Goal: Communication & Community: Answer question/provide support

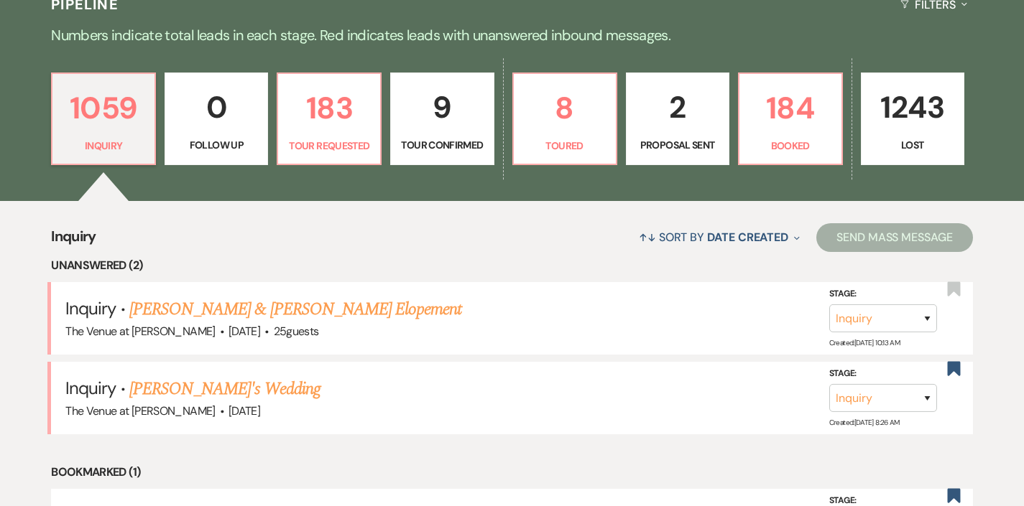
scroll to position [300, 0]
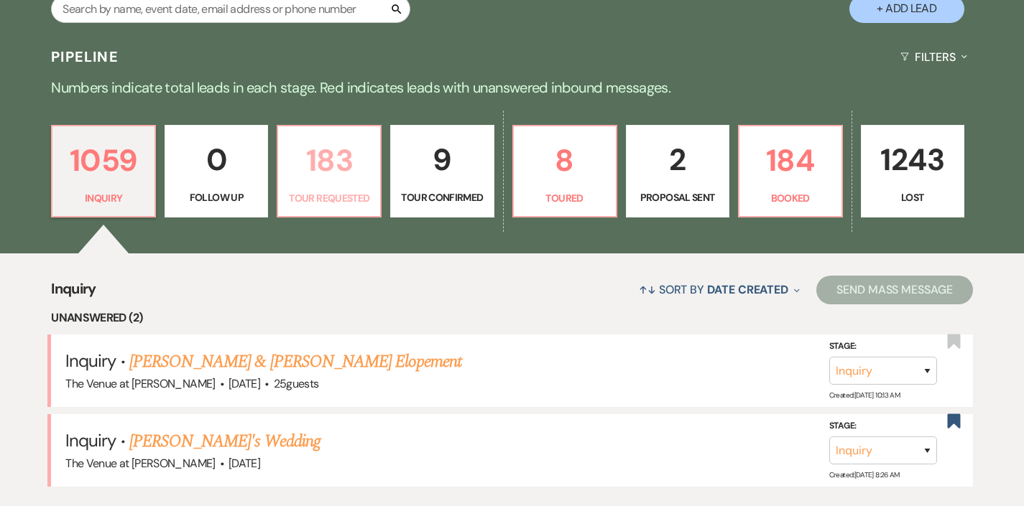
click at [343, 215] on link "183 Tour Requested" at bounding box center [329, 171] width 105 height 93
select select "2"
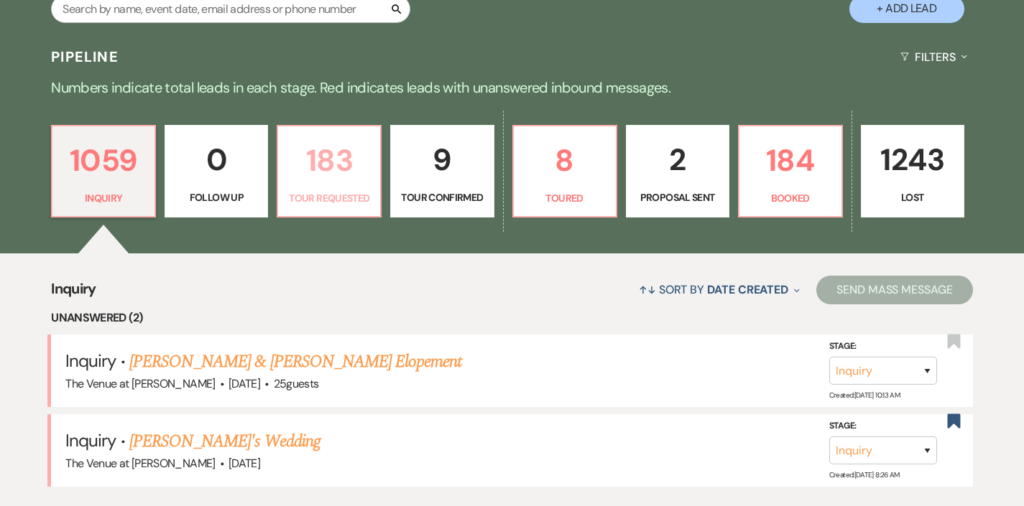
select select "2"
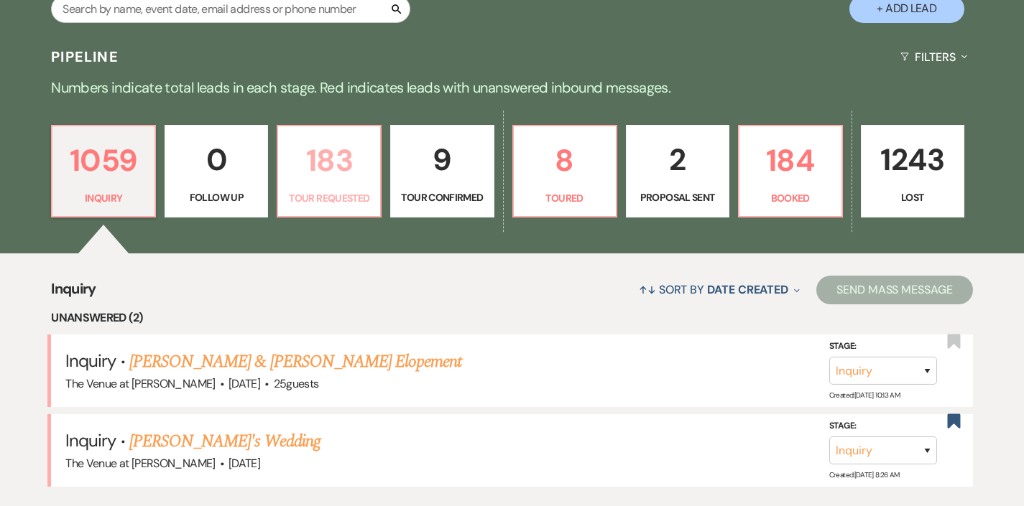
select select "2"
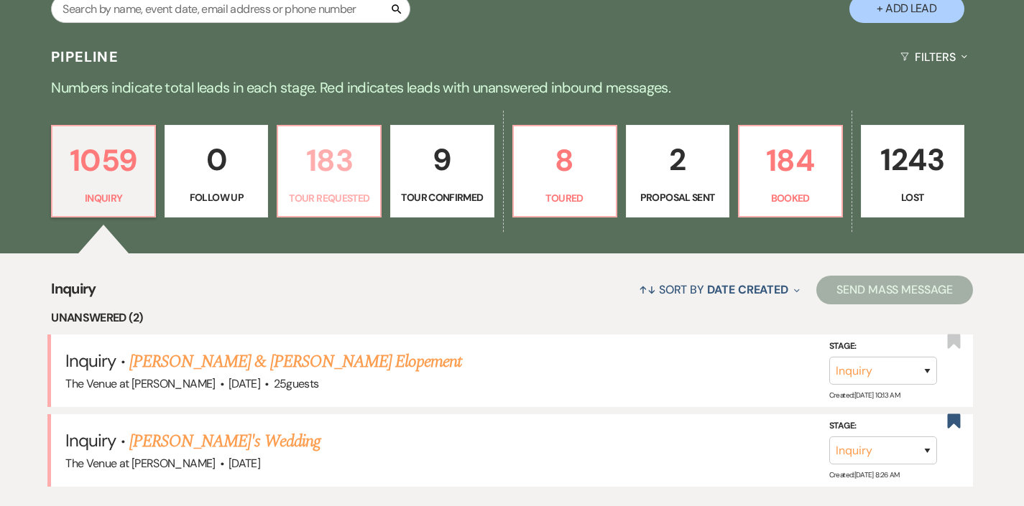
select select "2"
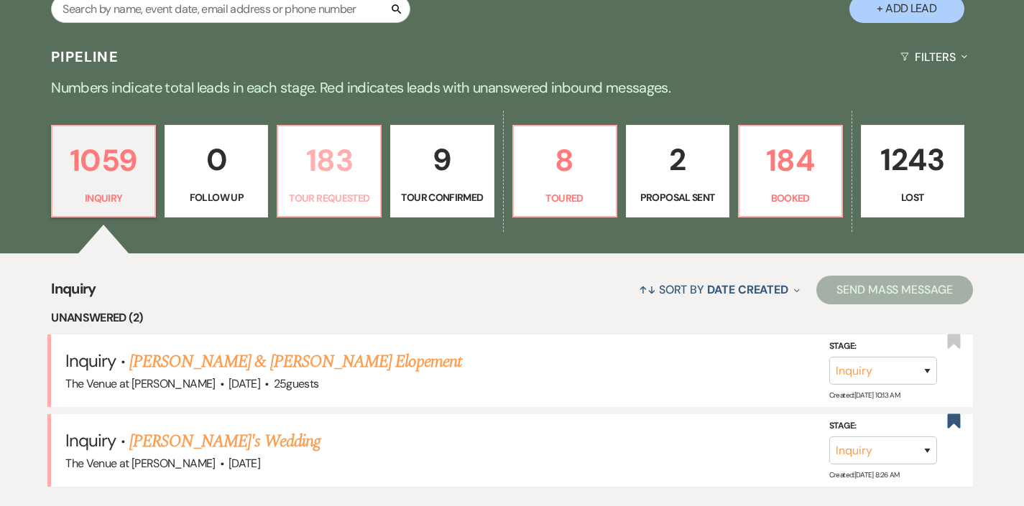
select select "2"
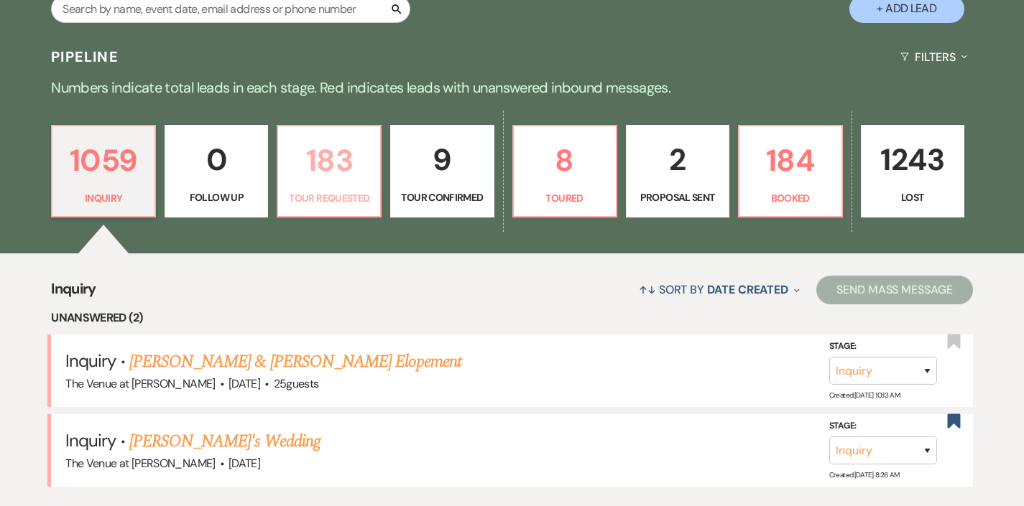
select select "2"
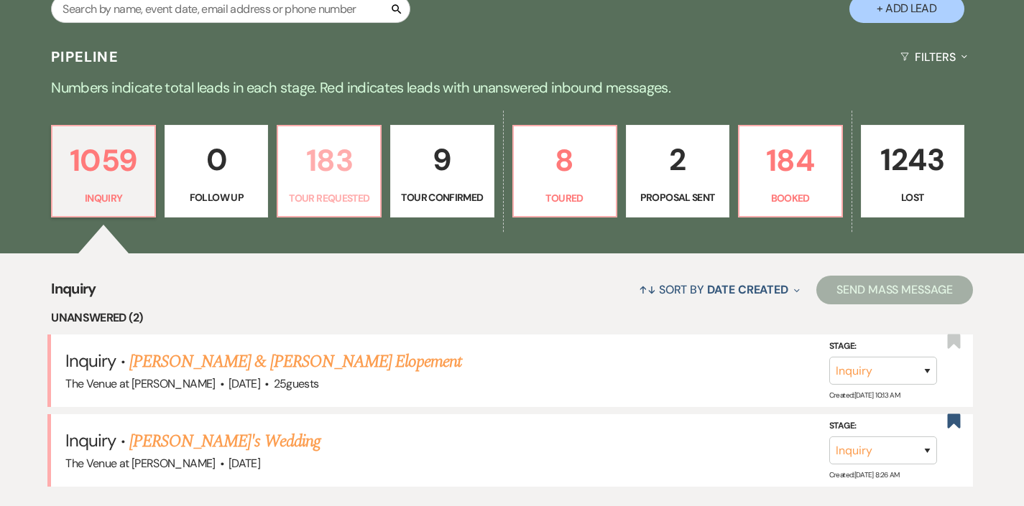
select select "2"
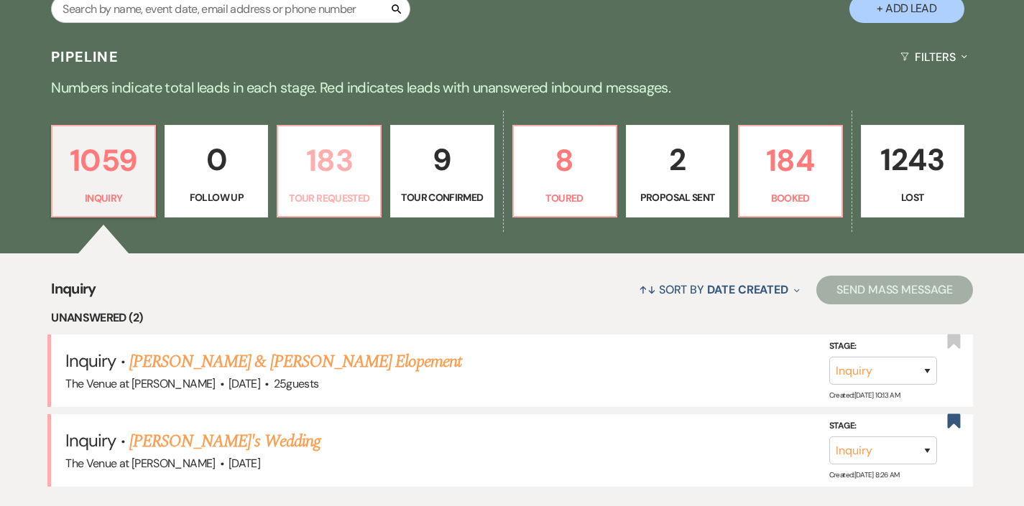
select select "2"
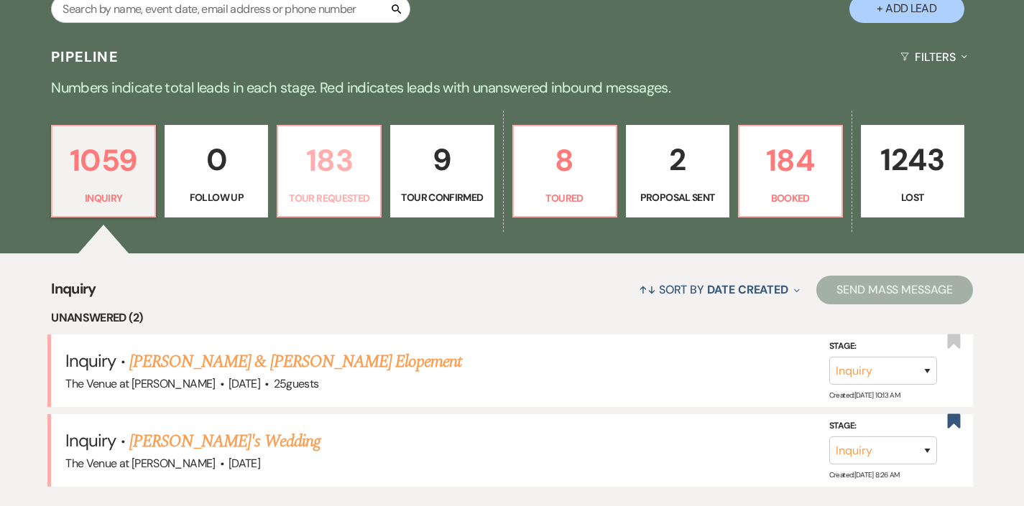
select select "2"
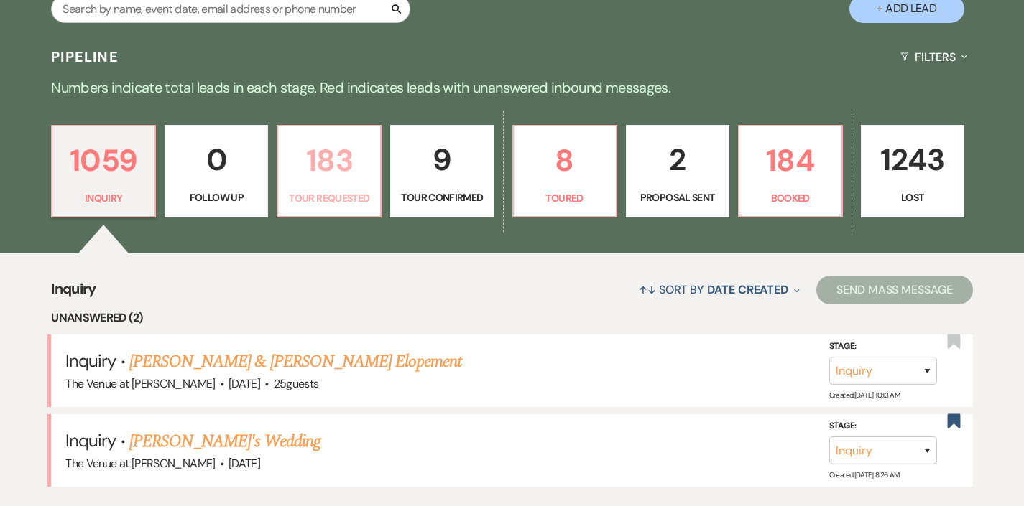
select select "2"
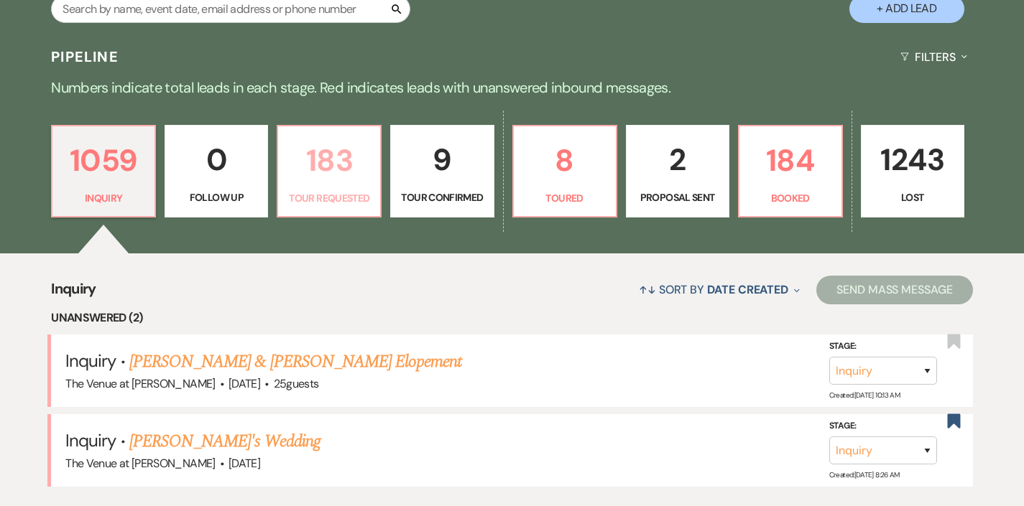
select select "2"
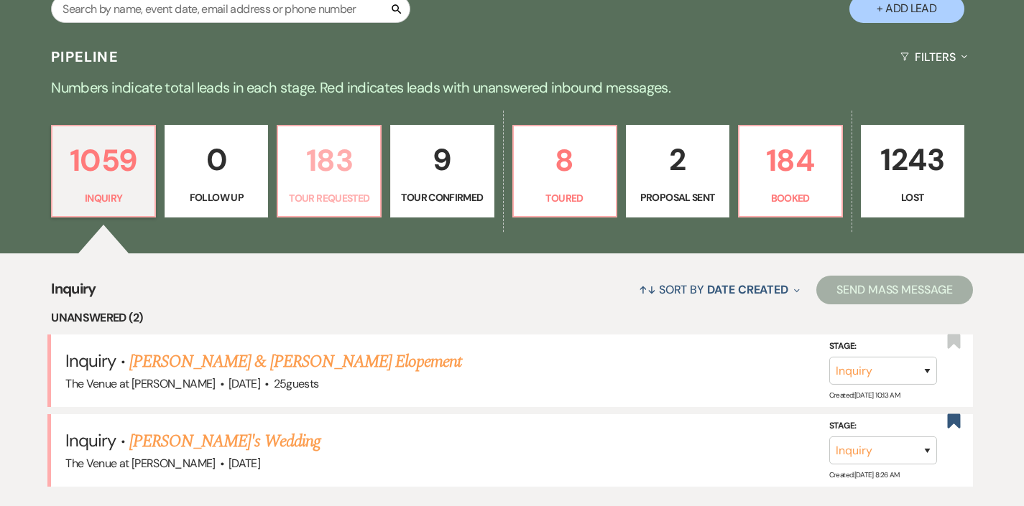
select select "2"
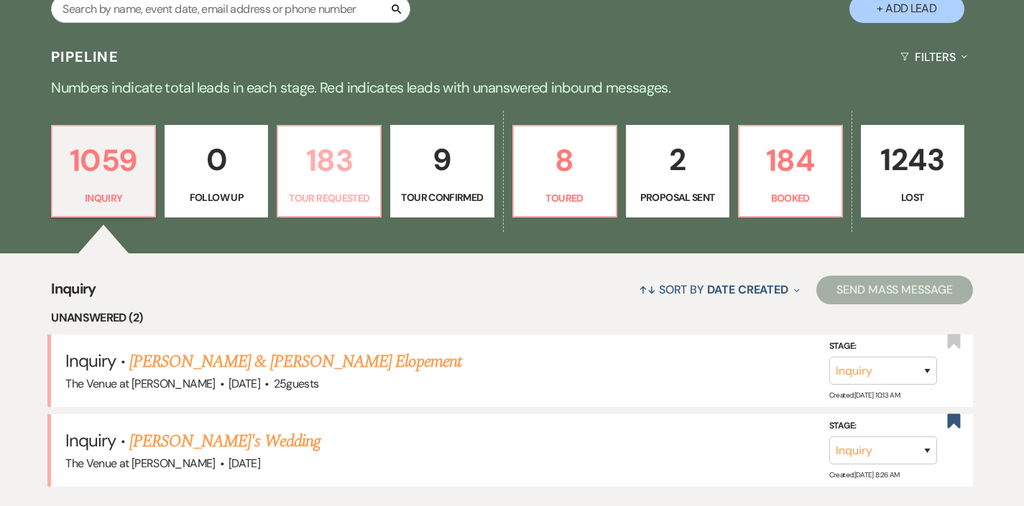
select select "2"
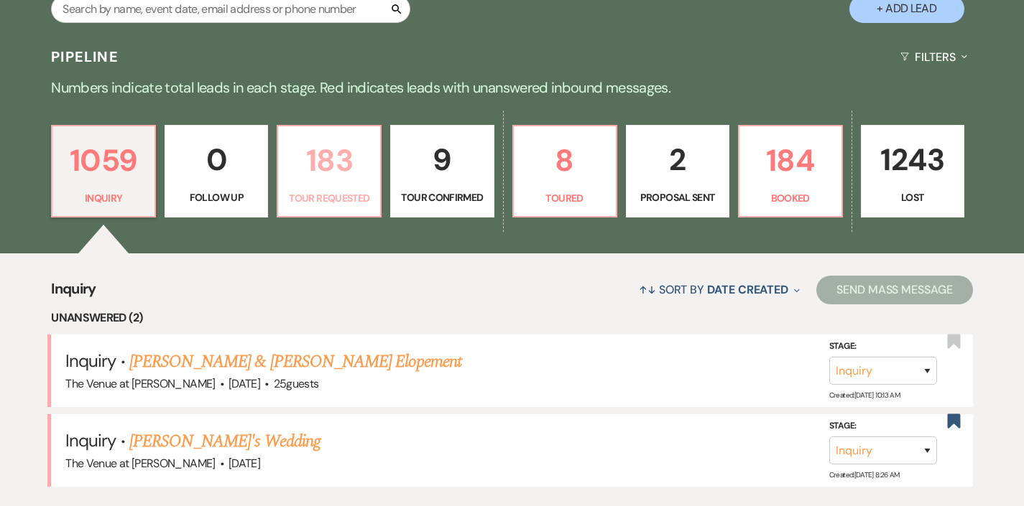
select select "2"
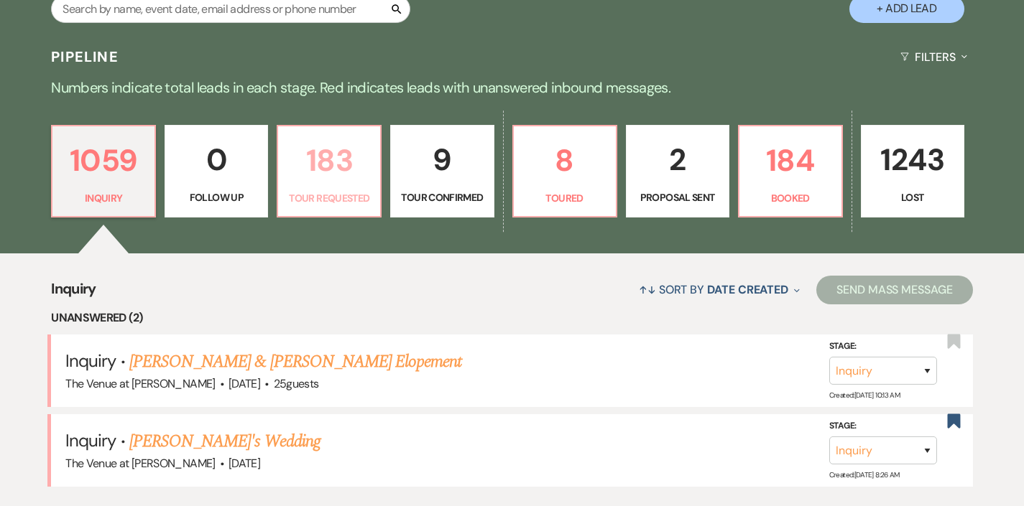
select select "2"
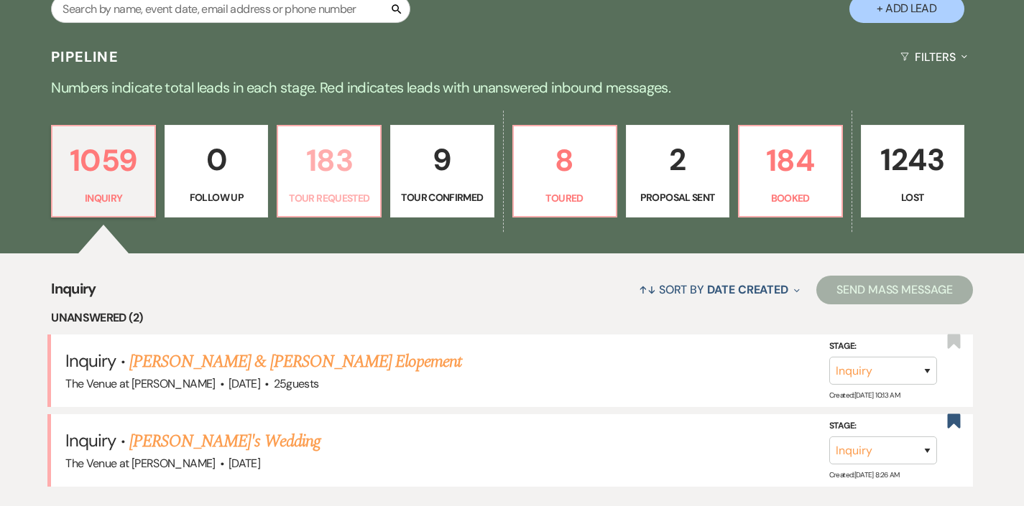
select select "2"
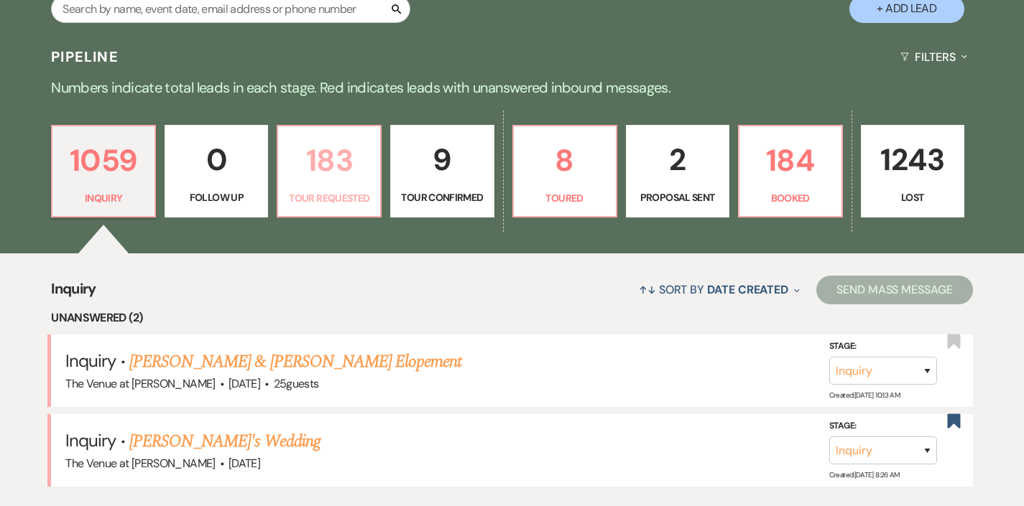
select select "2"
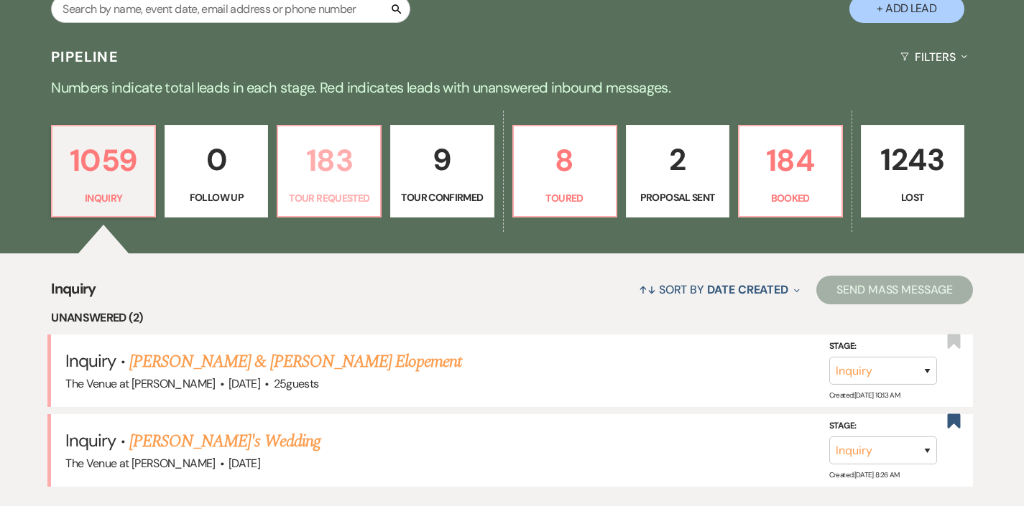
select select "2"
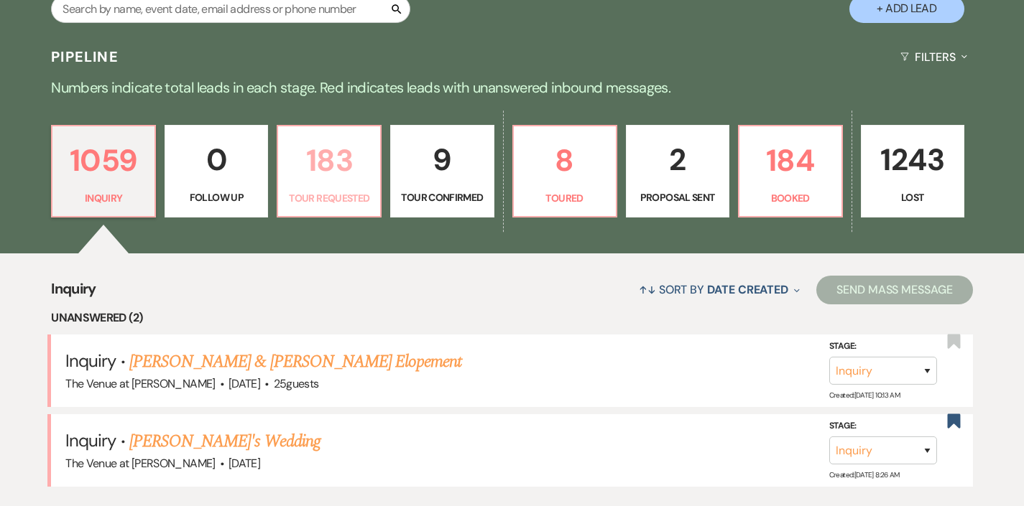
select select "2"
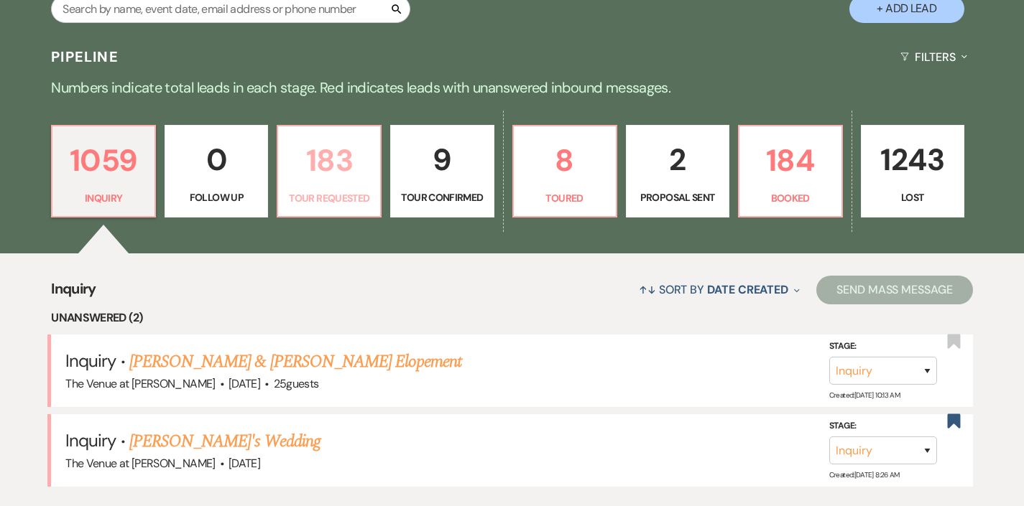
select select "2"
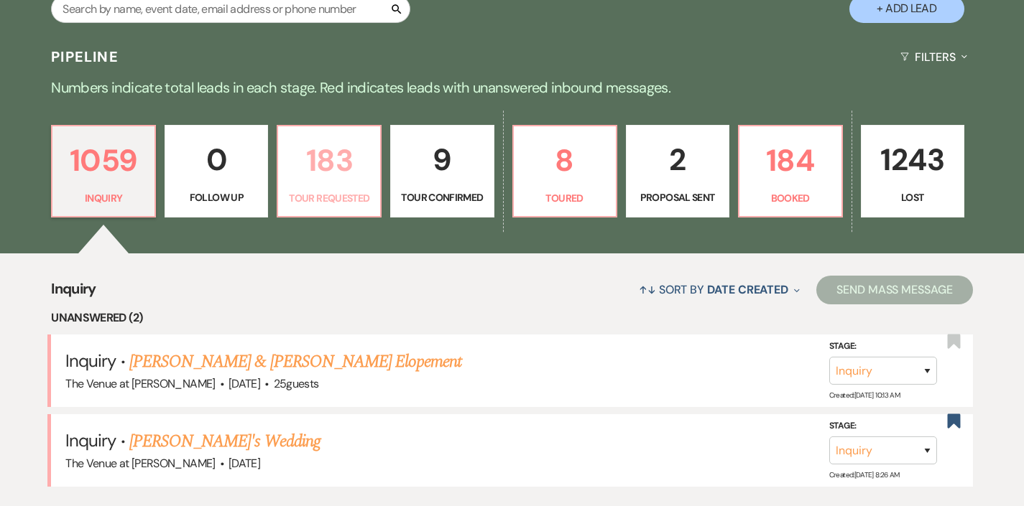
select select "2"
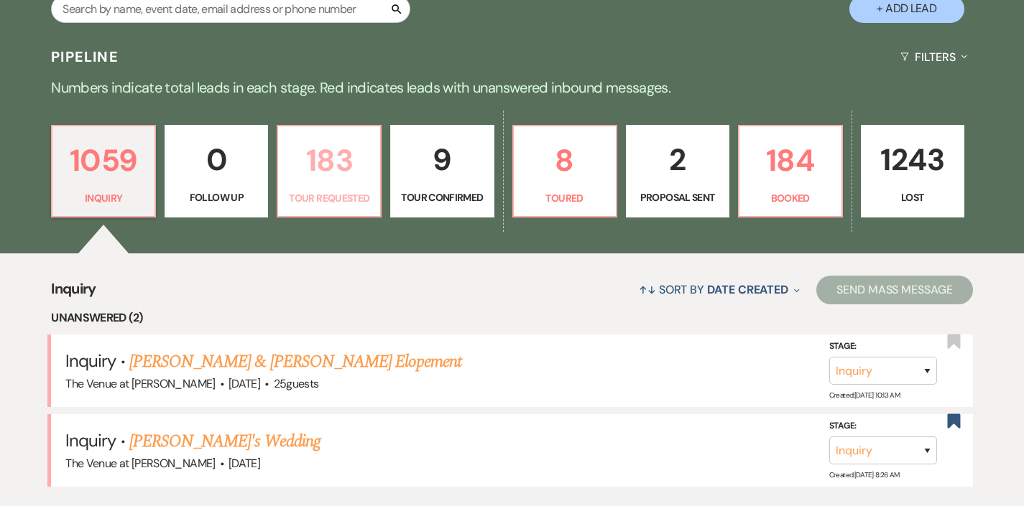
select select "2"
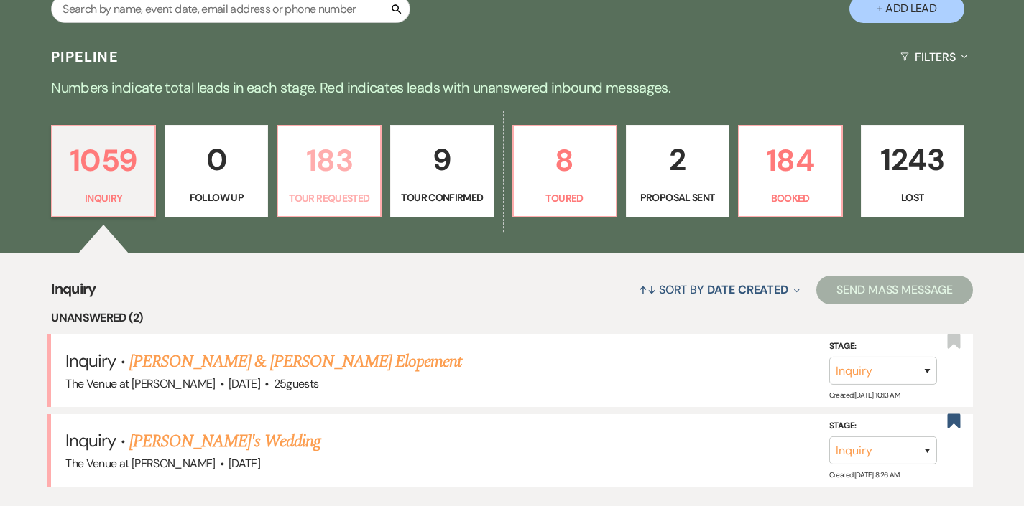
select select "2"
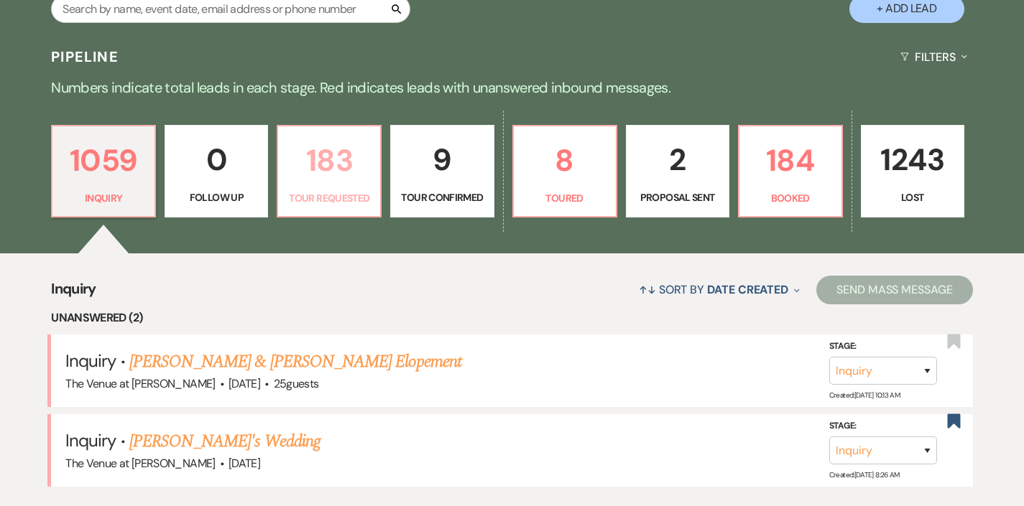
select select "2"
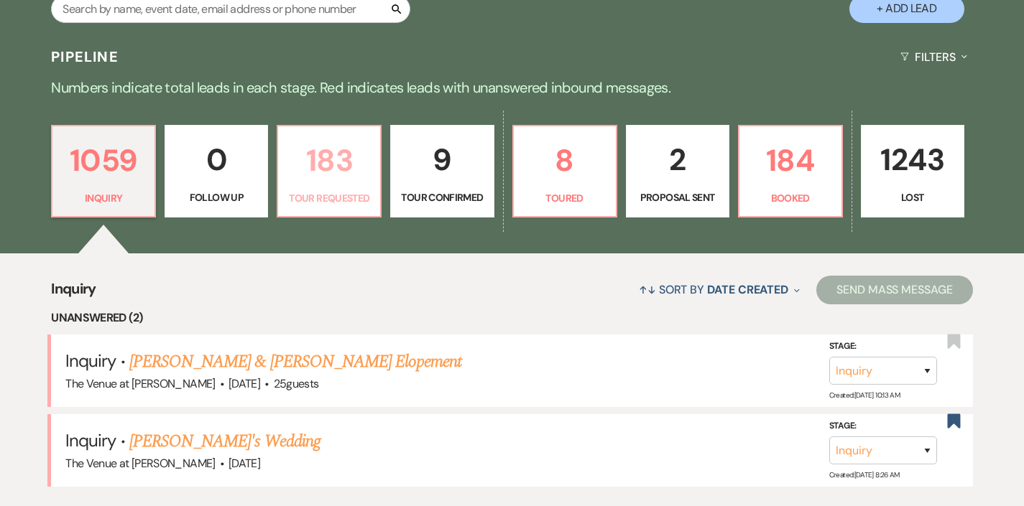
select select "2"
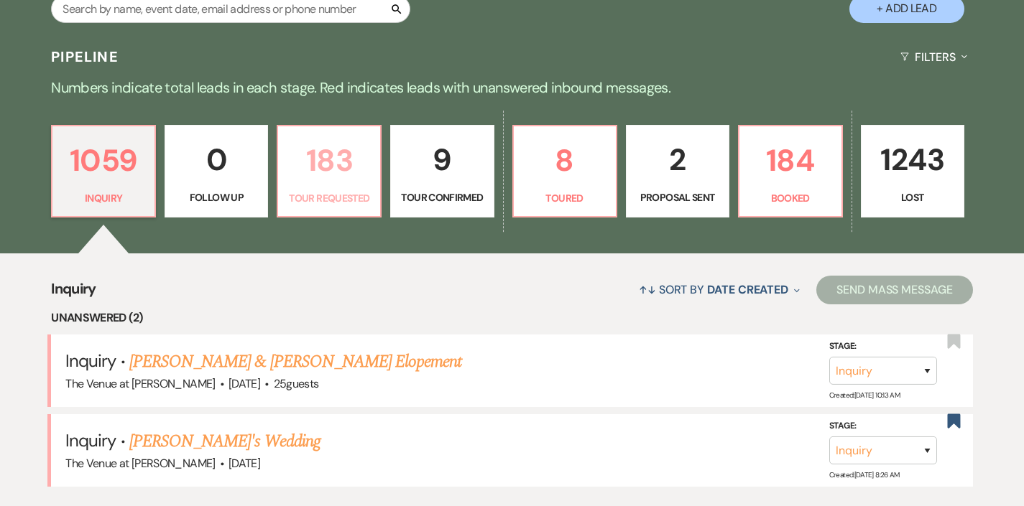
select select "2"
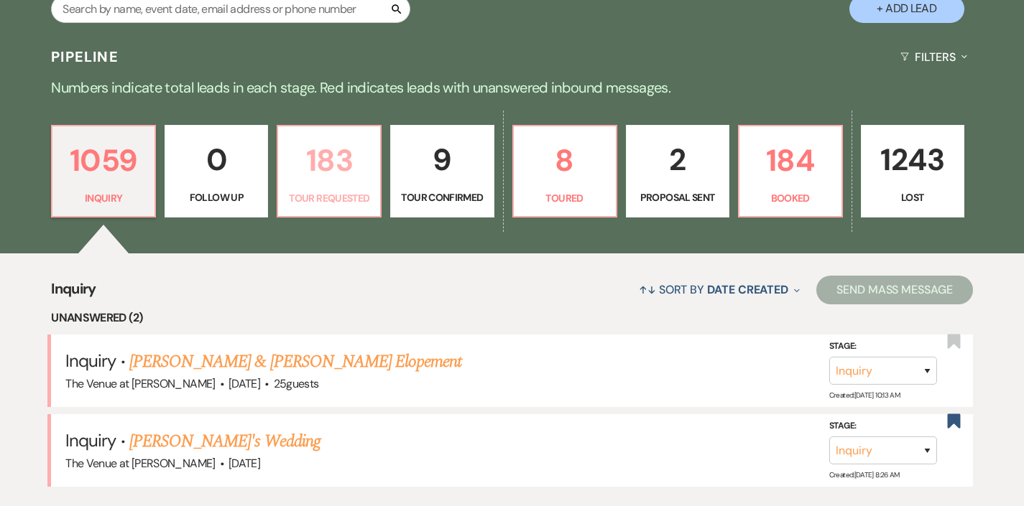
select select "2"
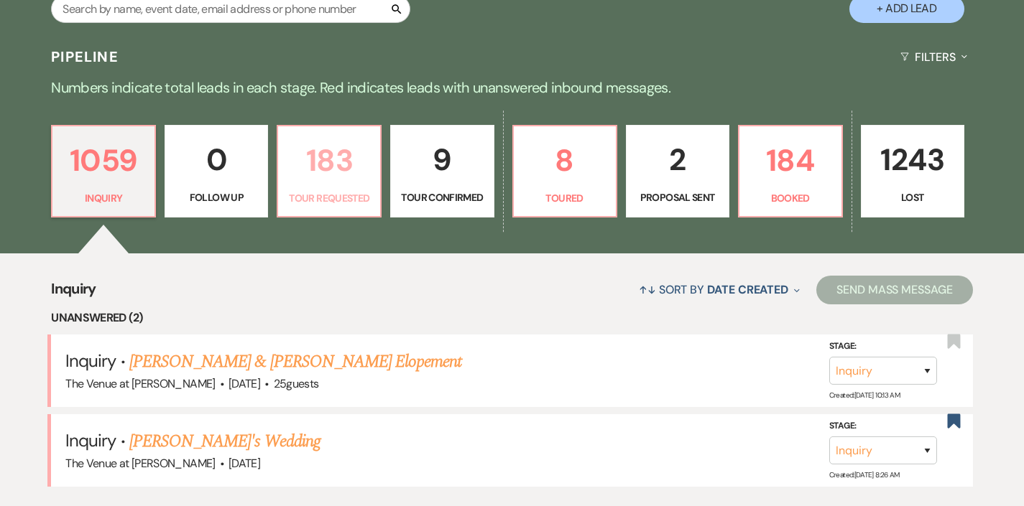
select select "2"
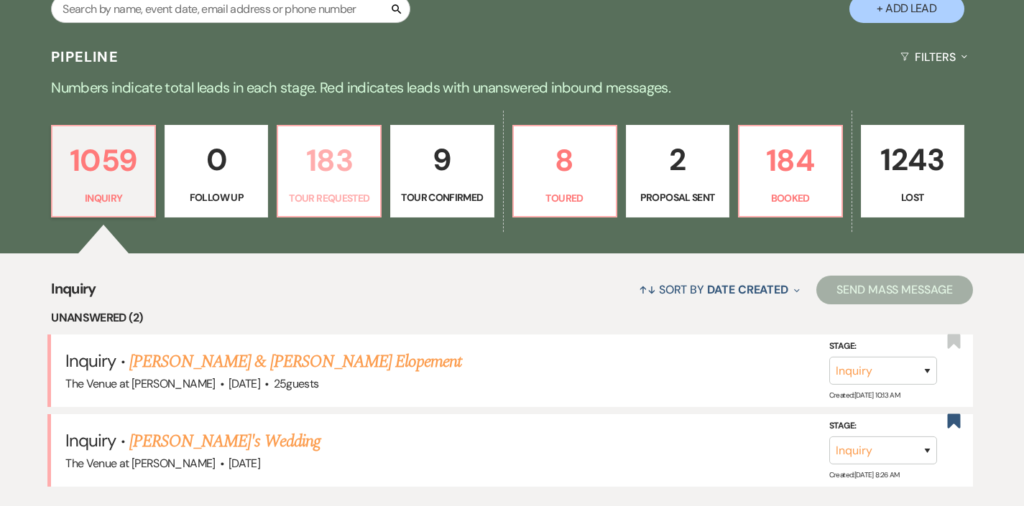
select select "2"
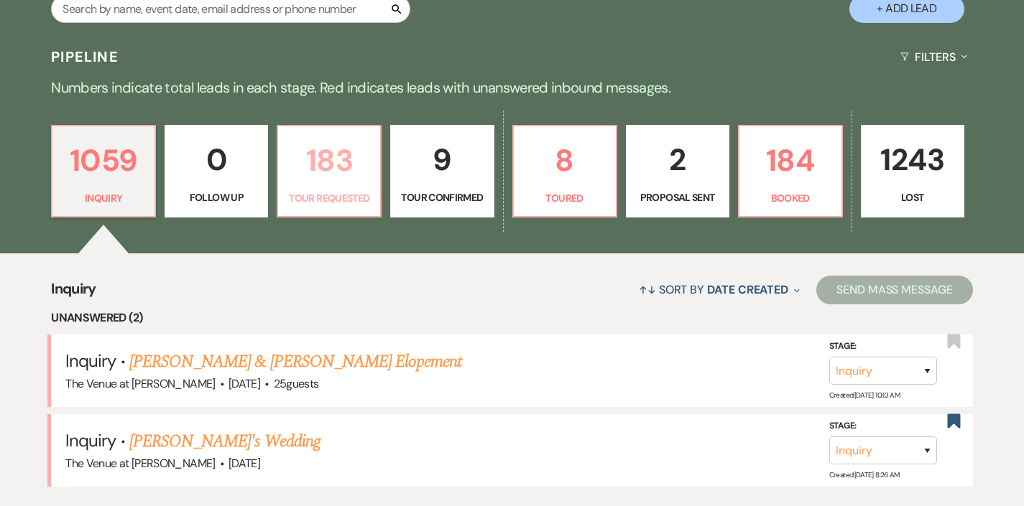
select select "2"
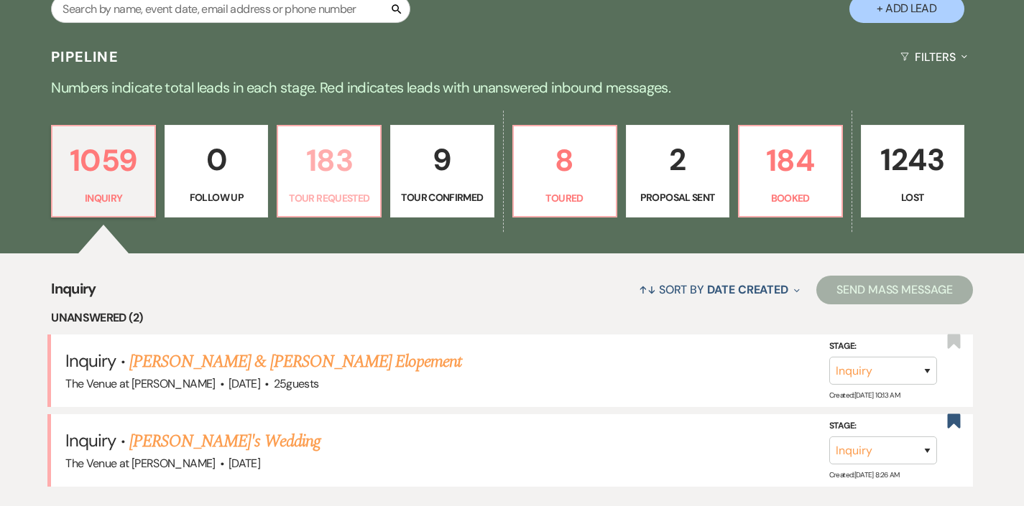
select select "2"
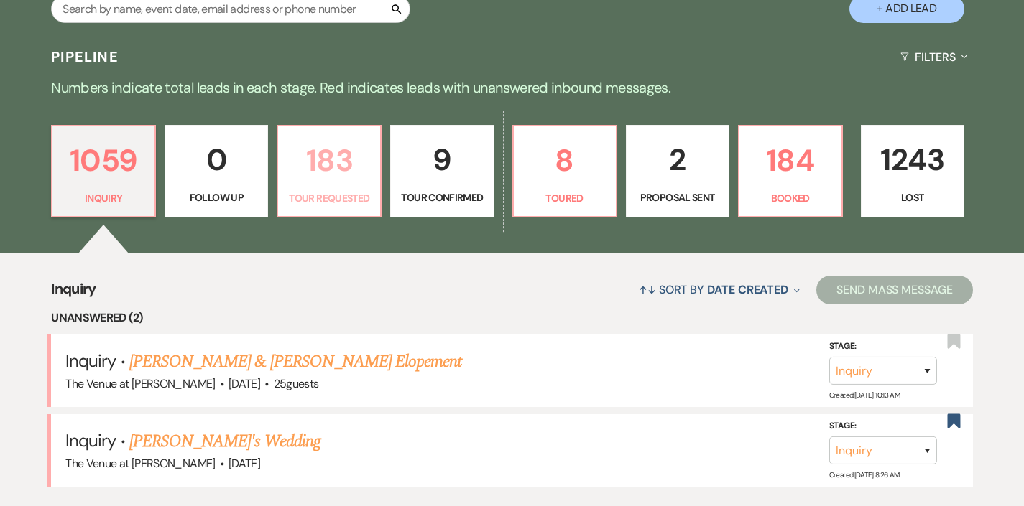
select select "2"
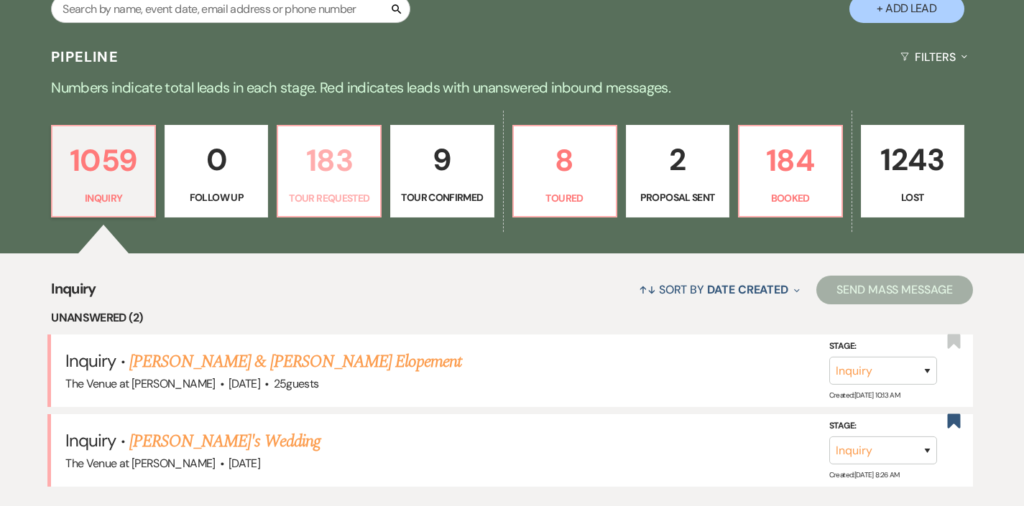
select select "2"
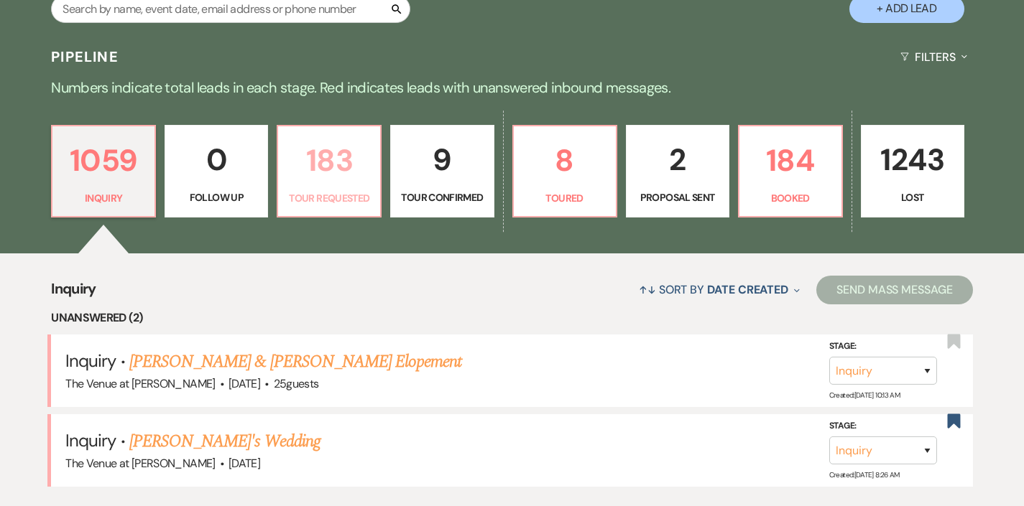
select select "2"
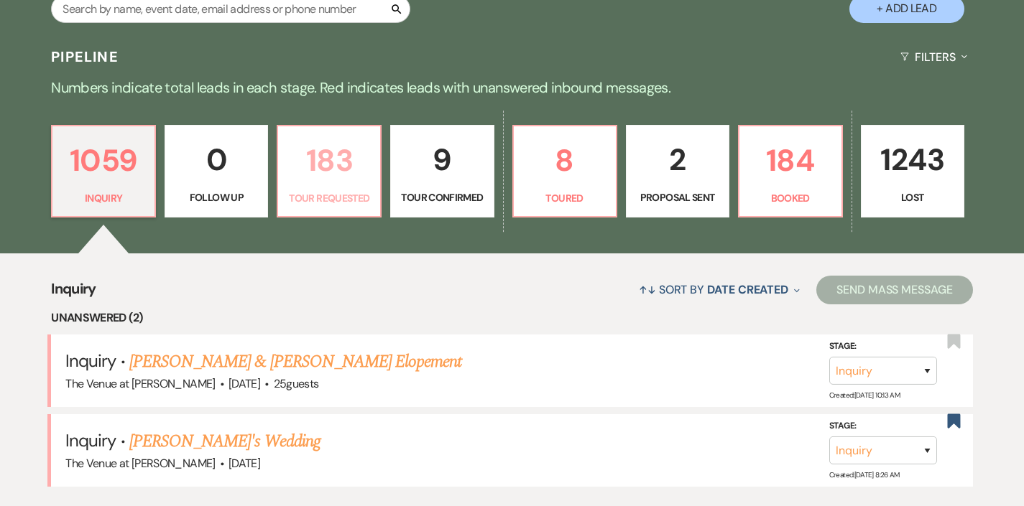
select select "2"
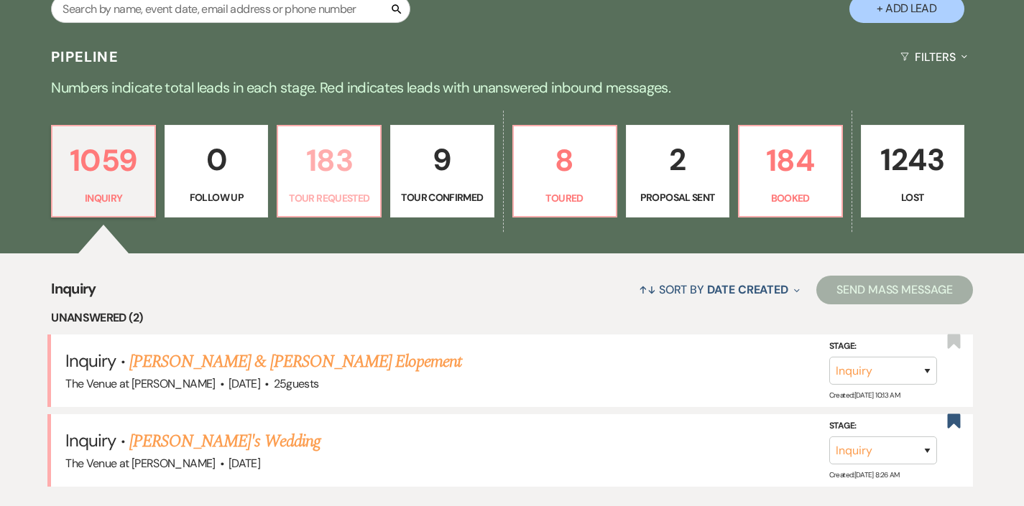
select select "2"
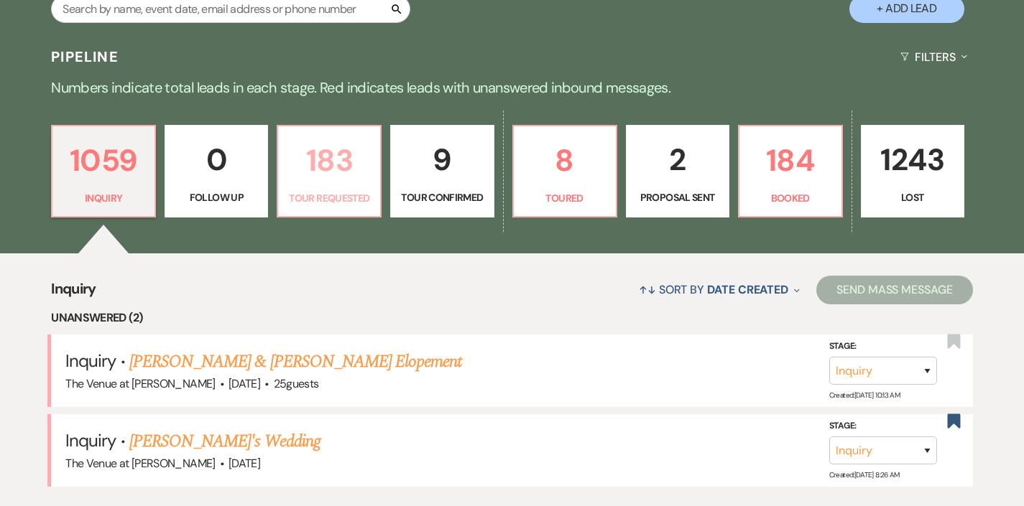
select select "2"
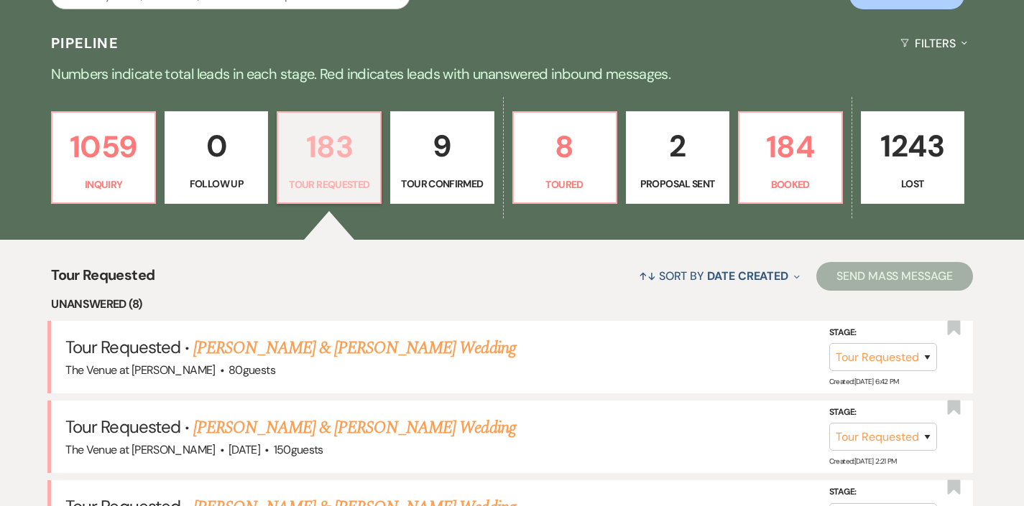
scroll to position [358, 0]
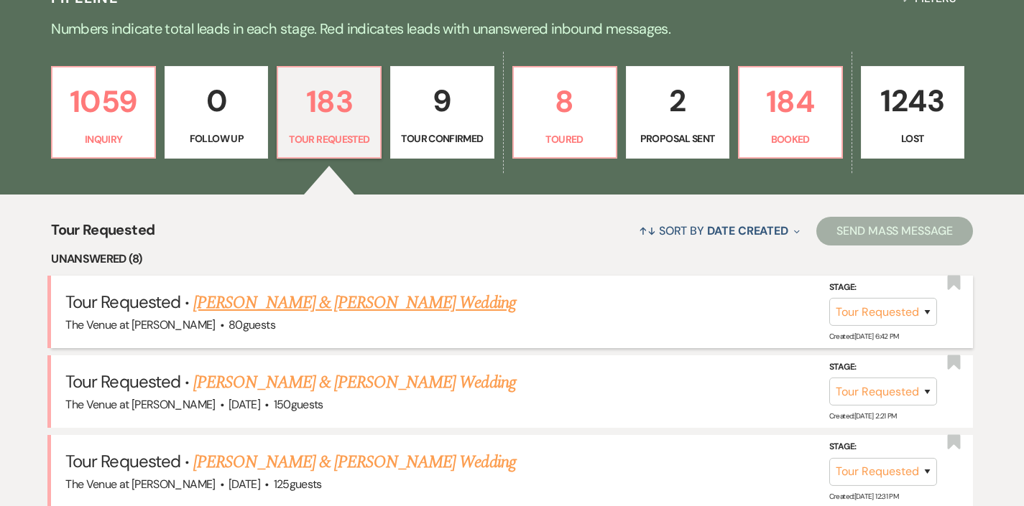
click at [313, 307] on link "[PERSON_NAME] & [PERSON_NAME] Wedding" at bounding box center [354, 303] width 322 height 26
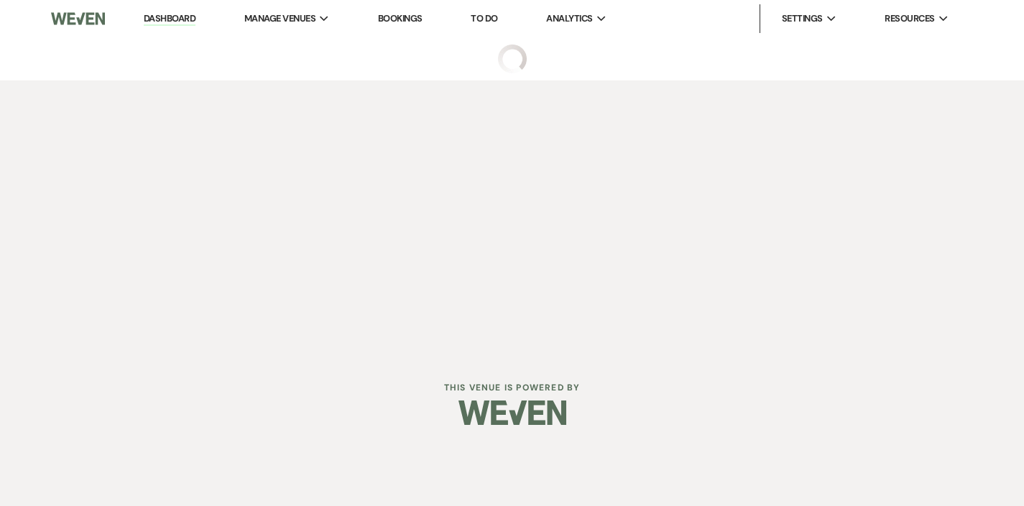
select select "2"
select select "5"
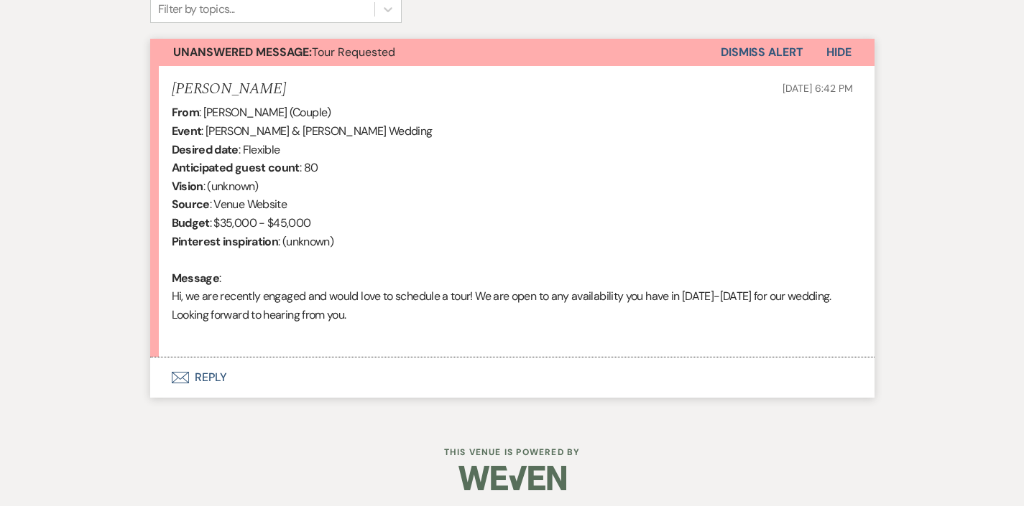
scroll to position [495, 0]
click at [206, 376] on button "Envelope Reply" at bounding box center [512, 378] width 724 height 40
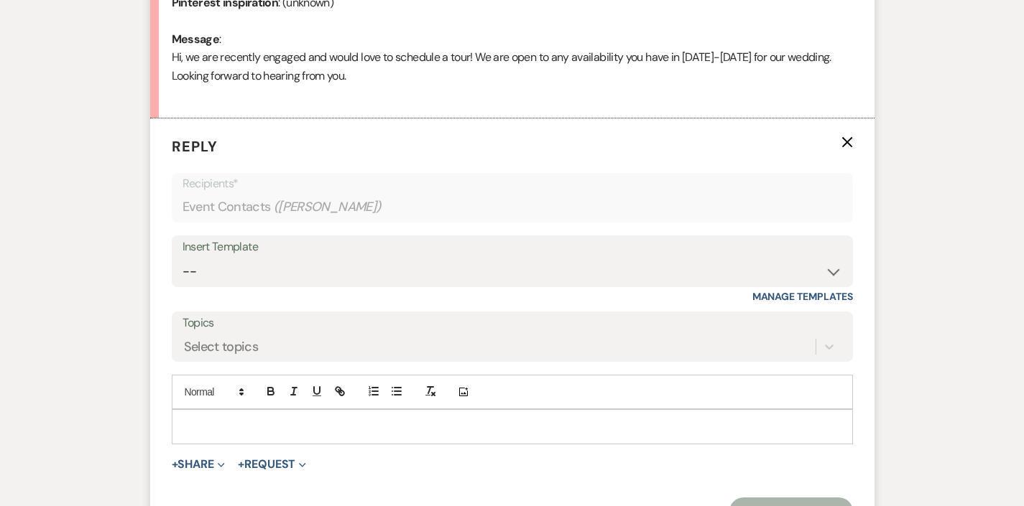
scroll to position [807, 0]
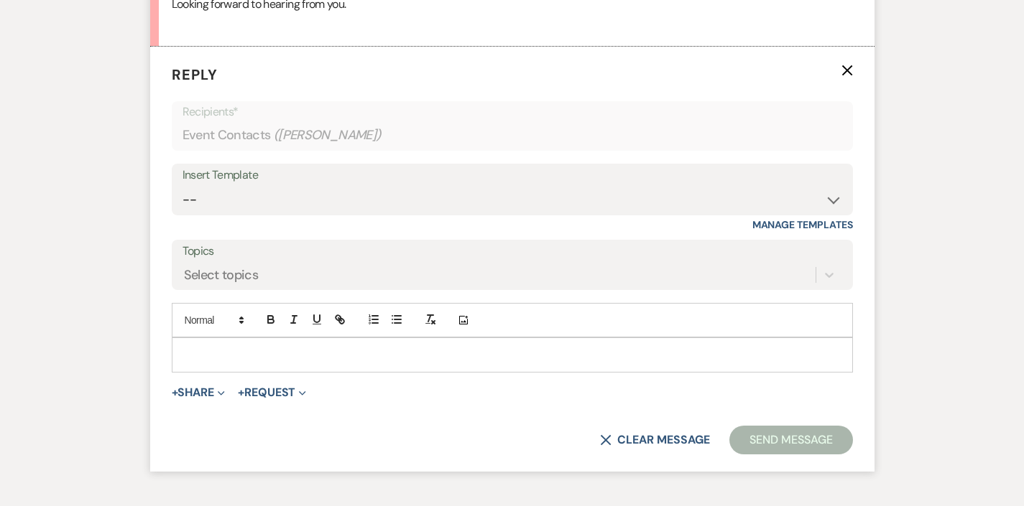
click at [235, 175] on div "Insert Template" at bounding box center [511, 175] width 659 height 21
click at [310, 327] on div "Add Photo" at bounding box center [512, 320] width 681 height 34
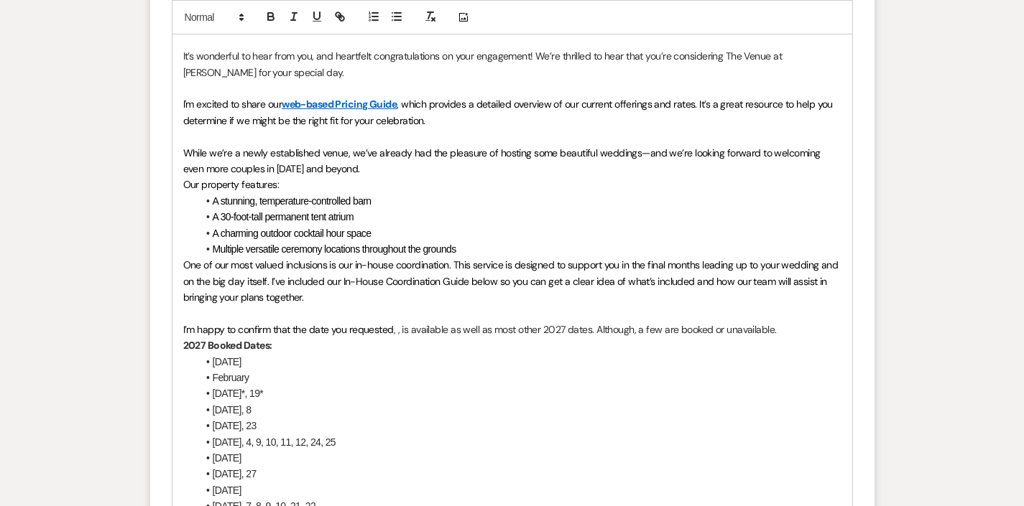
scroll to position [1316, 0]
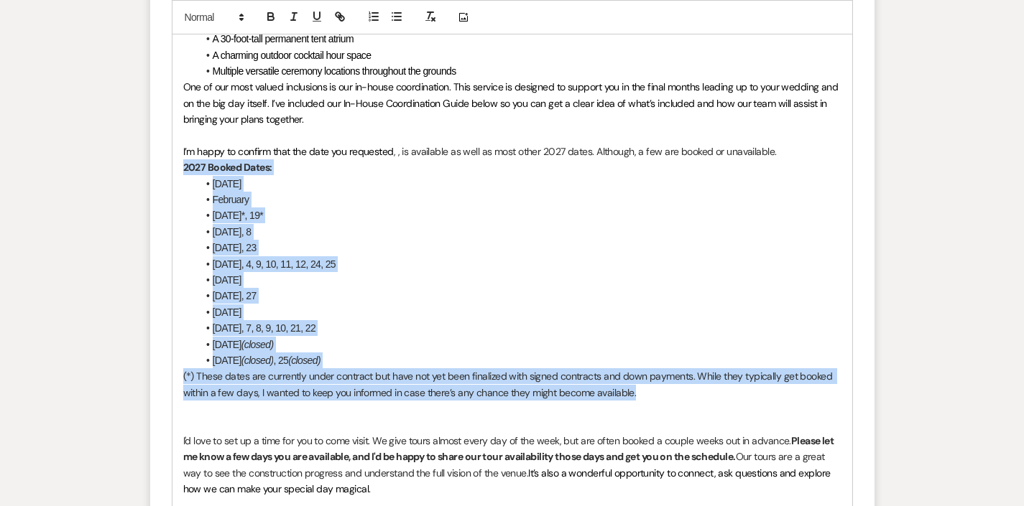
drag, startPoint x: 637, startPoint y: 379, endPoint x: 107, endPoint y: 156, distance: 575.3
copy div "2027 Booked Dates: January [DATE] [DATE]*, 19* [DATE], 8 [DATE], [DATE] 3, 4, 9…"
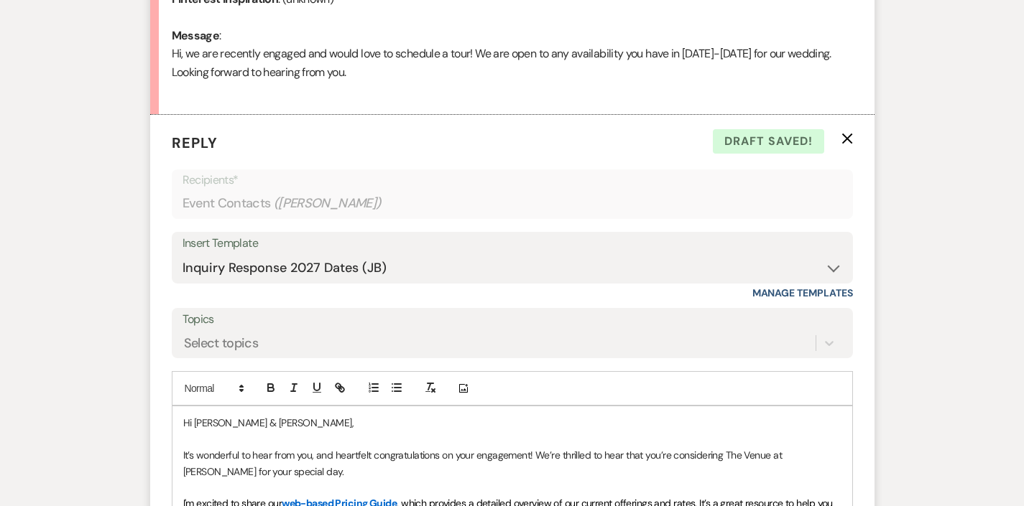
scroll to position [848, 0]
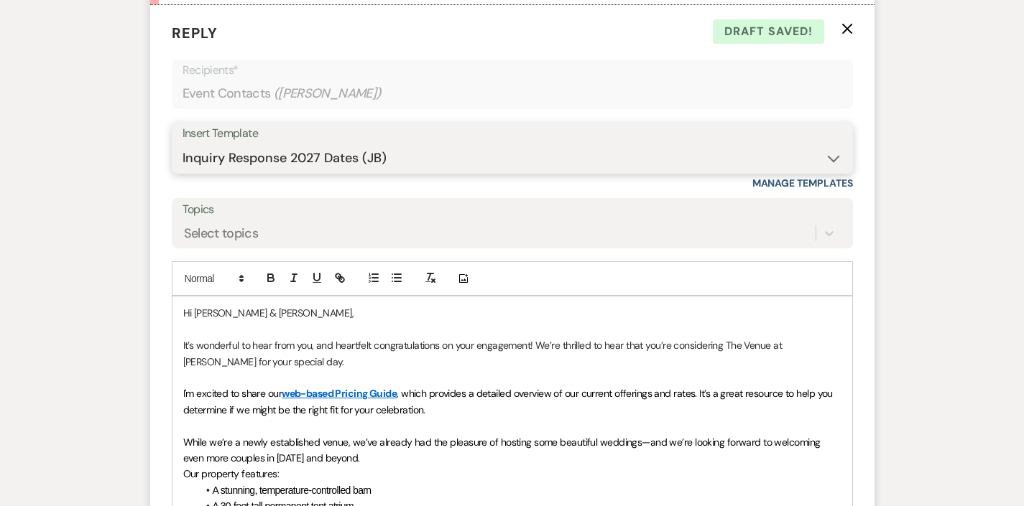
select select "4438"
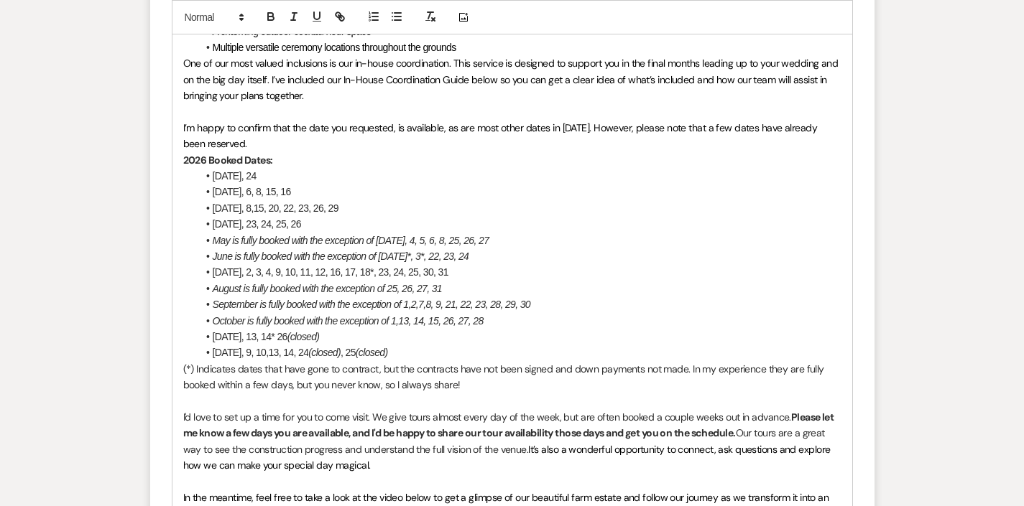
scroll to position [1363, 0]
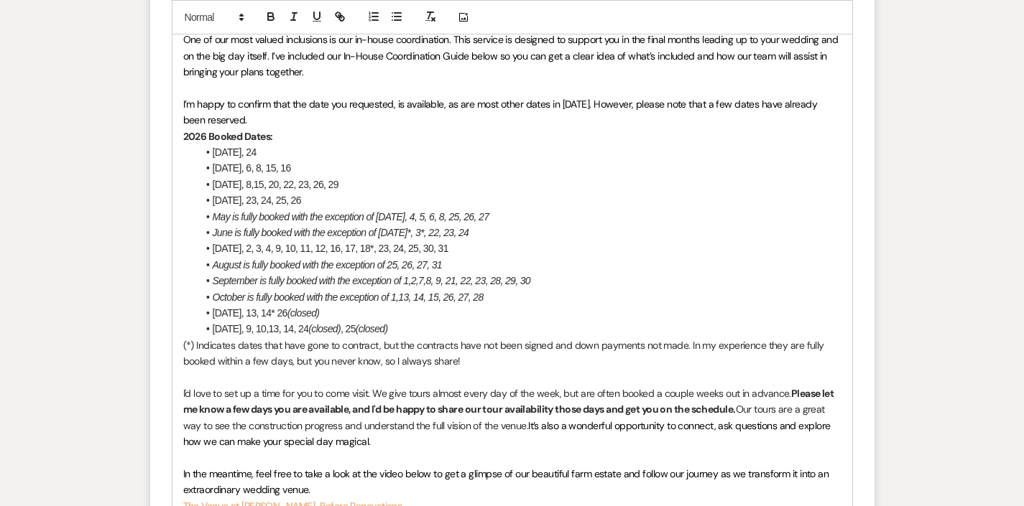
click at [489, 341] on p "(*) Indicates dates that have gone to contract, but the contracts have not been…" at bounding box center [512, 354] width 658 height 32
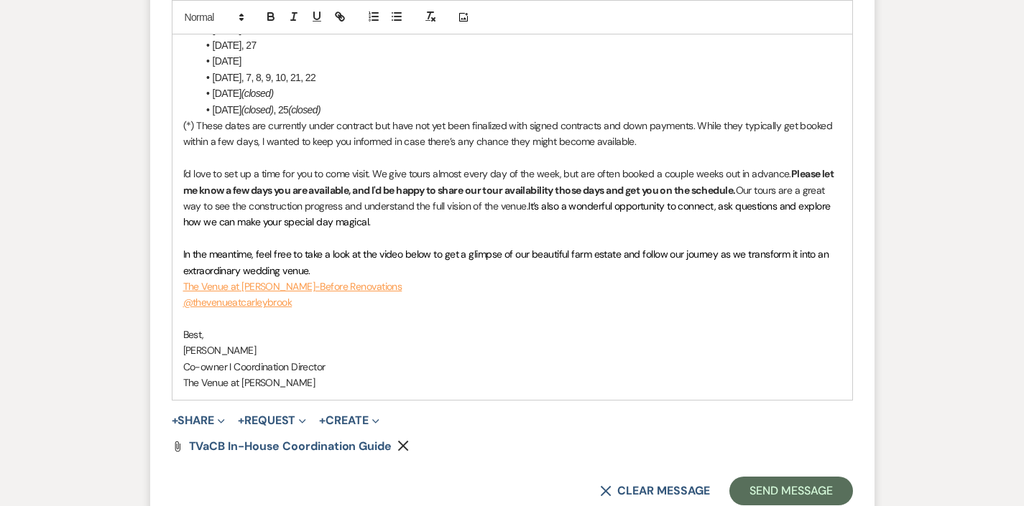
scroll to position [1906, 0]
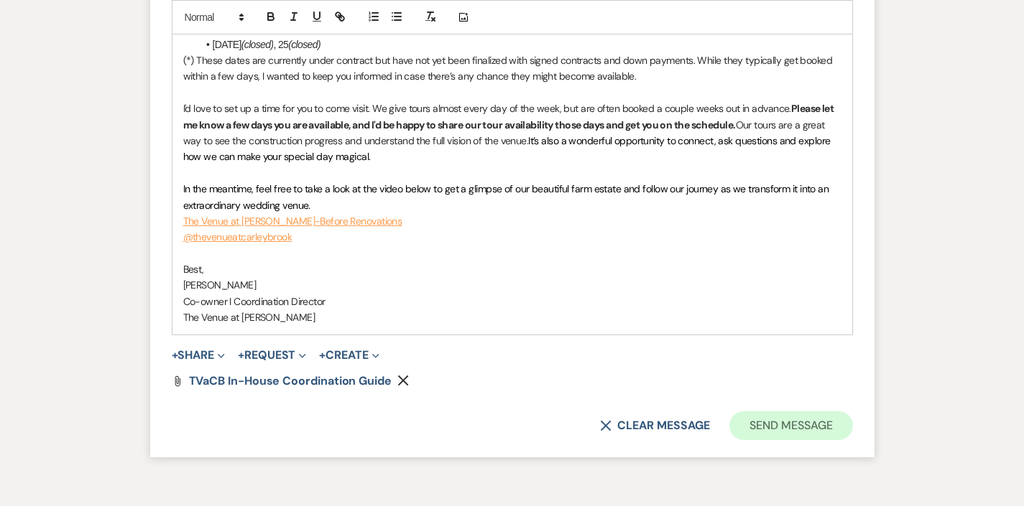
click at [813, 412] on button "Send Message" at bounding box center [790, 426] width 123 height 29
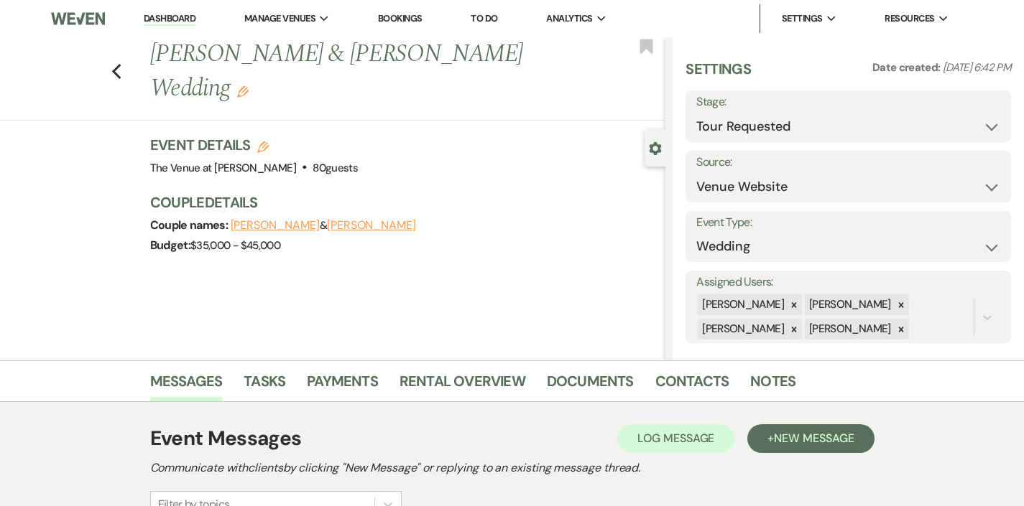
scroll to position [0, 0]
click at [111, 66] on icon "Previous" at bounding box center [116, 71] width 11 height 17
select select "2"
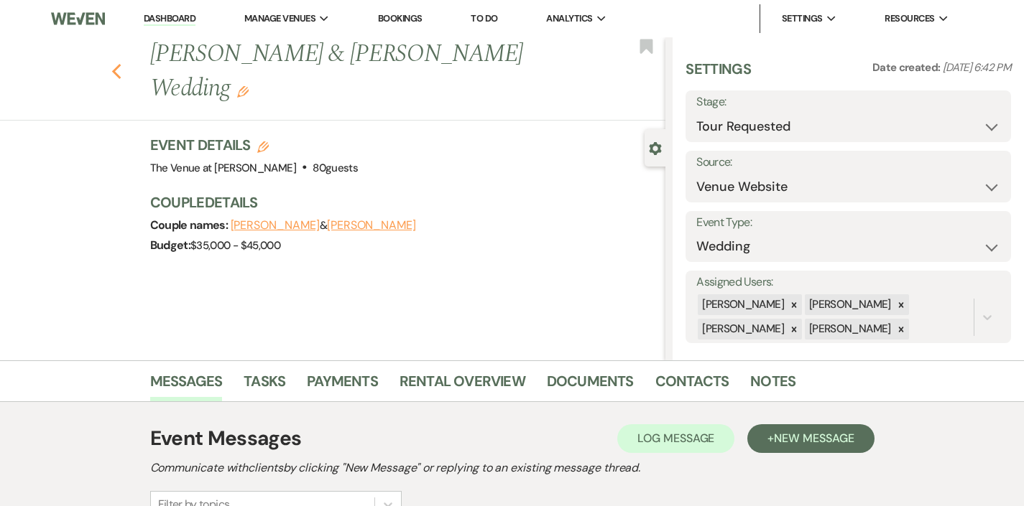
select select "2"
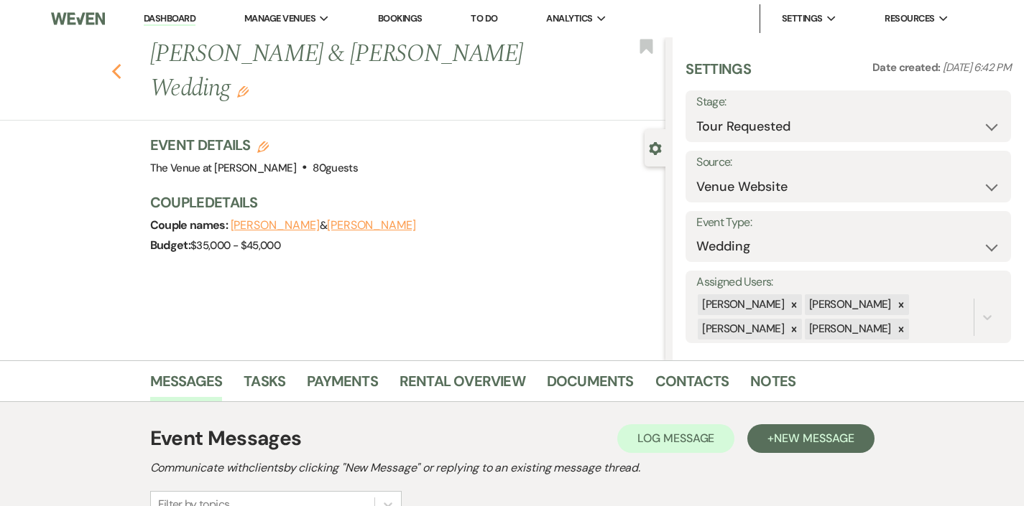
select select "2"
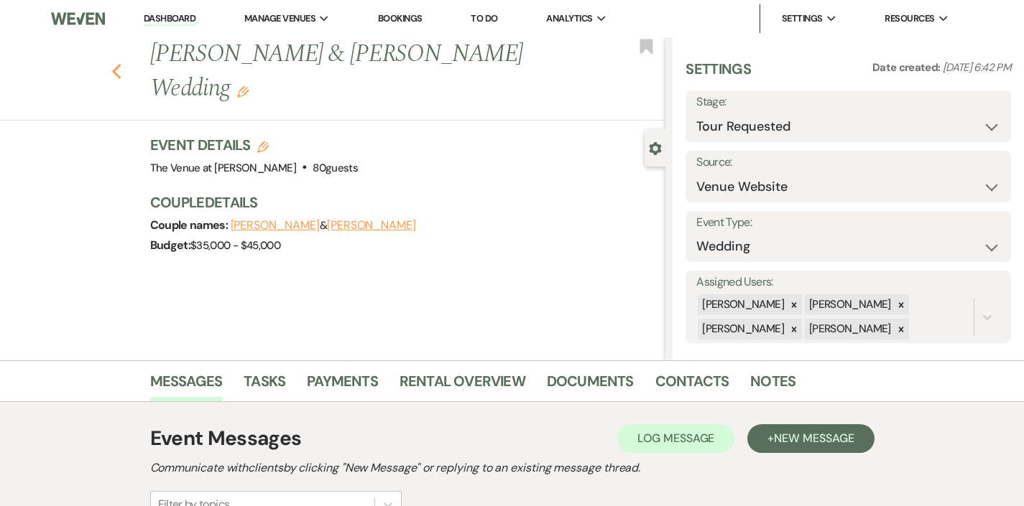
select select "2"
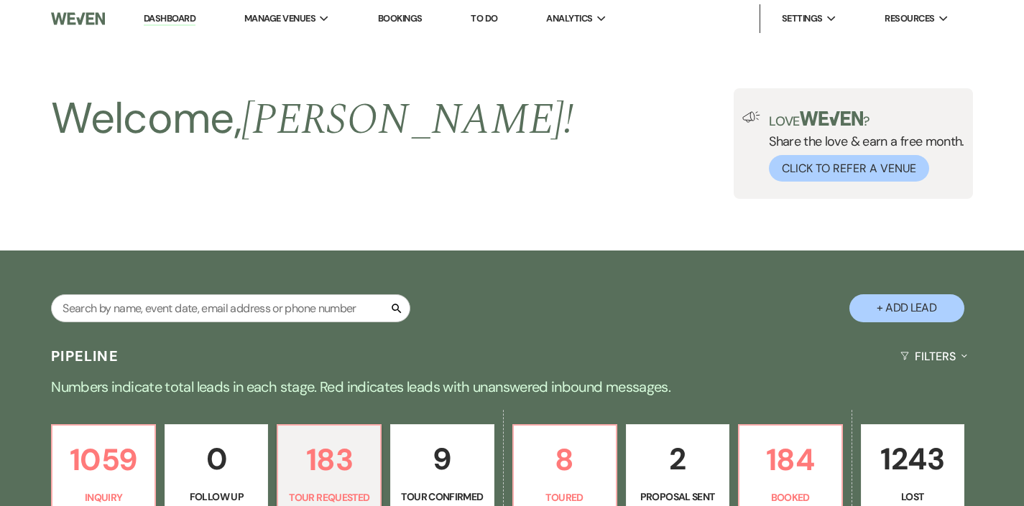
scroll to position [358, 0]
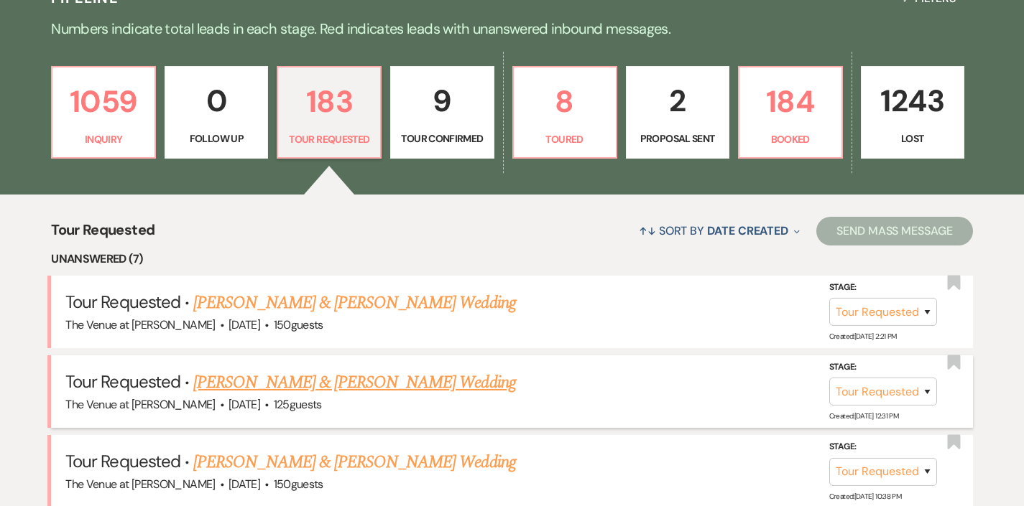
click at [228, 386] on link "[PERSON_NAME] & [PERSON_NAME] Wedding" at bounding box center [354, 383] width 322 height 26
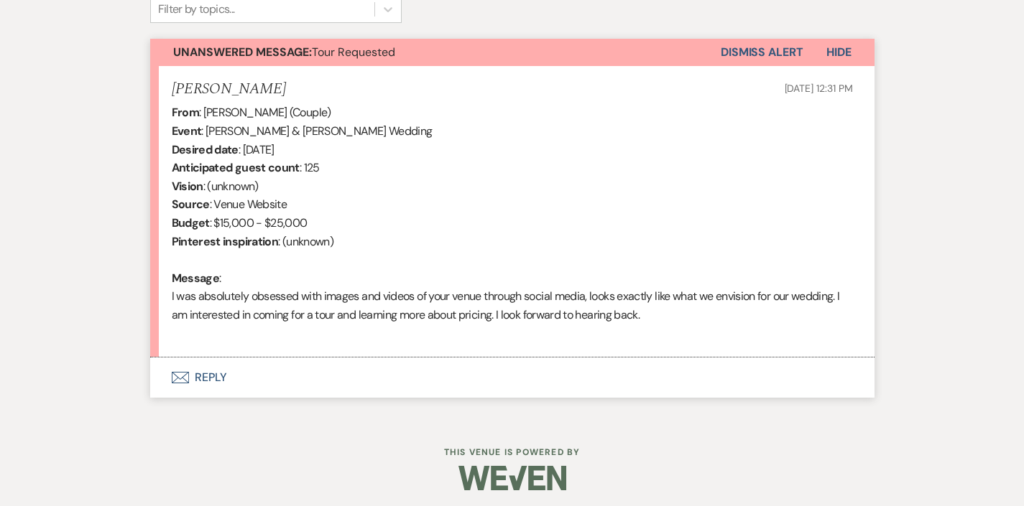
scroll to position [495, 0]
click at [203, 375] on button "Envelope Reply" at bounding box center [512, 378] width 724 height 40
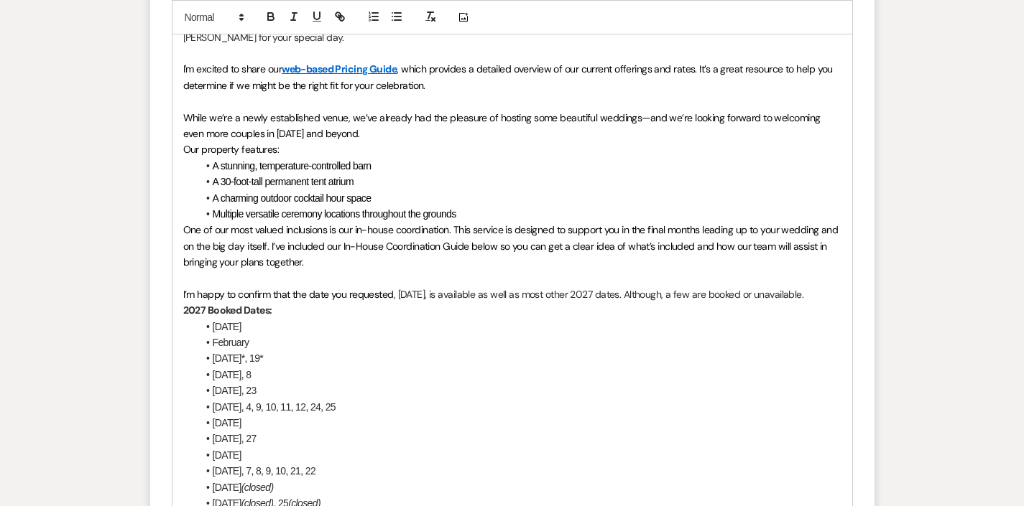
scroll to position [1241, 0]
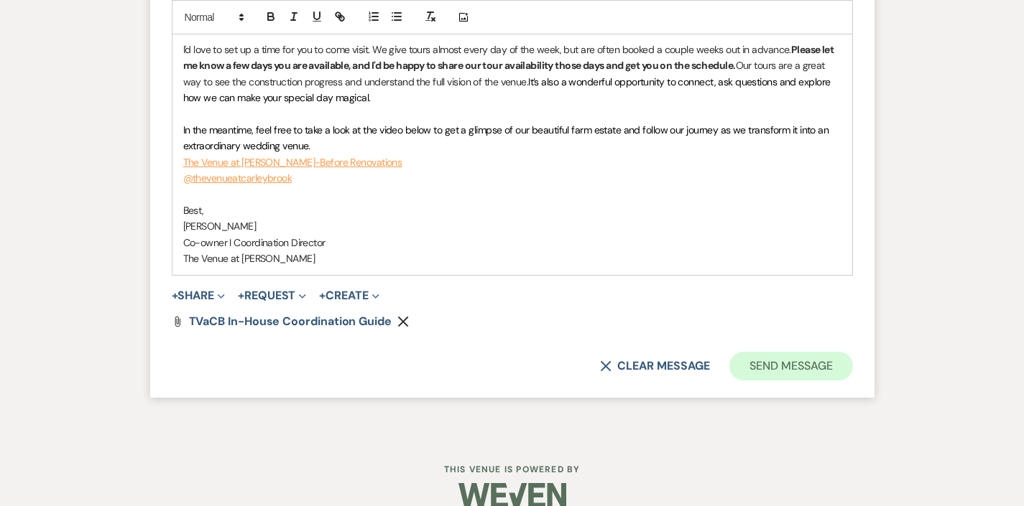
click at [815, 352] on button "Send Message" at bounding box center [790, 366] width 123 height 29
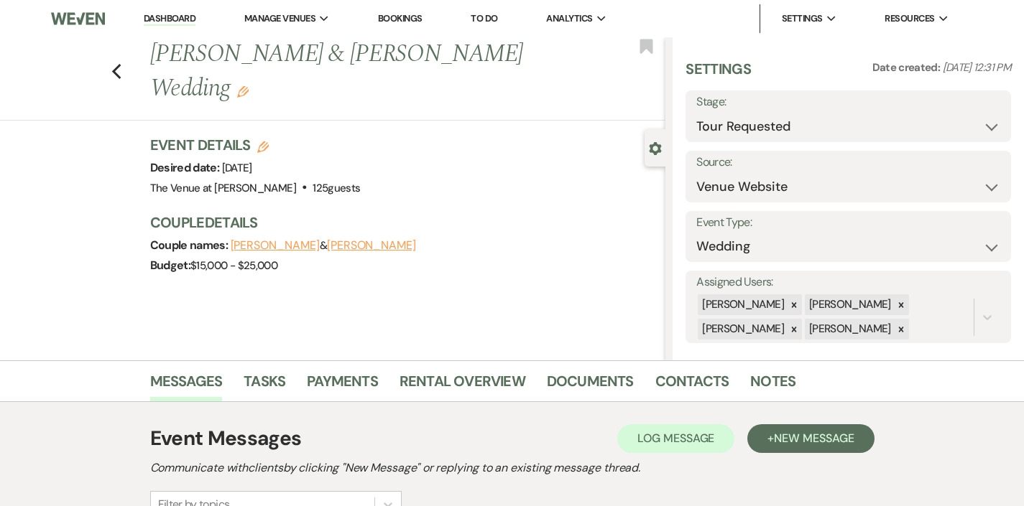
scroll to position [0, 0]
click at [120, 65] on use "button" at bounding box center [115, 72] width 9 height 16
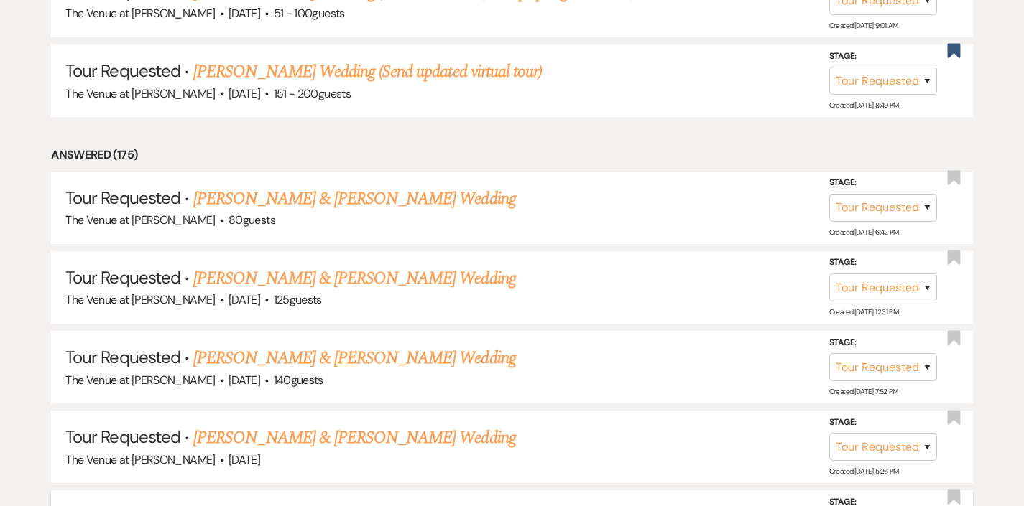
scroll to position [1167, 0]
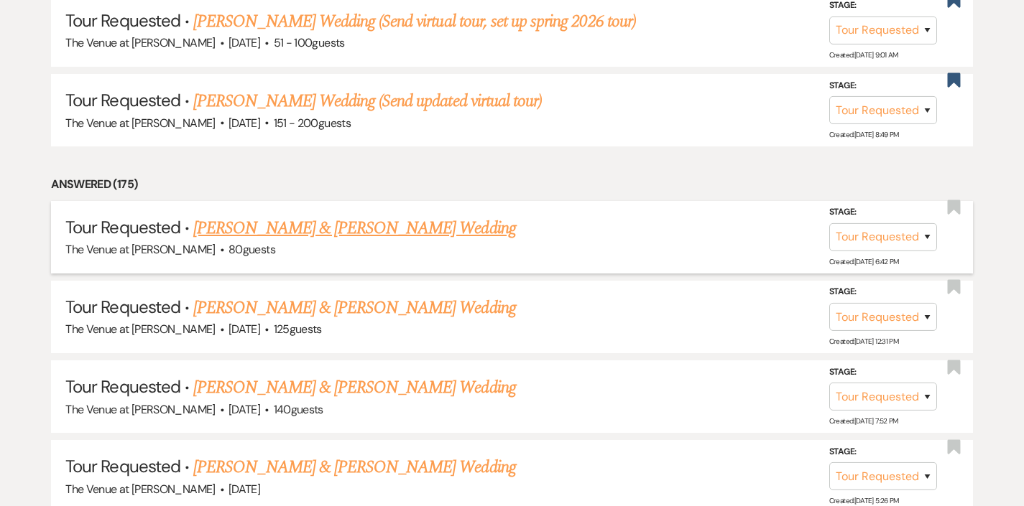
click at [397, 215] on link "[PERSON_NAME] & [PERSON_NAME] Wedding" at bounding box center [354, 228] width 322 height 26
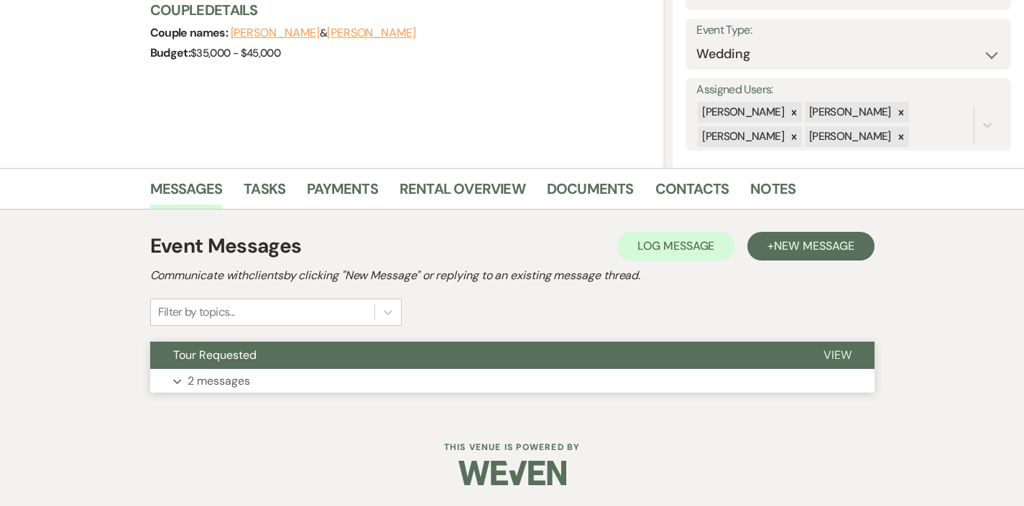
click at [358, 389] on button "Expand 2 messages" at bounding box center [512, 381] width 724 height 24
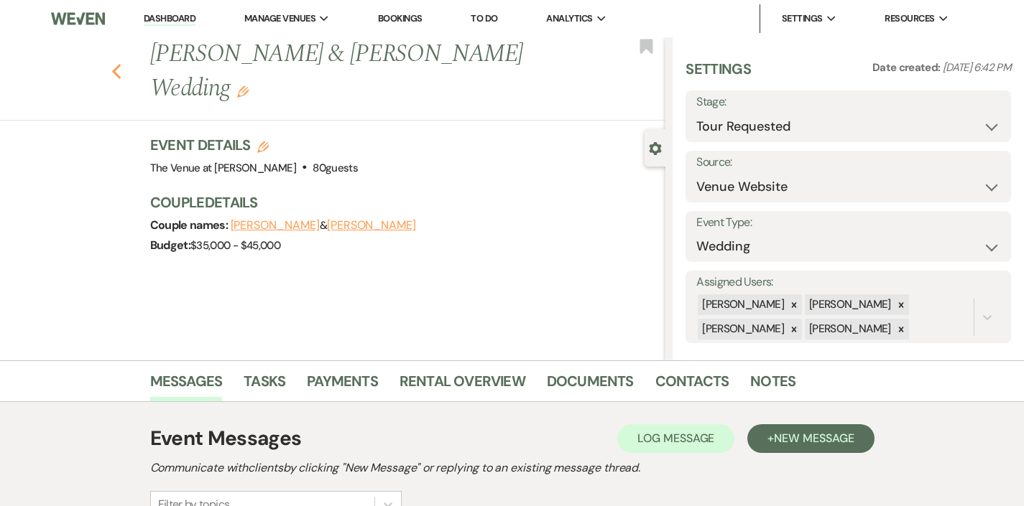
click at [116, 63] on icon "Previous" at bounding box center [116, 71] width 11 height 17
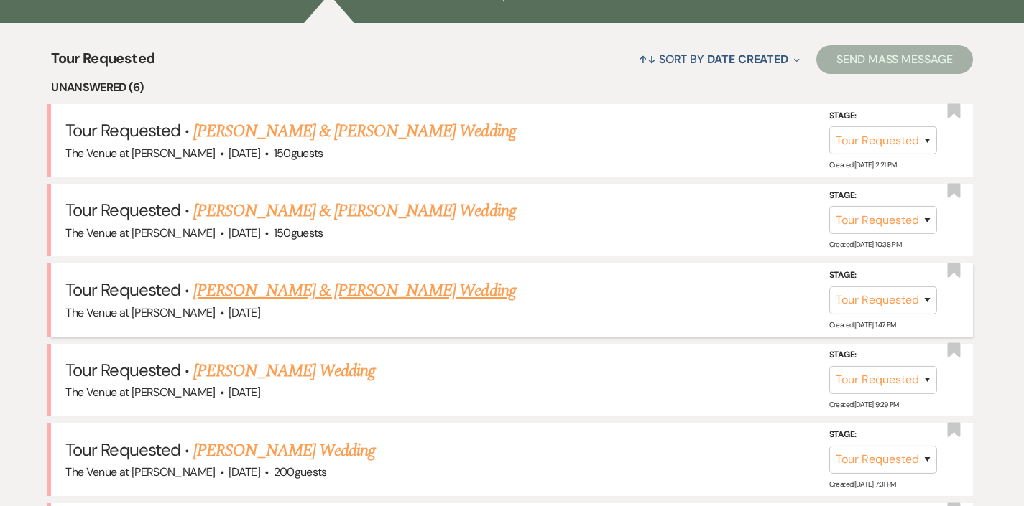
scroll to position [502, 0]
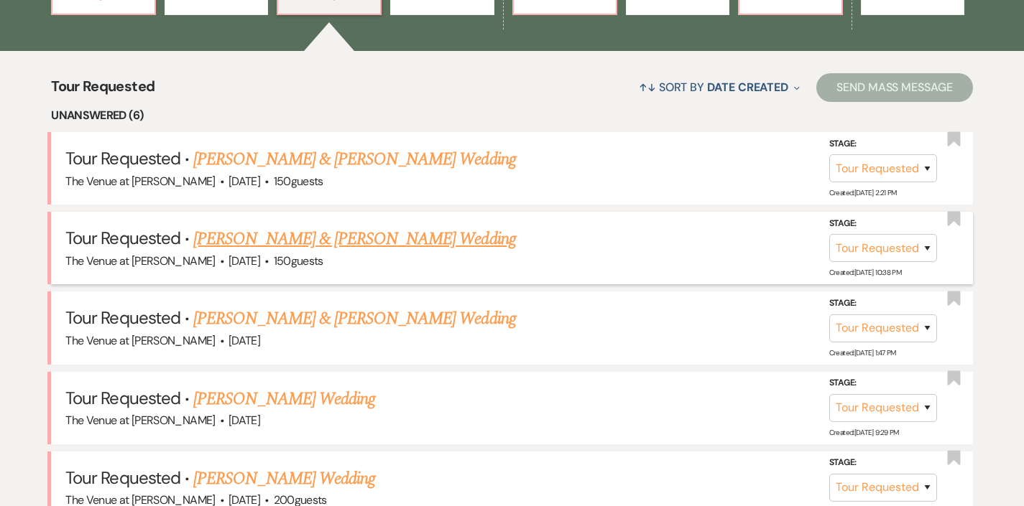
click at [330, 235] on link "[PERSON_NAME] & [PERSON_NAME] Wedding" at bounding box center [354, 239] width 322 height 26
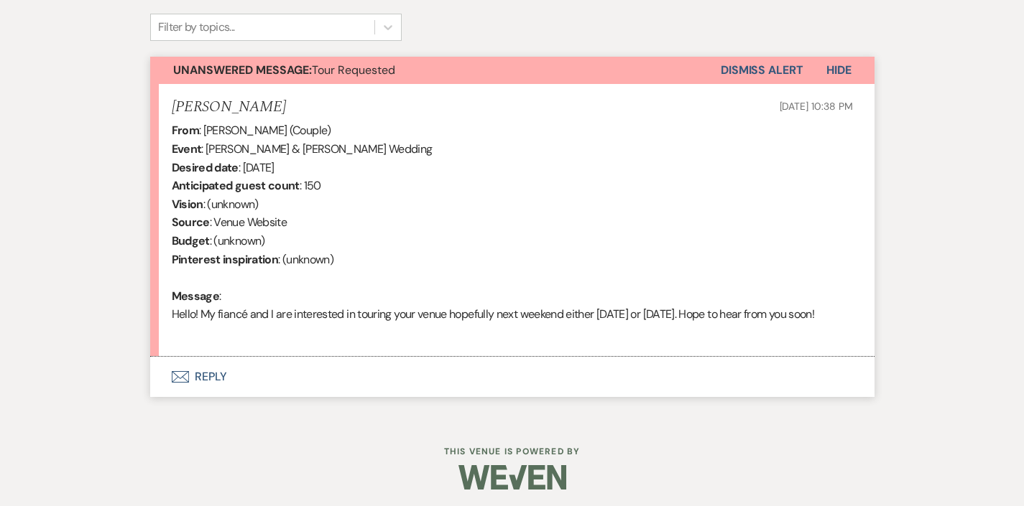
scroll to position [477, 0]
click at [217, 372] on button "Envelope Reply" at bounding box center [512, 378] width 724 height 40
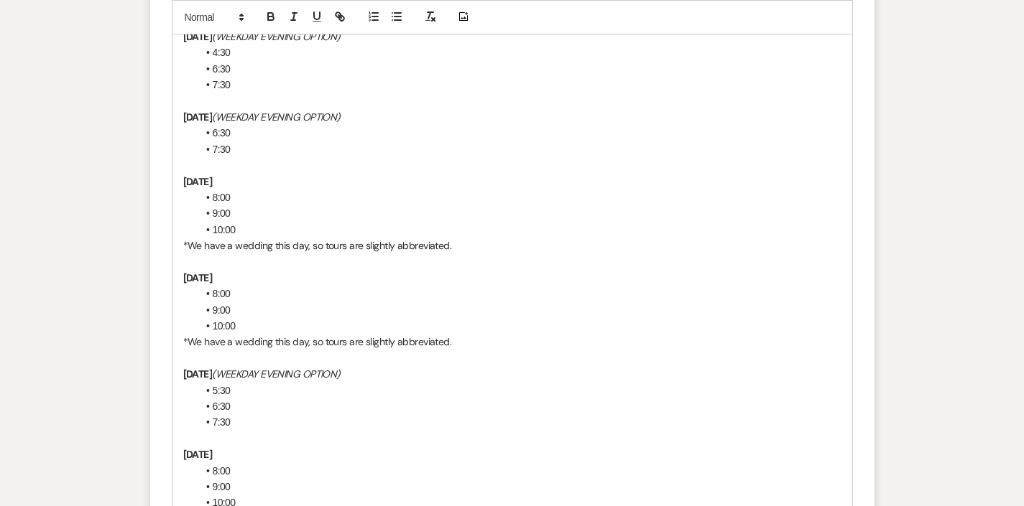
scroll to position [1883, 0]
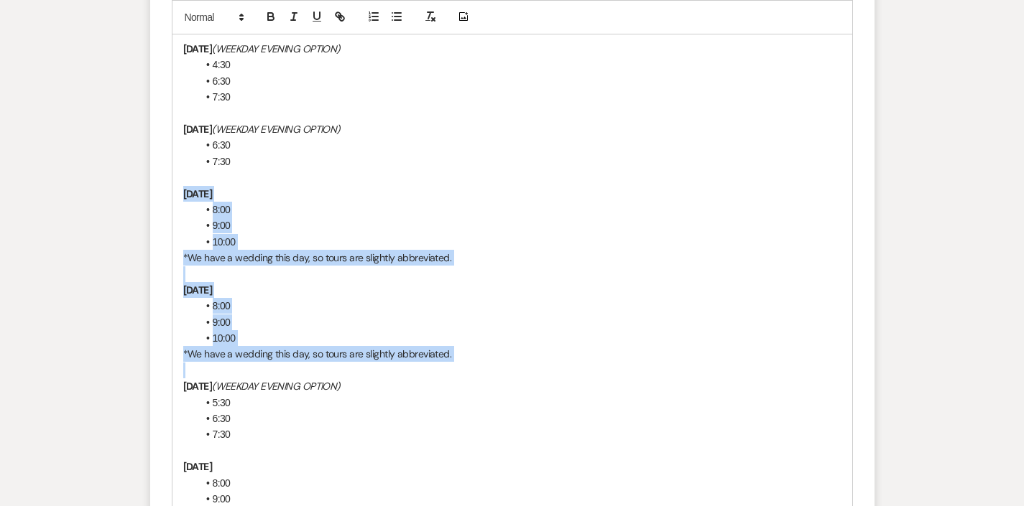
drag, startPoint x: 485, startPoint y: 335, endPoint x: 162, endPoint y: 171, distance: 361.7
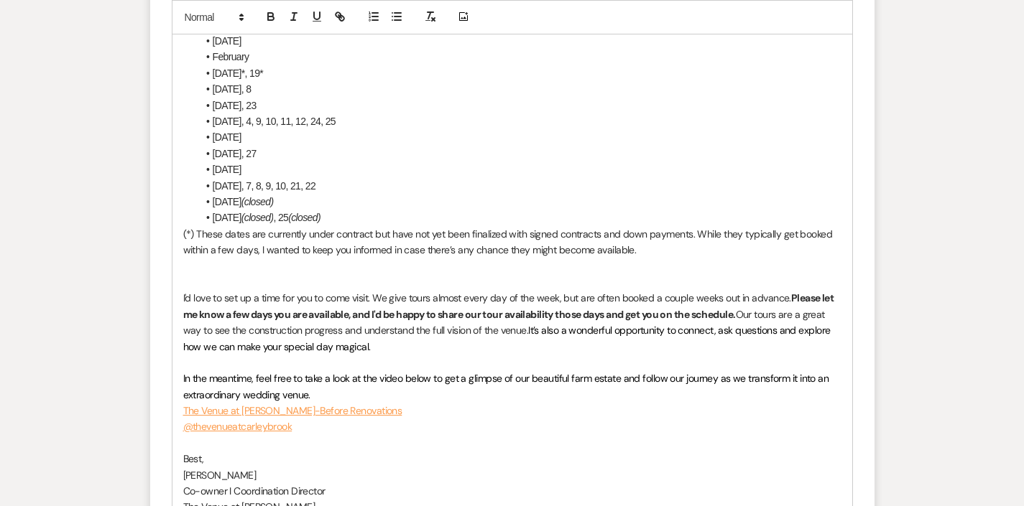
scroll to position [1448, 0]
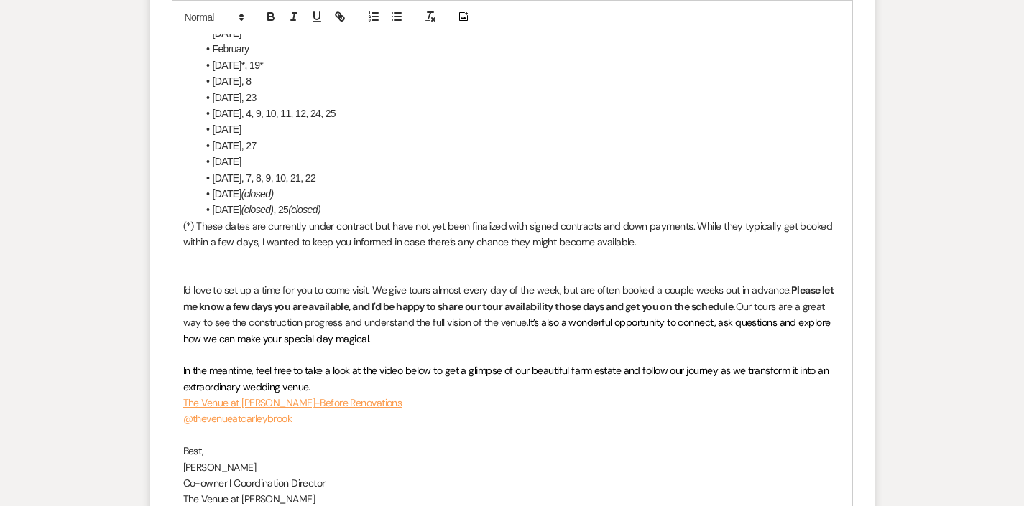
click at [380, 312] on p "I'd love to set up a time for you to come visit. We give tours almost every day…" at bounding box center [512, 314] width 658 height 65
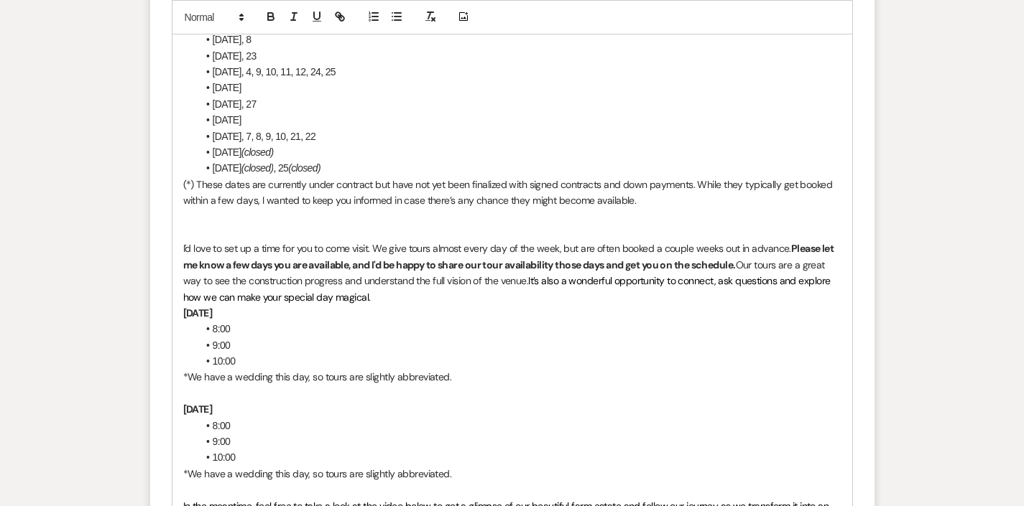
scroll to position [1551, 0]
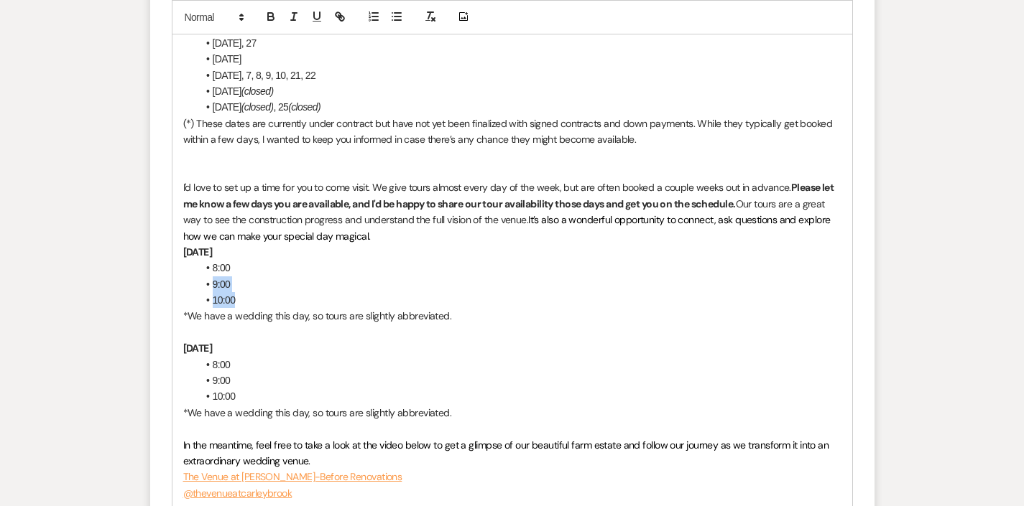
drag, startPoint x: 253, startPoint y: 282, endPoint x: 180, endPoint y: 266, distance: 74.3
click at [180, 266] on div "Hi [PERSON_NAME] & [PERSON_NAME], It’s wonderful to hear from you, and heartfel…" at bounding box center [512, 83] width 680 height 1014
drag, startPoint x: 248, startPoint y: 379, endPoint x: 179, endPoint y: 354, distance: 73.2
click at [179, 354] on div "Hi [PERSON_NAME] & [PERSON_NAME], It’s wonderful to hear from you, and heartfel…" at bounding box center [512, 83] width 680 height 1014
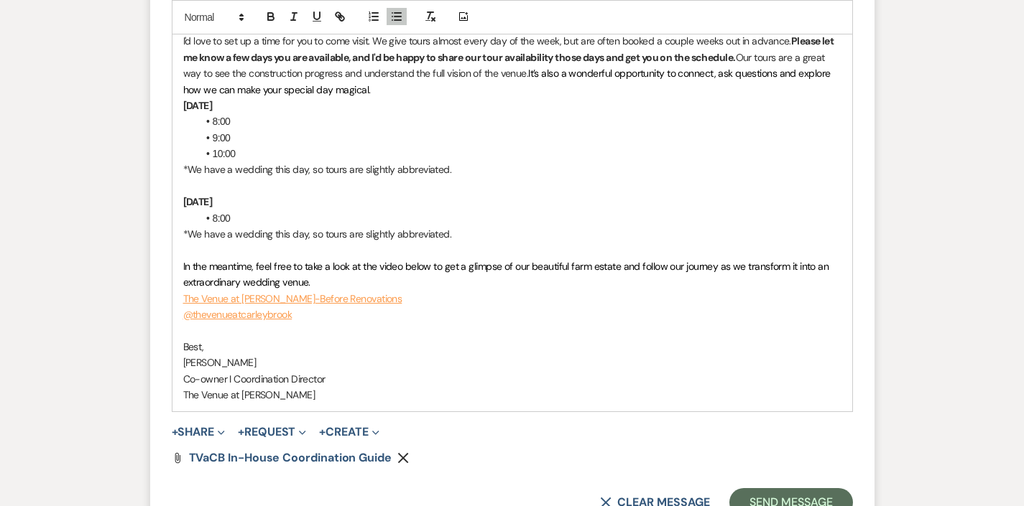
scroll to position [1741, 0]
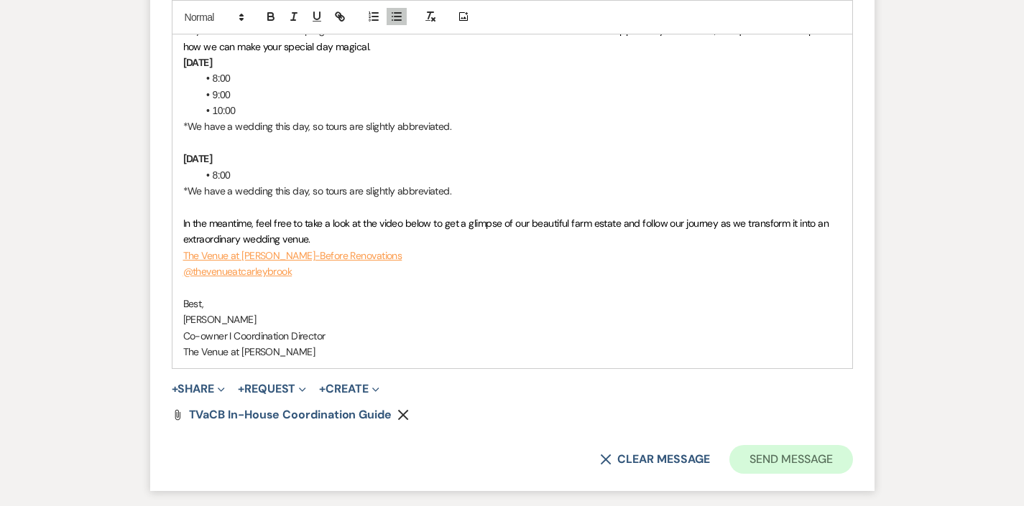
click at [763, 445] on button "Send Message" at bounding box center [790, 459] width 123 height 29
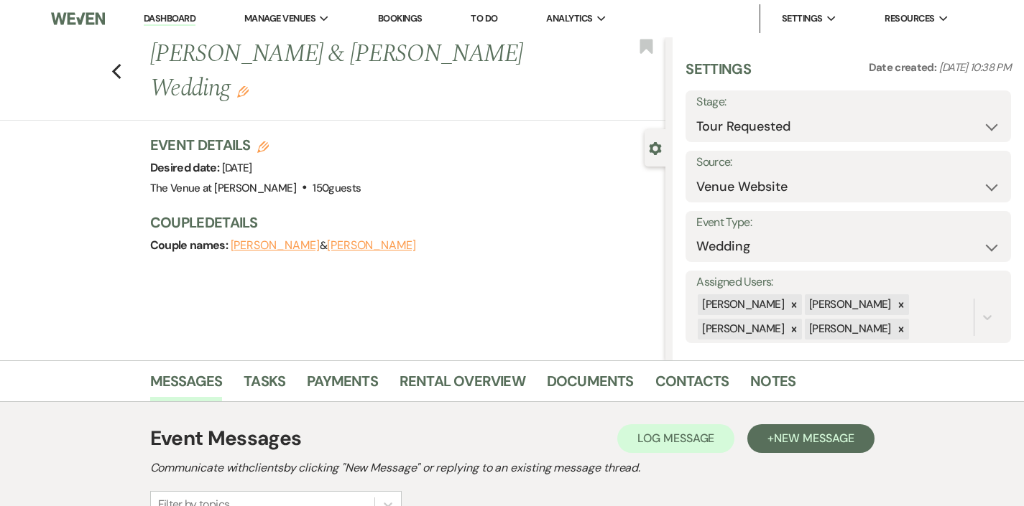
scroll to position [0, 0]
click at [118, 65] on use "button" at bounding box center [115, 72] width 9 height 16
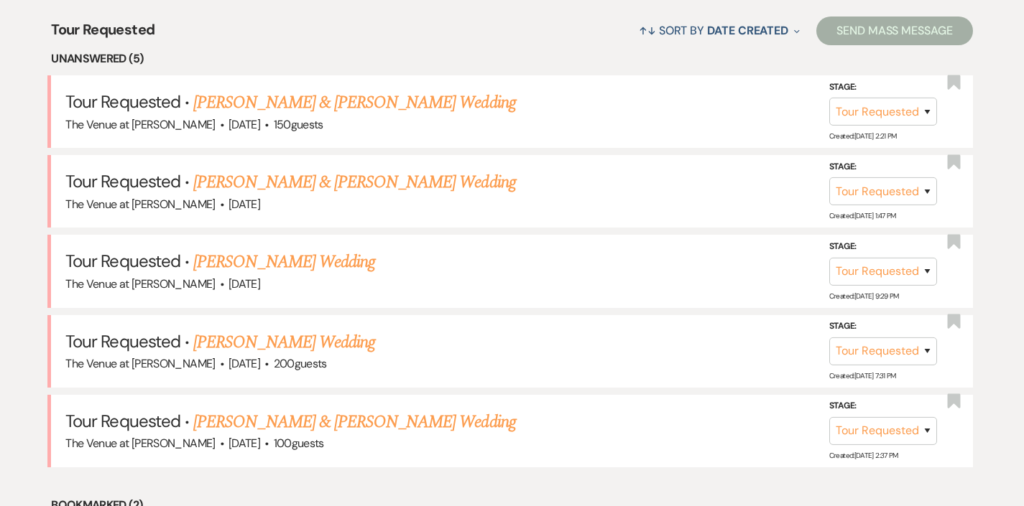
scroll to position [546, 0]
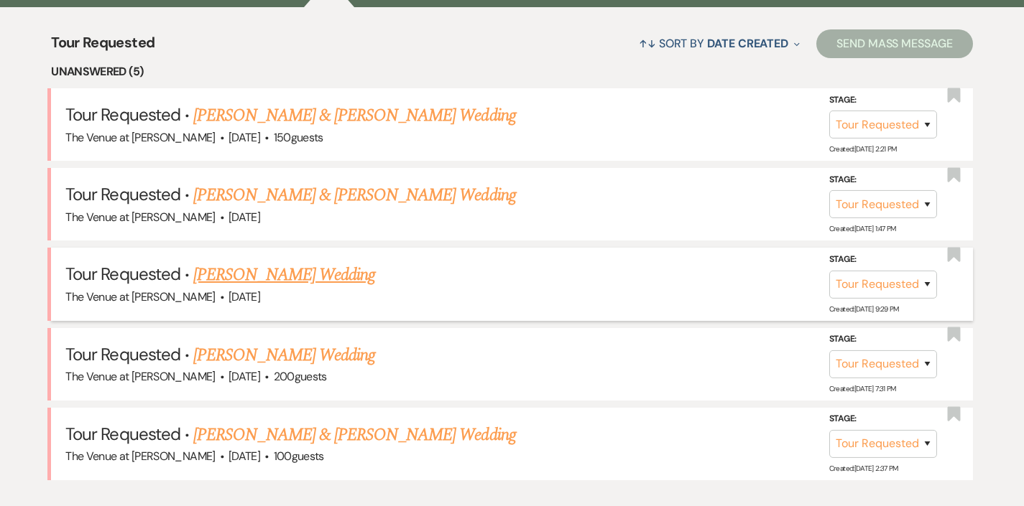
click at [261, 268] on link "[PERSON_NAME] Wedding" at bounding box center [284, 275] width 182 height 26
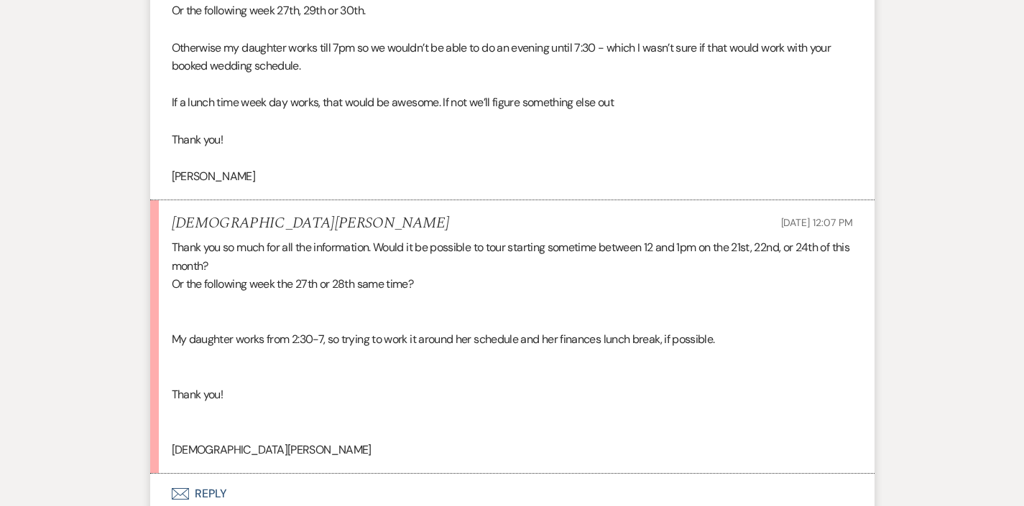
scroll to position [2133, 0]
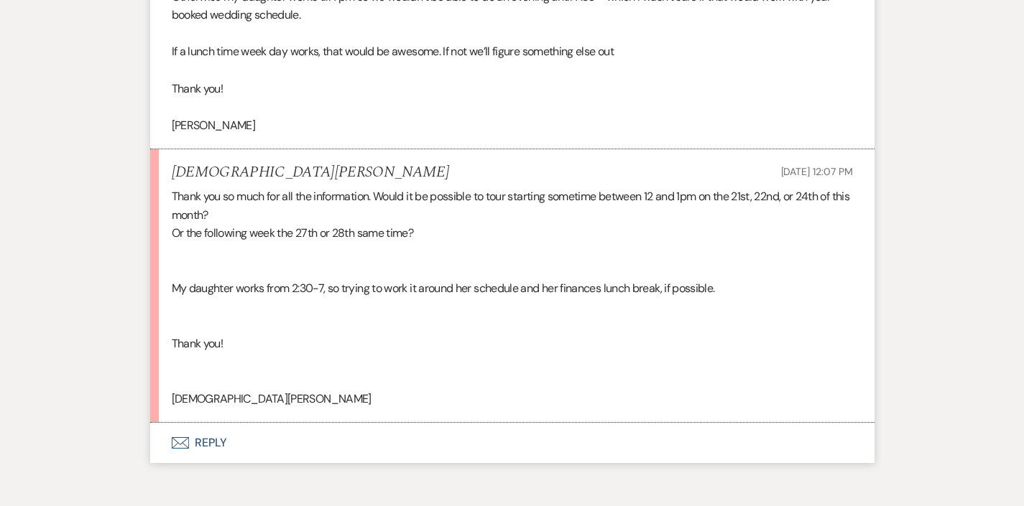
click at [197, 353] on div "Thank you so much for all the information. Would it be possible to tour startin…" at bounding box center [512, 297] width 681 height 221
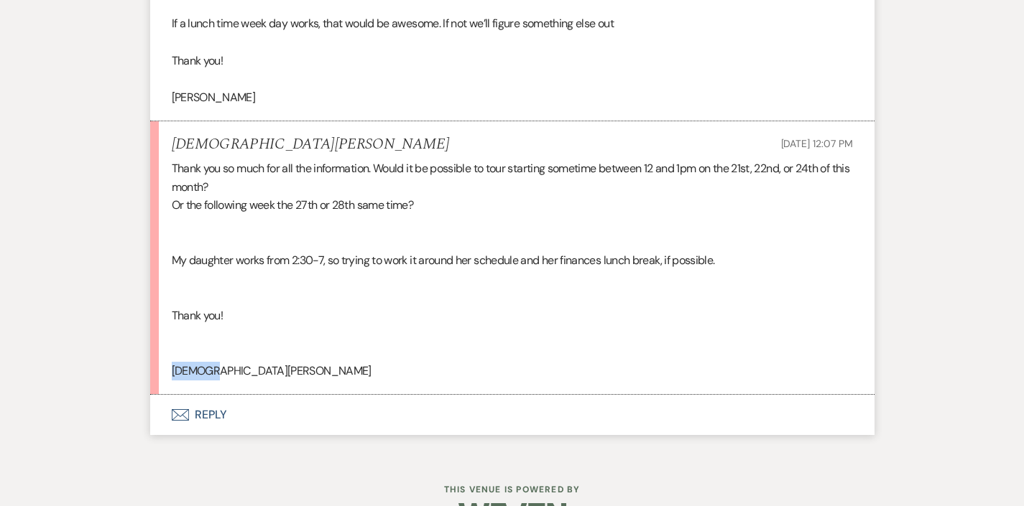
copy div "[PERSON_NAME]"
click at [210, 395] on button "Envelope Reply" at bounding box center [512, 415] width 724 height 40
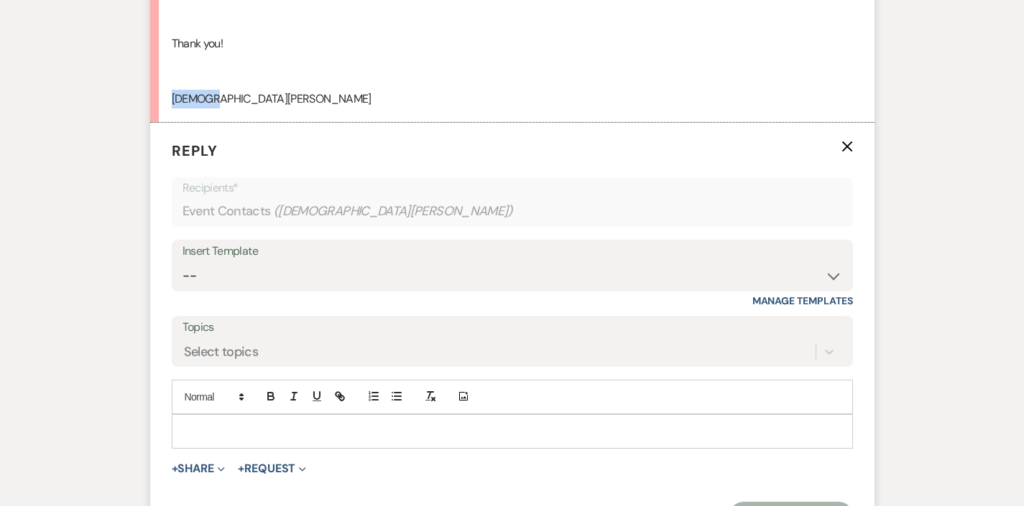
scroll to position [2473, 0]
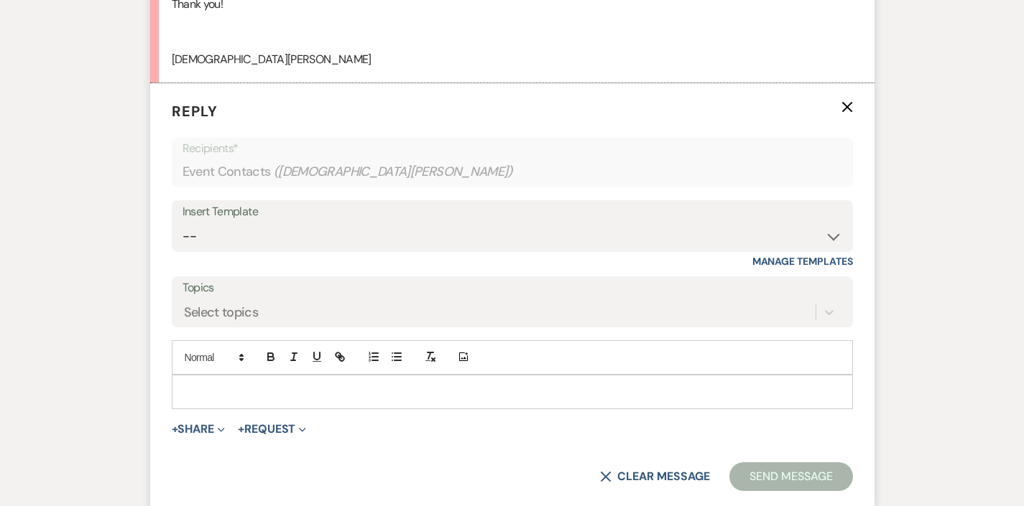
click at [235, 375] on div at bounding box center [512, 392] width 681 height 34
click at [232, 376] on div at bounding box center [512, 392] width 680 height 33
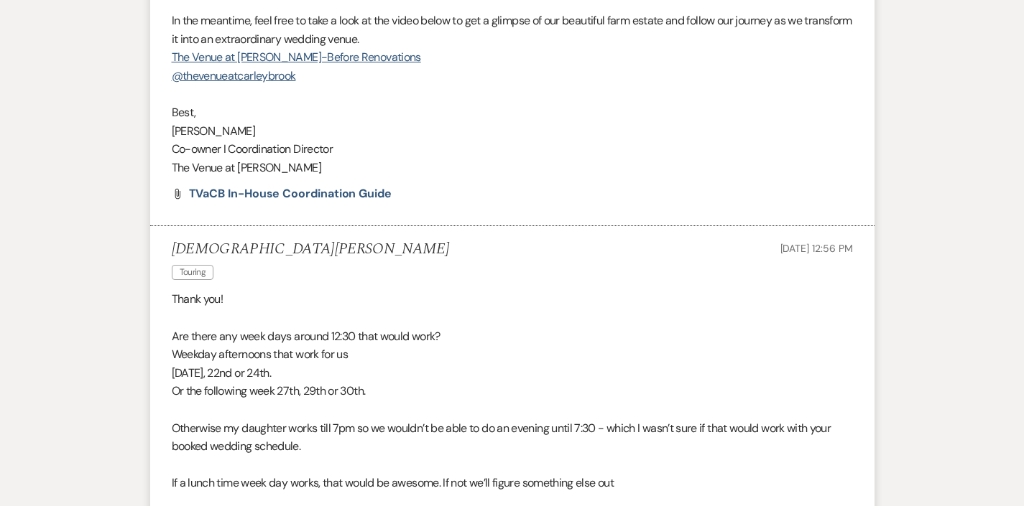
scroll to position [1690, 0]
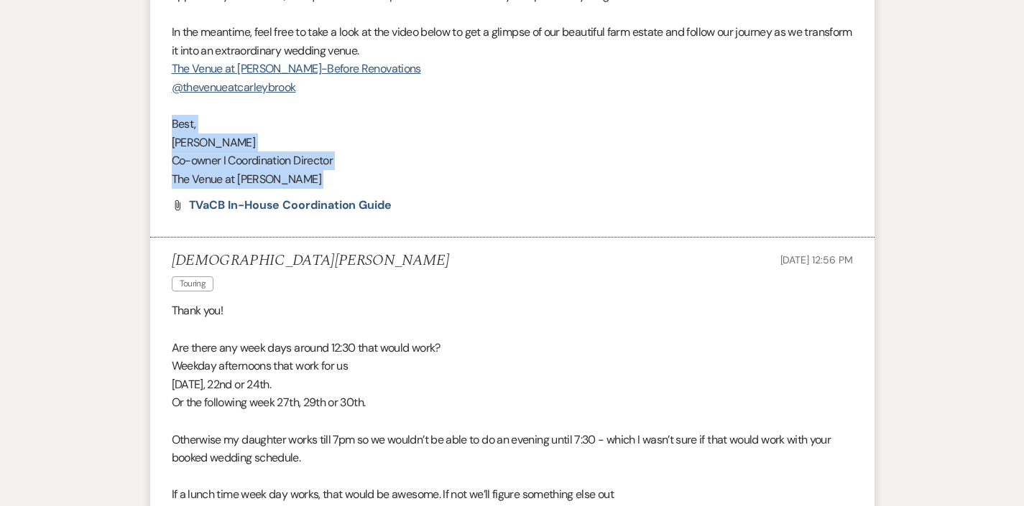
drag, startPoint x: 314, startPoint y: 159, endPoint x: 104, endPoint y: 101, distance: 217.9
click at [104, 101] on div "Event Messages Log Log Message + New Message Communicate with clients by clicki…" at bounding box center [512, 53] width 819 height 2683
copy li "Best, [PERSON_NAME] I Coordination Director The Venue at [PERSON_NAME]﻿ Attach …"
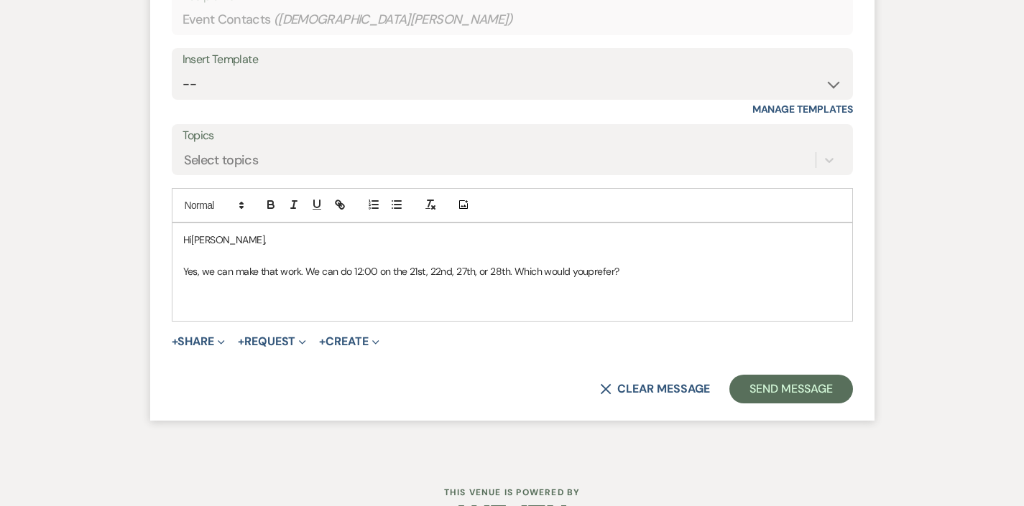
click at [276, 296] on p at bounding box center [512, 304] width 658 height 16
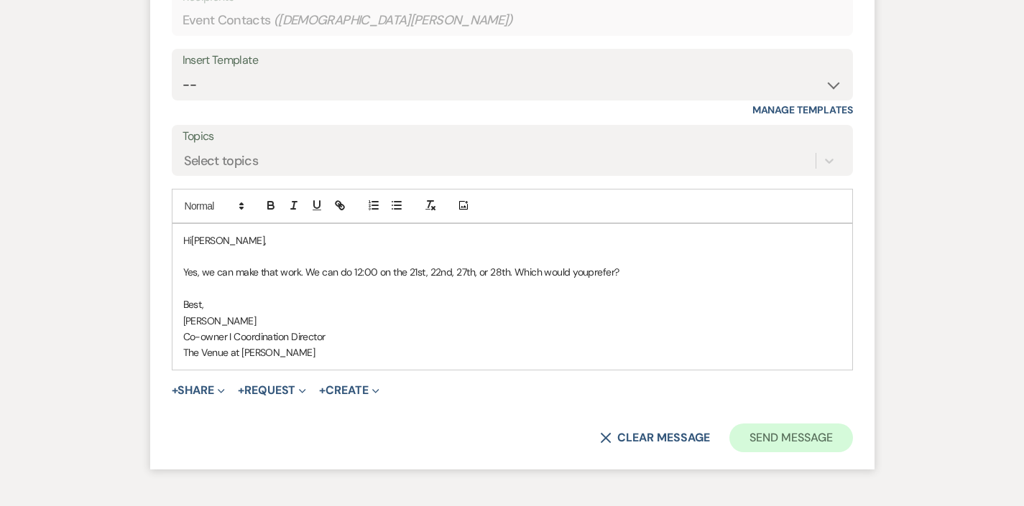
click at [743, 424] on button "Send Message" at bounding box center [790, 438] width 123 height 29
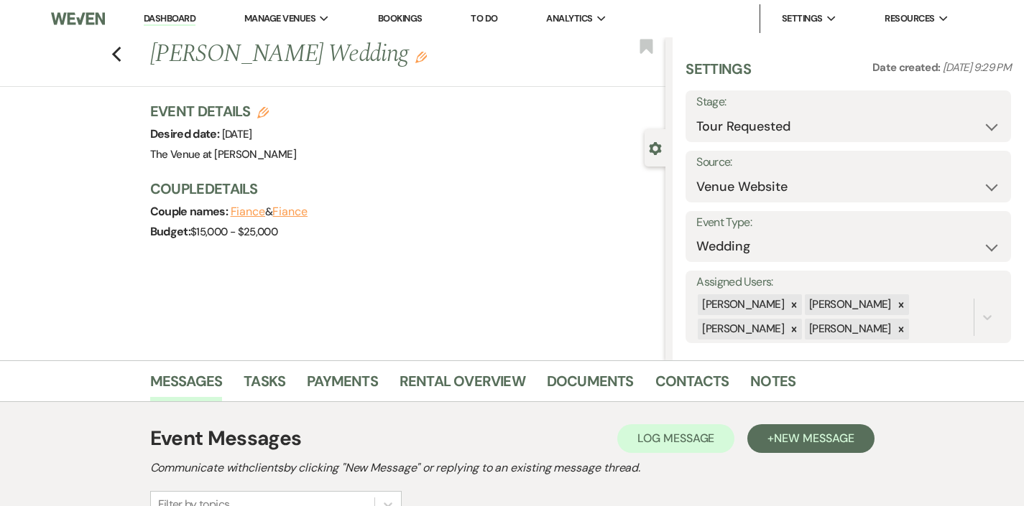
scroll to position [0, 0]
click at [118, 53] on icon "Previous" at bounding box center [116, 54] width 11 height 17
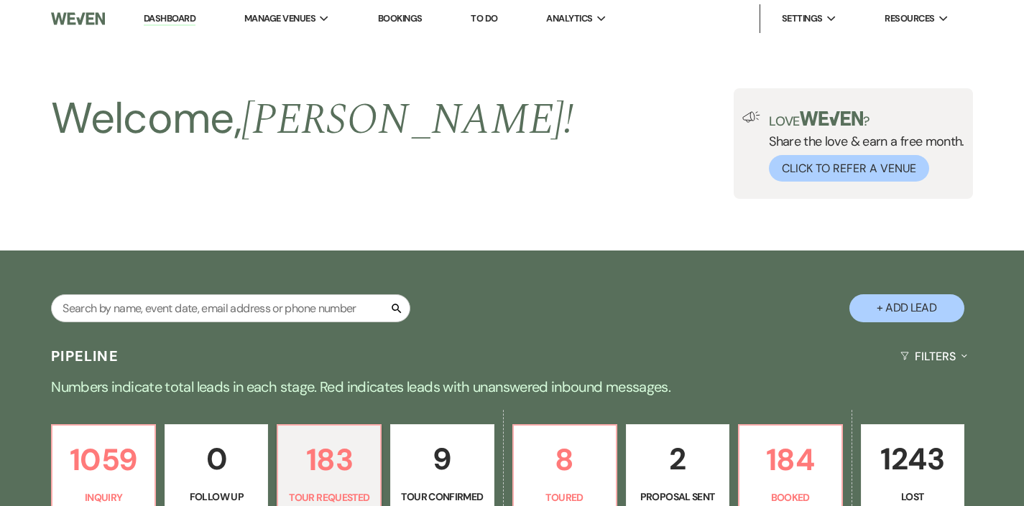
scroll to position [546, 0]
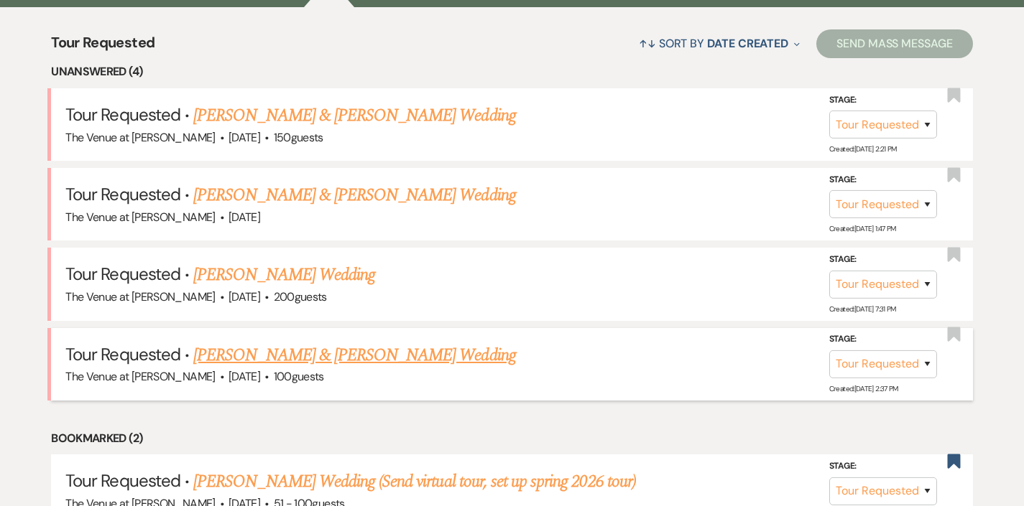
click at [256, 346] on link "[PERSON_NAME] & [PERSON_NAME] Wedding" at bounding box center [354, 356] width 322 height 26
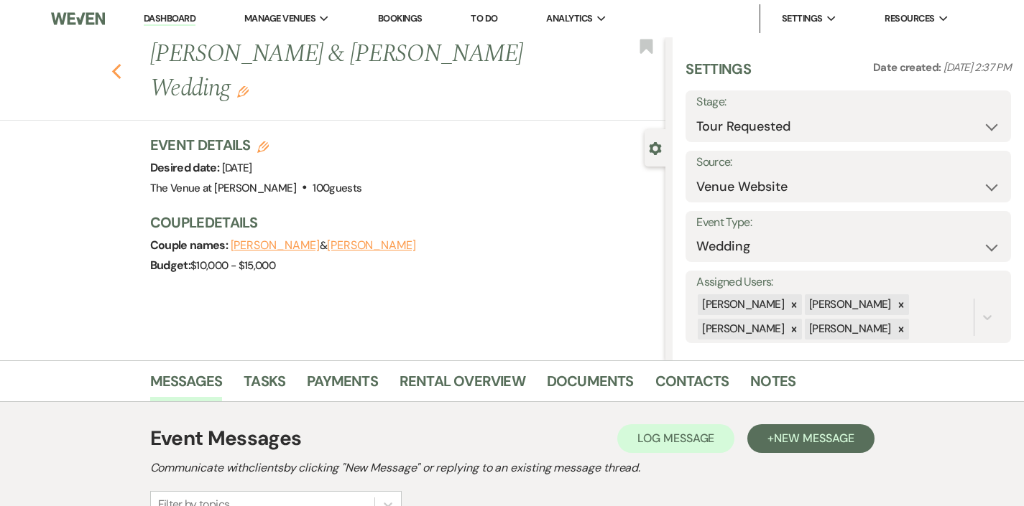
click at [116, 65] on icon "Previous" at bounding box center [116, 71] width 11 height 17
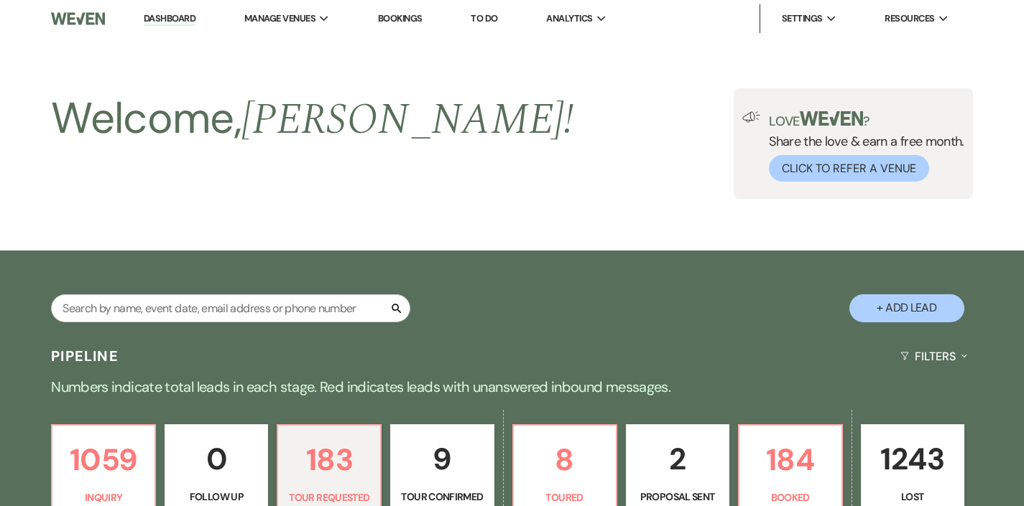
scroll to position [546, 0]
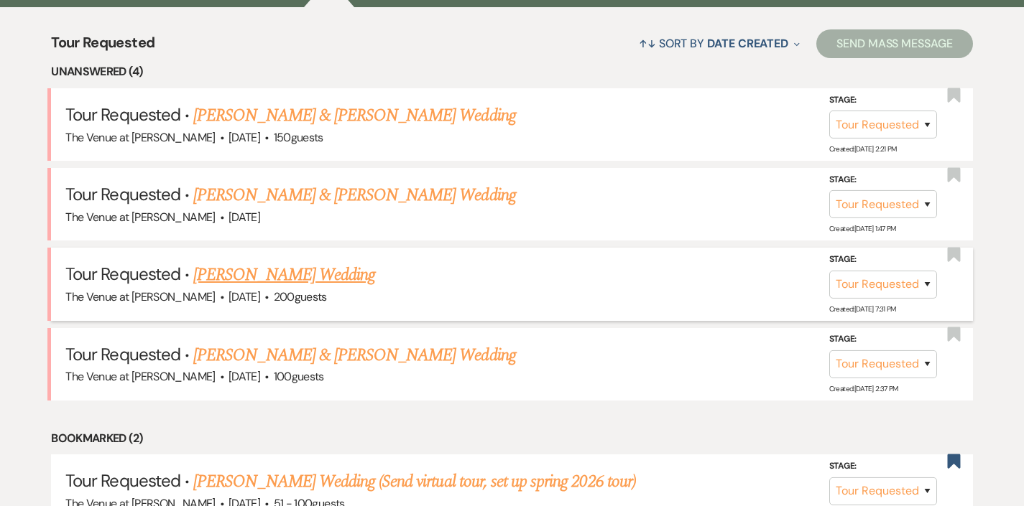
click at [231, 272] on link "[PERSON_NAME] Wedding" at bounding box center [284, 275] width 182 height 26
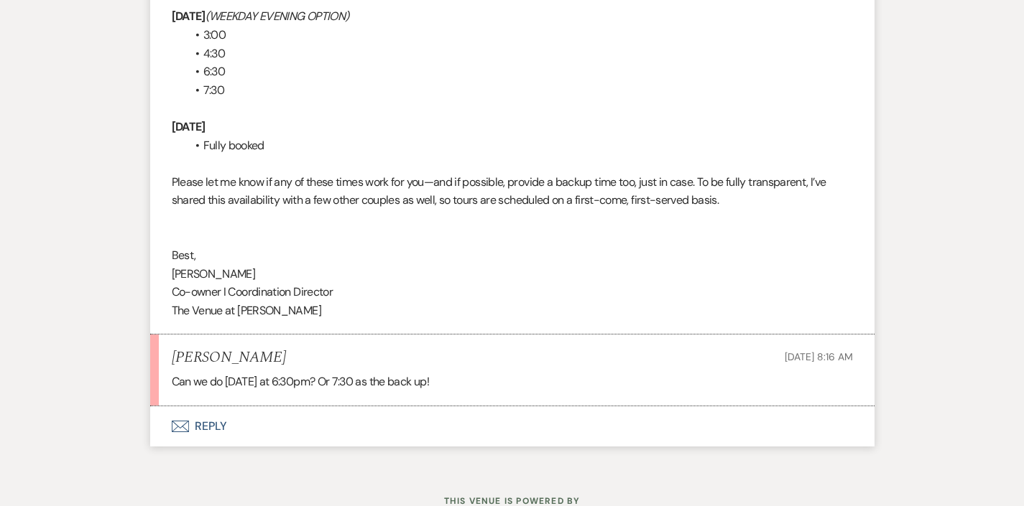
scroll to position [2848, 0]
click at [213, 407] on button "Envelope Reply" at bounding box center [512, 427] width 724 height 40
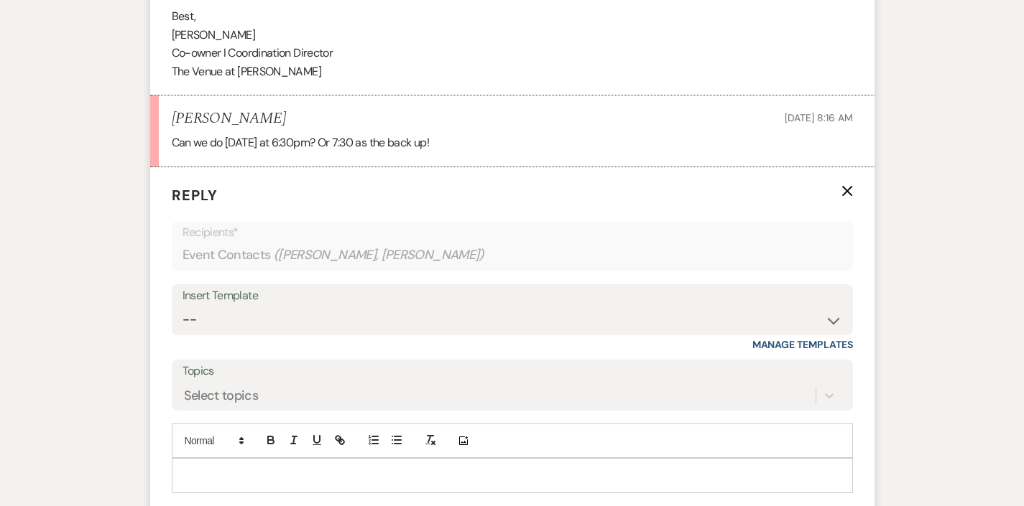
scroll to position [3160, 0]
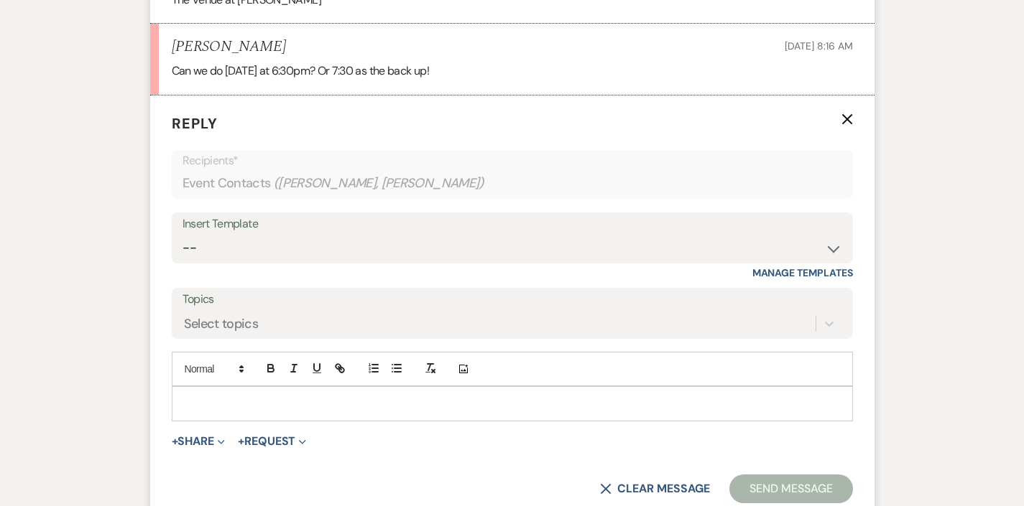
click at [256, 387] on div at bounding box center [512, 403] width 680 height 33
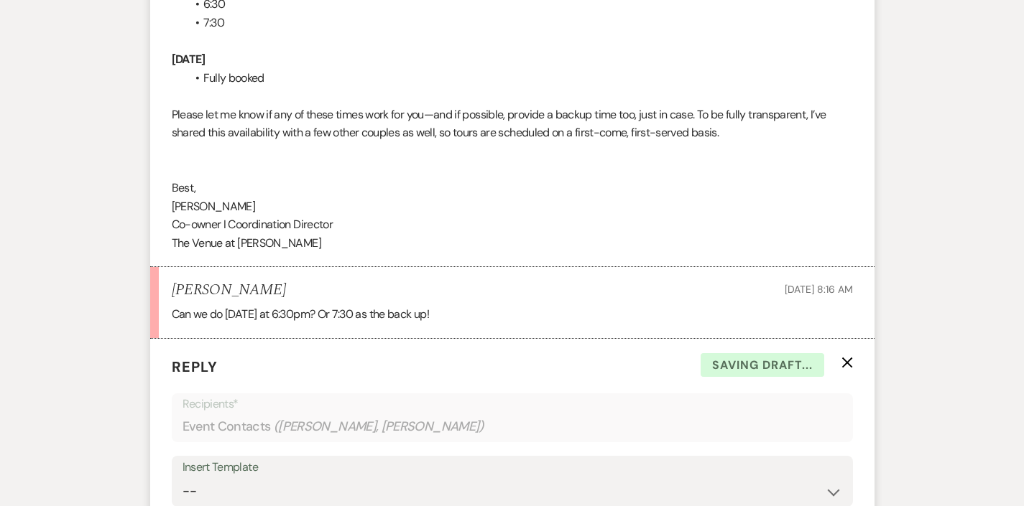
scroll to position [2777, 0]
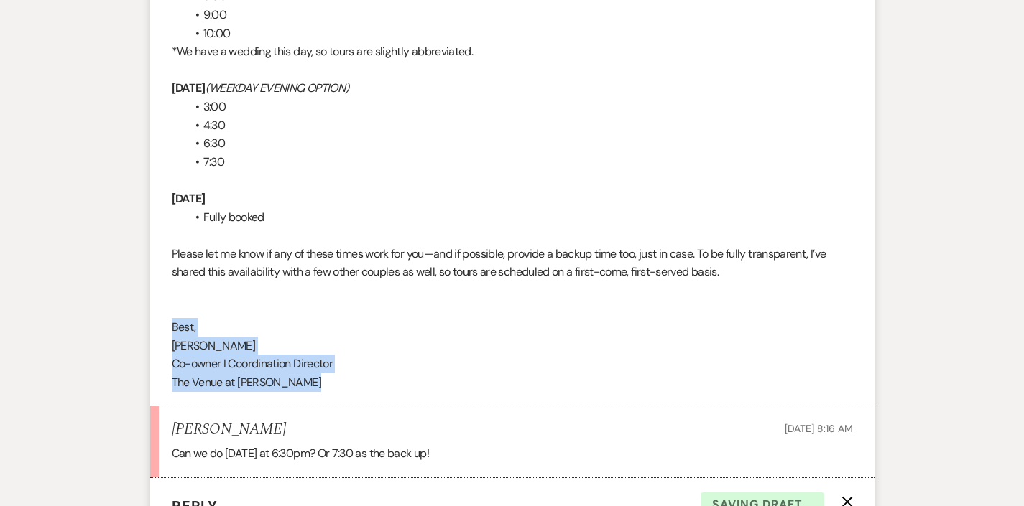
drag, startPoint x: 307, startPoint y: 344, endPoint x: 129, endPoint y: 279, distance: 189.1
copy div "Best, [PERSON_NAME] I Coordination Director The Venue at [PERSON_NAME]﻿"
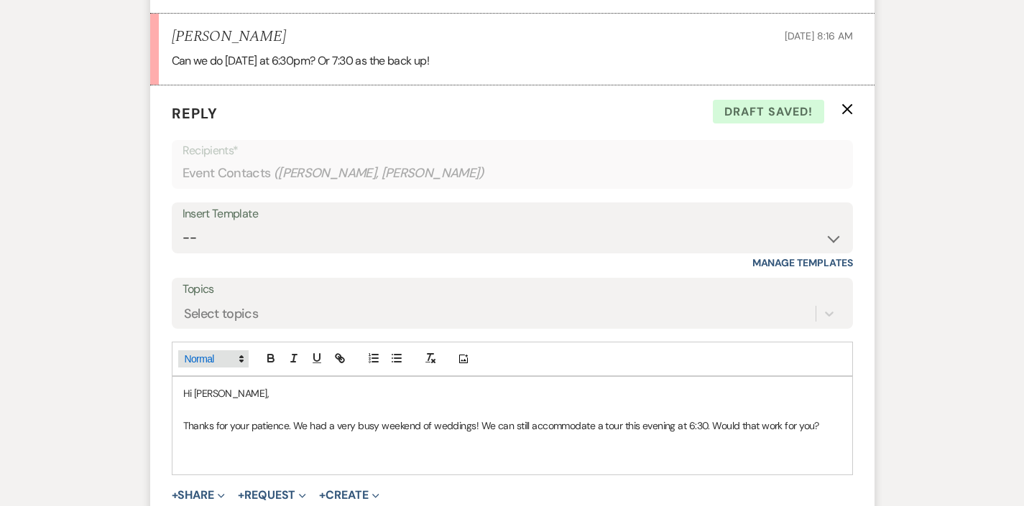
scroll to position [3204, 0]
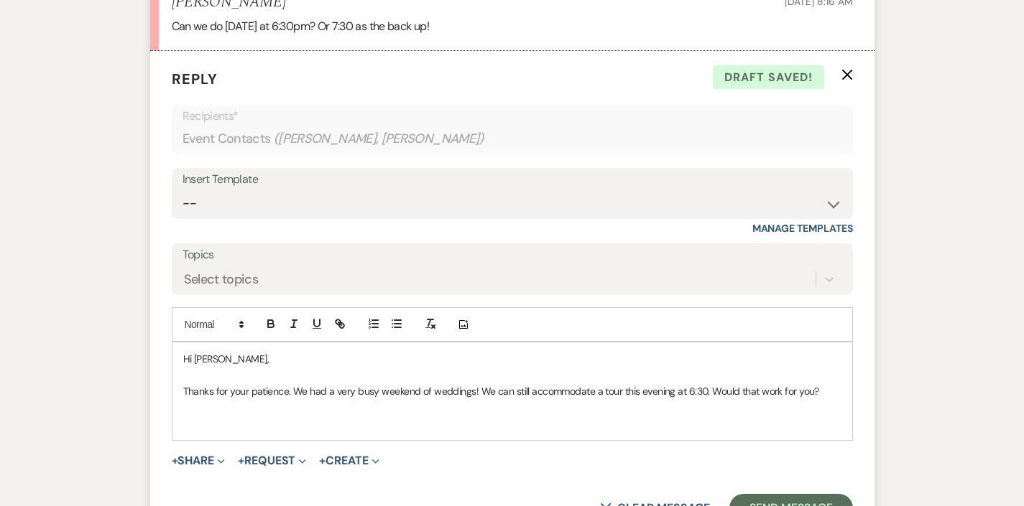
click at [215, 416] on p at bounding box center [512, 424] width 658 height 16
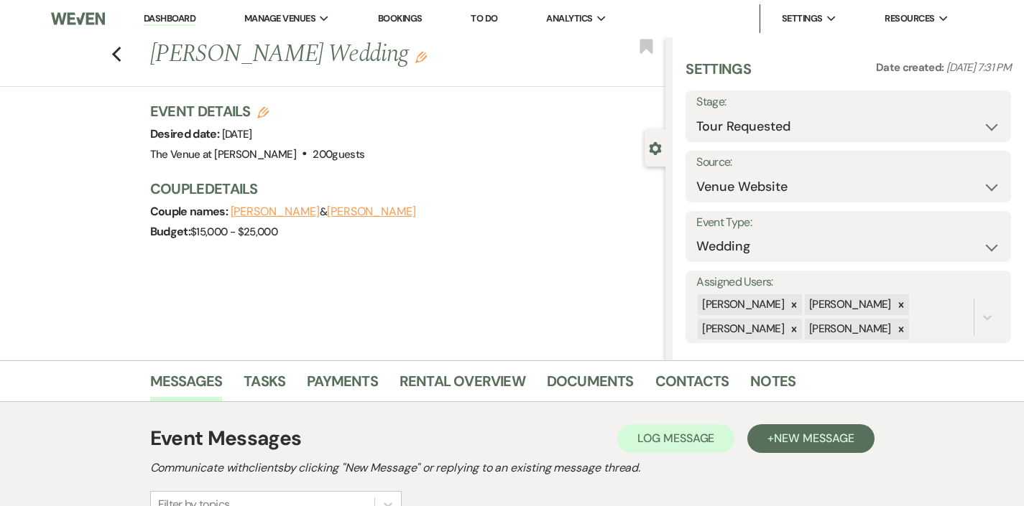
scroll to position [0, 0]
click at [648, 42] on use "button" at bounding box center [646, 46] width 13 height 14
click at [415, 52] on icon "Edit" at bounding box center [420, 57] width 11 height 11
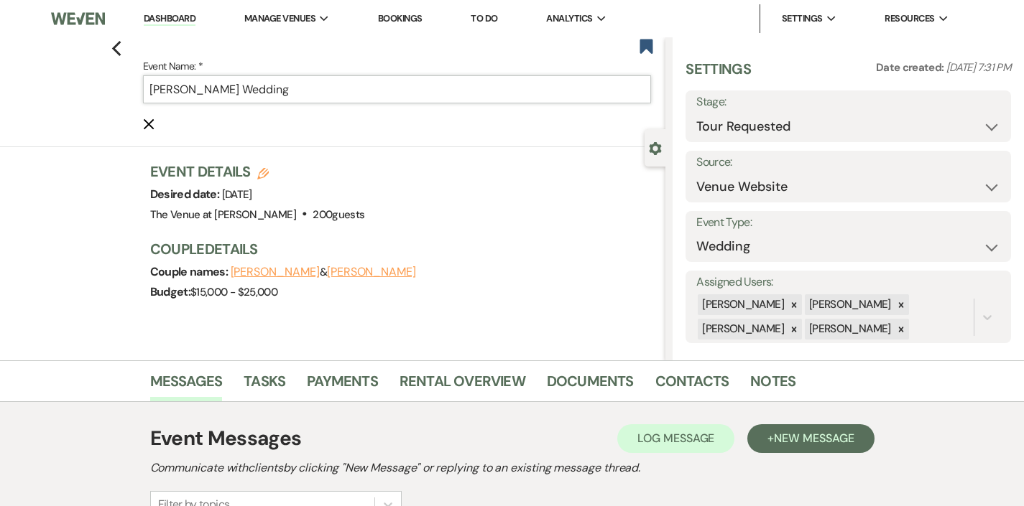
click at [408, 86] on input "[PERSON_NAME] Wedding" at bounding box center [397, 89] width 509 height 28
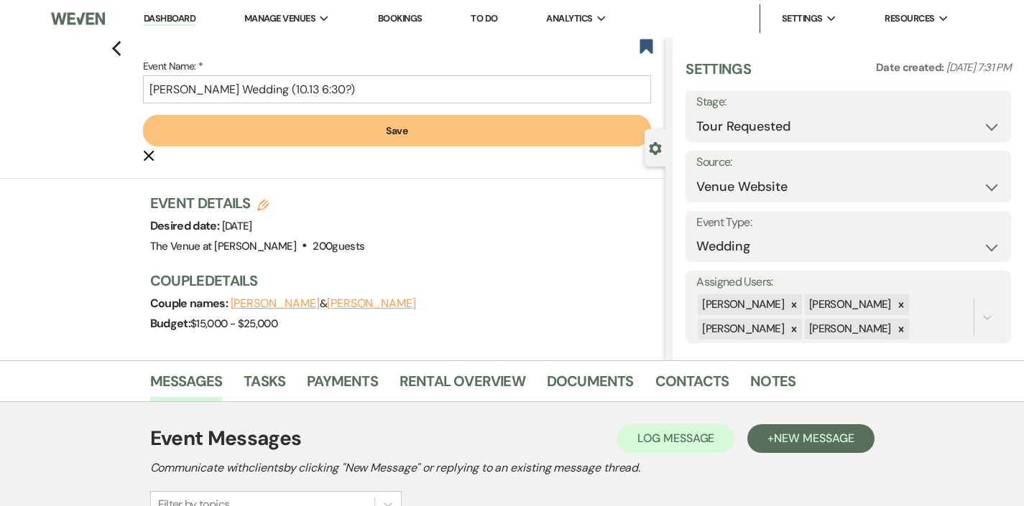
click at [415, 130] on button "Save" at bounding box center [397, 131] width 509 height 32
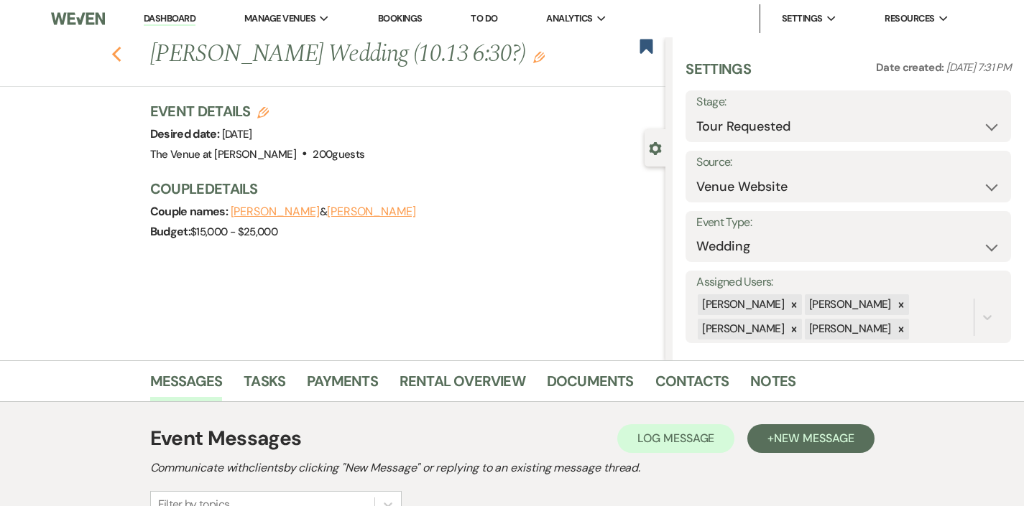
click at [114, 50] on icon "Previous" at bounding box center [116, 54] width 11 height 17
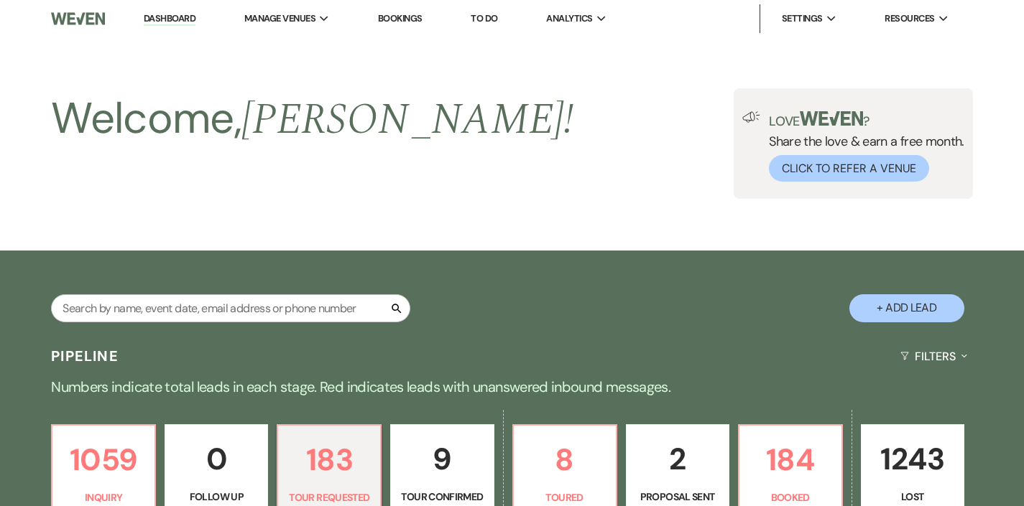
scroll to position [546, 0]
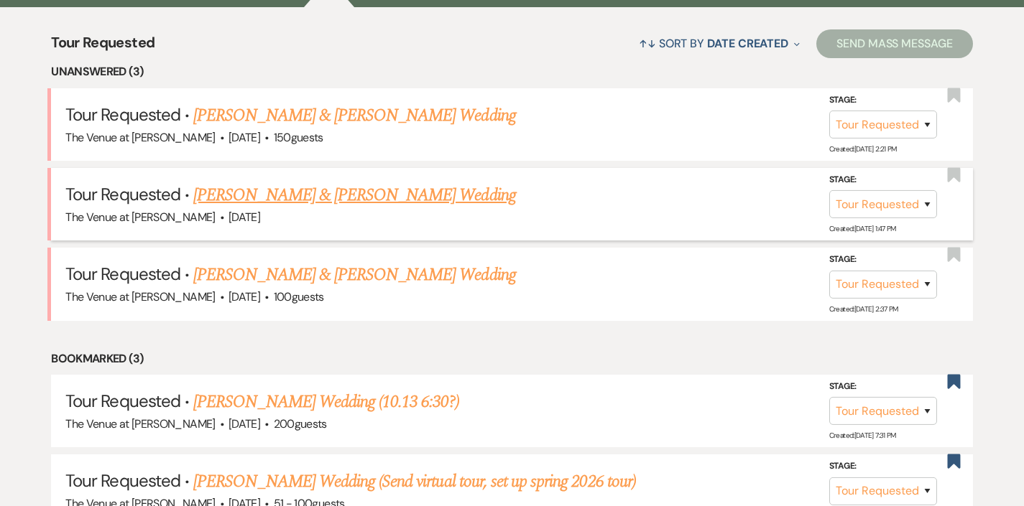
click at [330, 194] on link "[PERSON_NAME] & [PERSON_NAME] Wedding" at bounding box center [354, 195] width 322 height 26
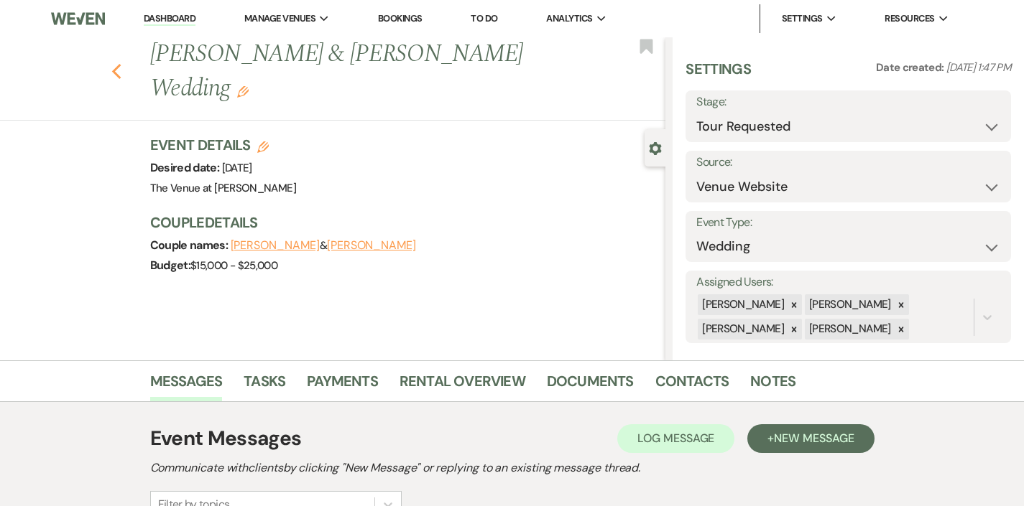
click at [119, 63] on icon "Previous" at bounding box center [116, 71] width 11 height 17
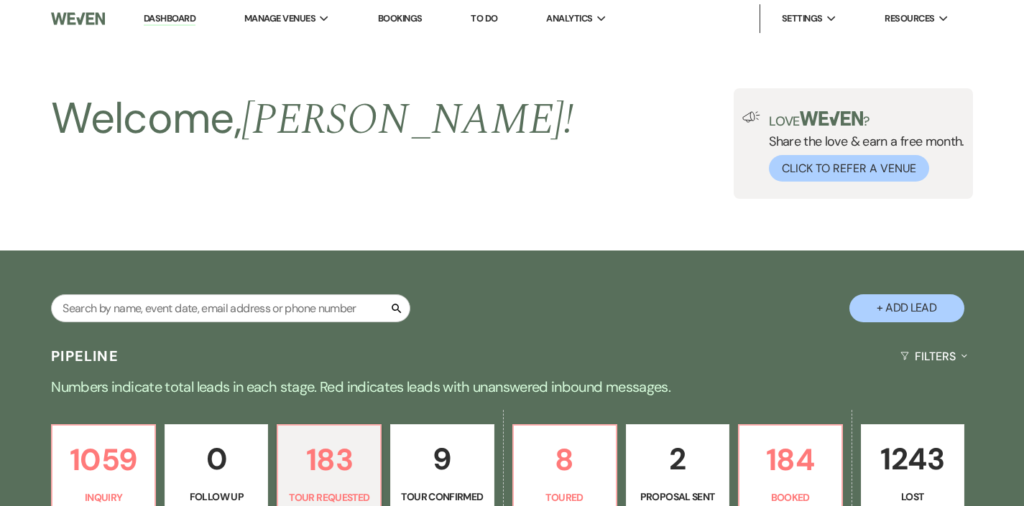
scroll to position [546, 0]
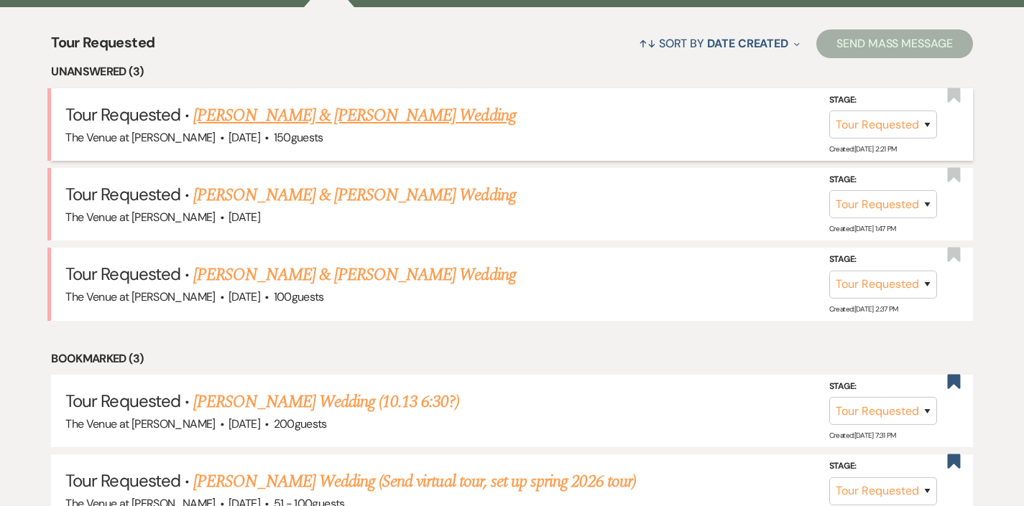
click at [211, 106] on link "[PERSON_NAME] & [PERSON_NAME] Wedding" at bounding box center [354, 116] width 322 height 26
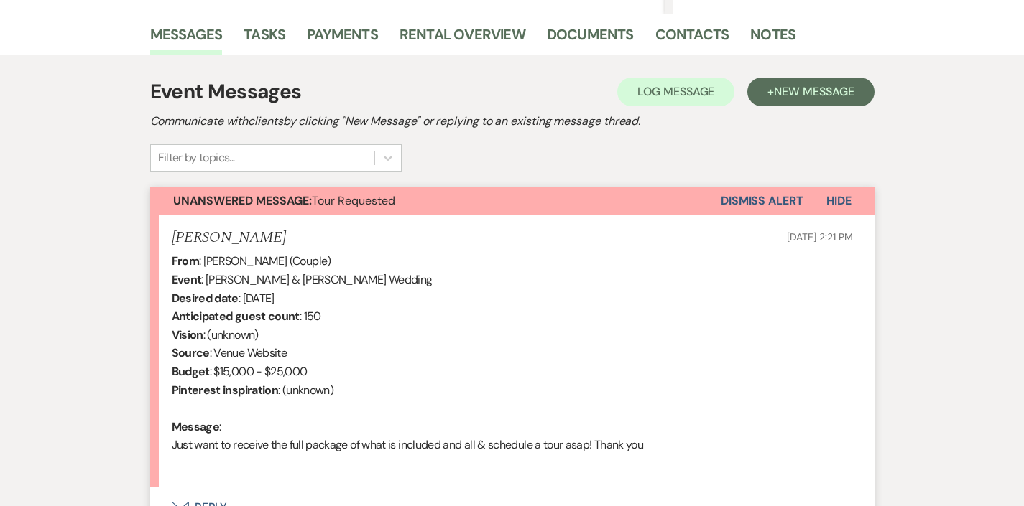
scroll to position [361, 0]
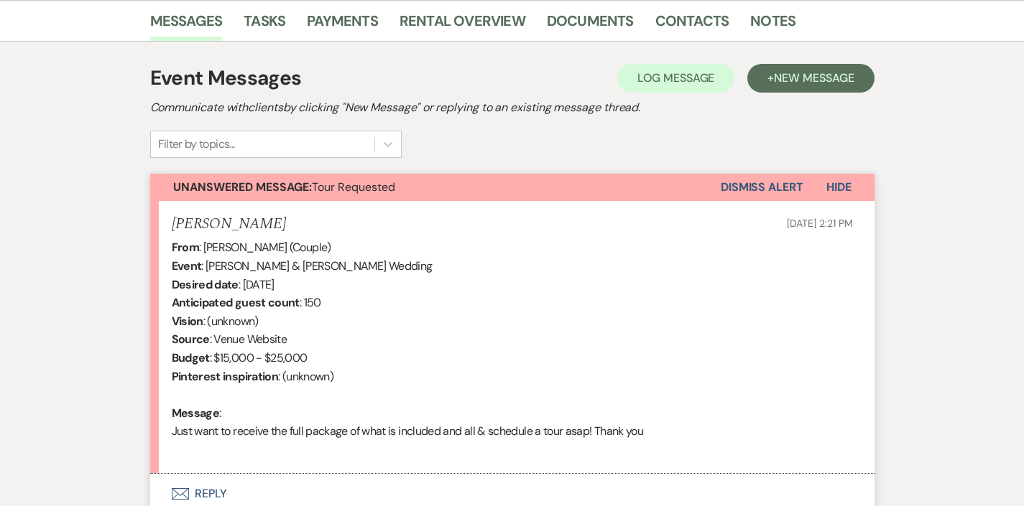
click at [748, 183] on button "Dismiss Alert" at bounding box center [761, 187] width 83 height 27
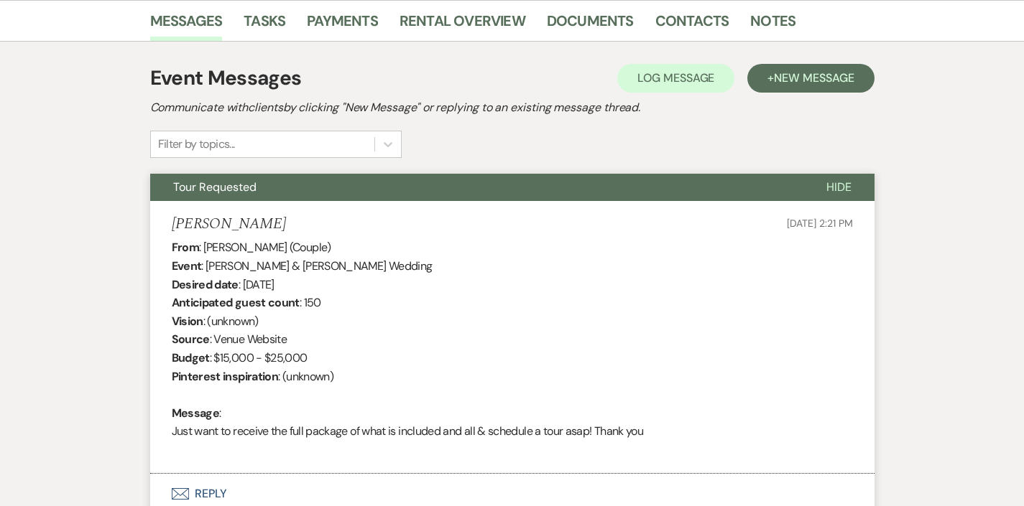
click at [710, 180] on button "Tour Requested" at bounding box center [476, 187] width 653 height 27
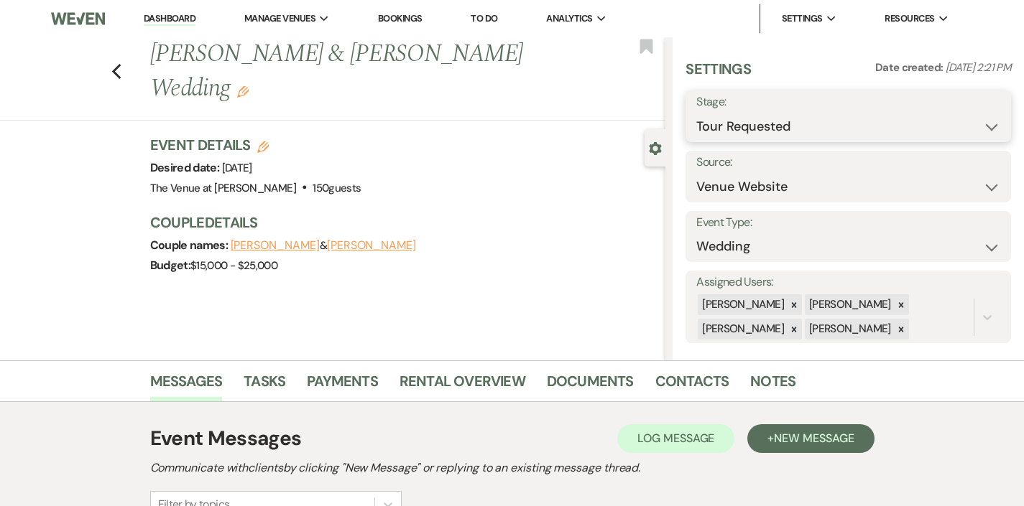
scroll to position [0, 0]
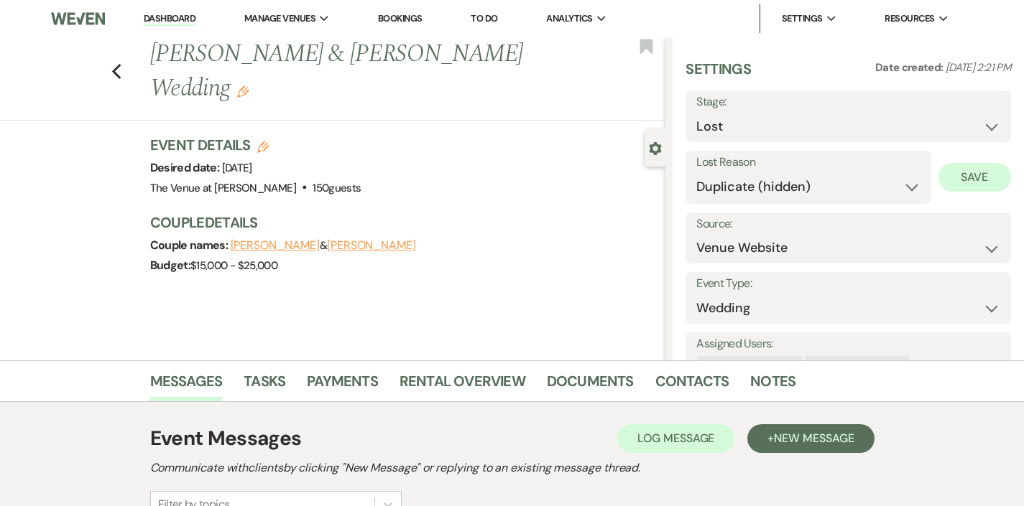
click at [922, 170] on button "Save" at bounding box center [974, 177] width 73 height 29
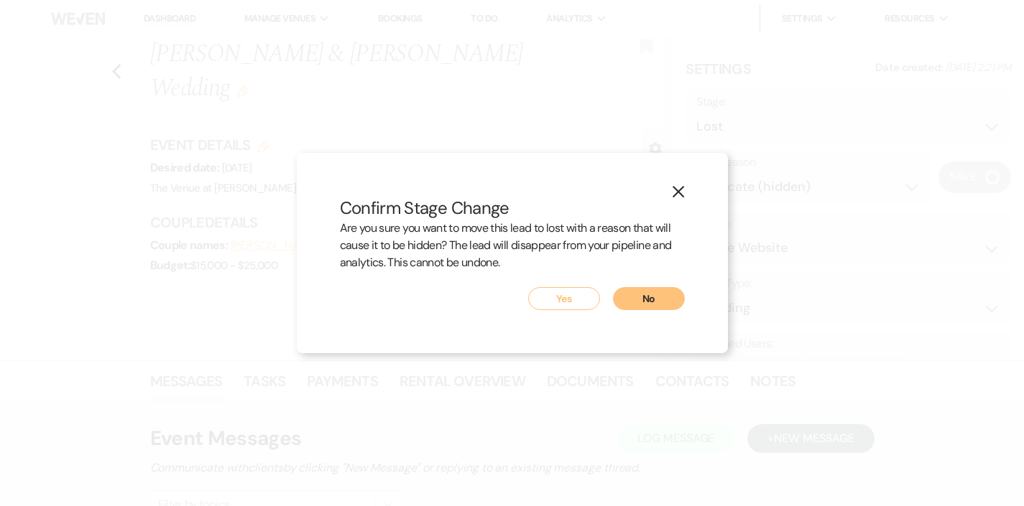
click at [563, 300] on button "Yes" at bounding box center [564, 298] width 72 height 23
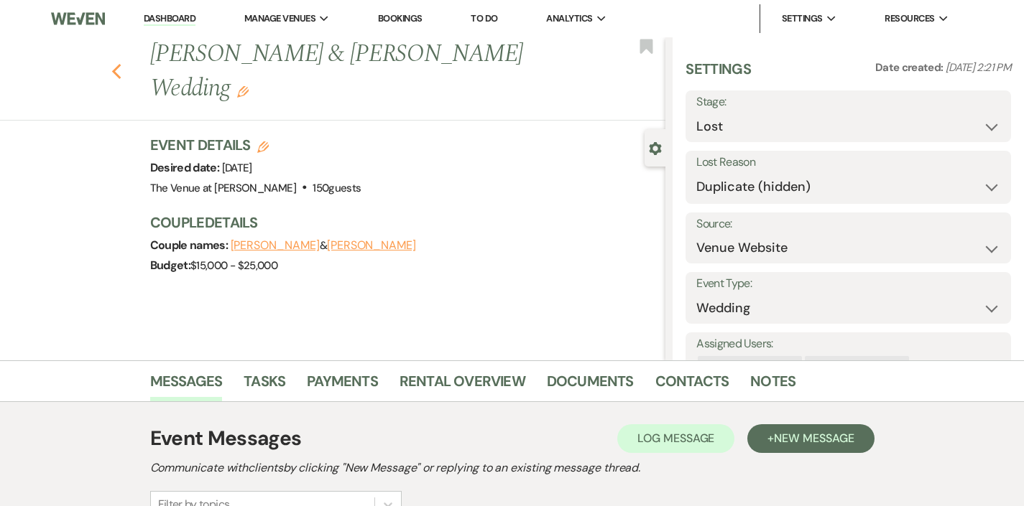
click at [120, 63] on icon "Previous" at bounding box center [116, 71] width 11 height 17
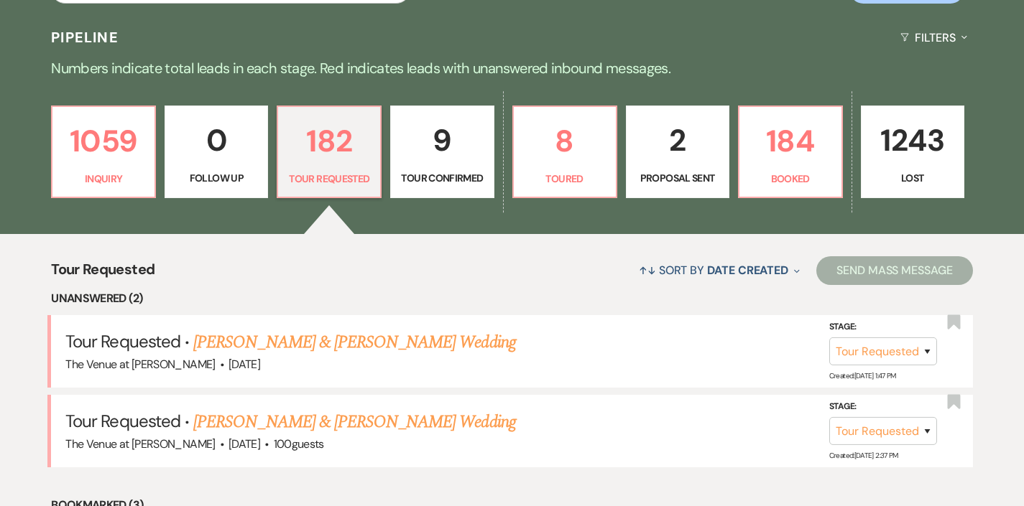
scroll to position [336, 0]
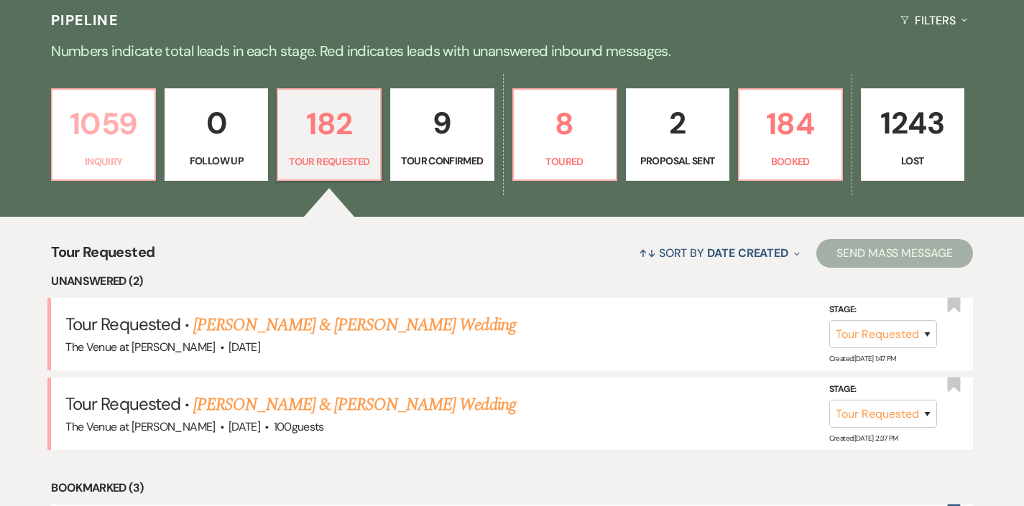
click at [103, 149] on link "1059 Inquiry" at bounding box center [103, 134] width 105 height 93
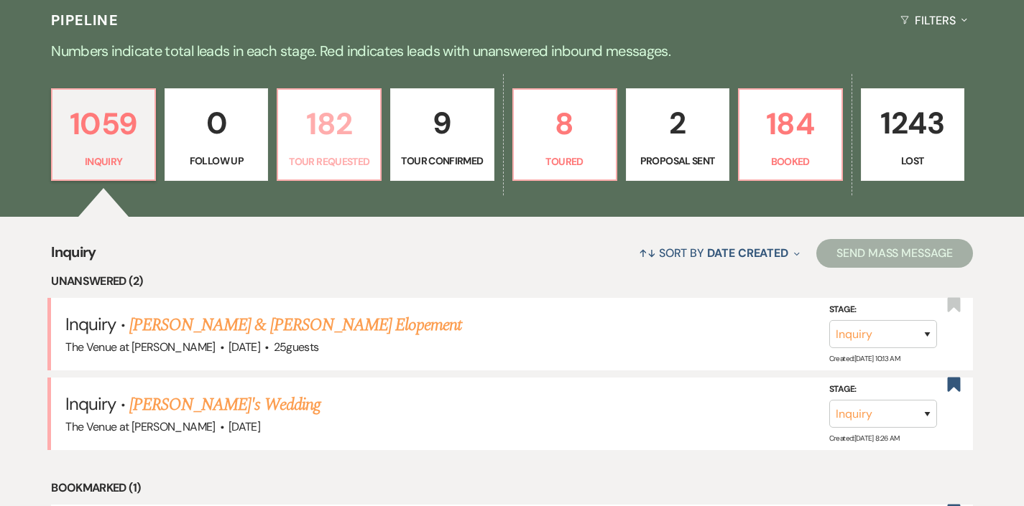
click at [314, 171] on link "182 Tour Requested" at bounding box center [329, 134] width 105 height 93
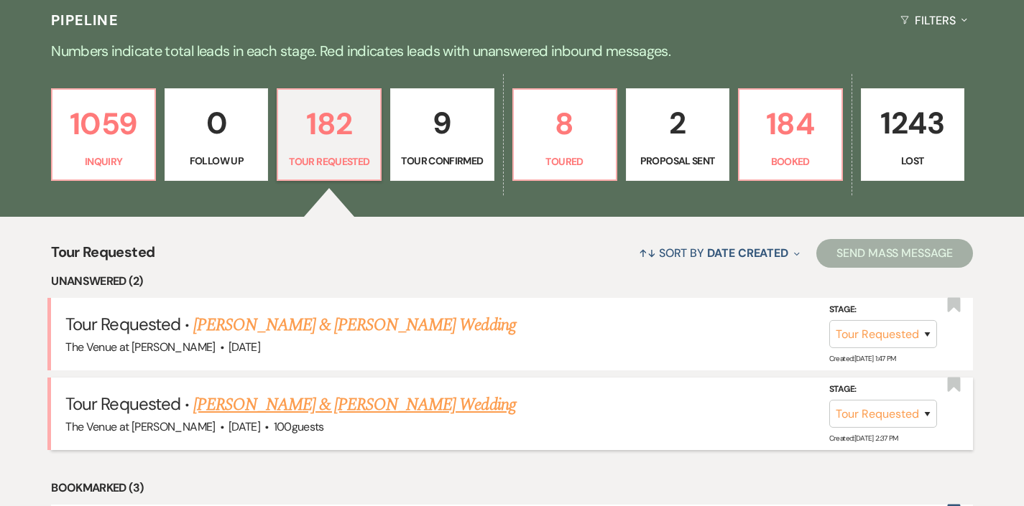
drag, startPoint x: 314, startPoint y: 171, endPoint x: 427, endPoint y: 385, distance: 242.0
click at [427, 385] on li "Tour Requested · [PERSON_NAME] & [PERSON_NAME] Wedding The Venue at [PERSON_NAM…" at bounding box center [512, 414] width 922 height 73
click at [334, 142] on p "182" at bounding box center [329, 124] width 85 height 48
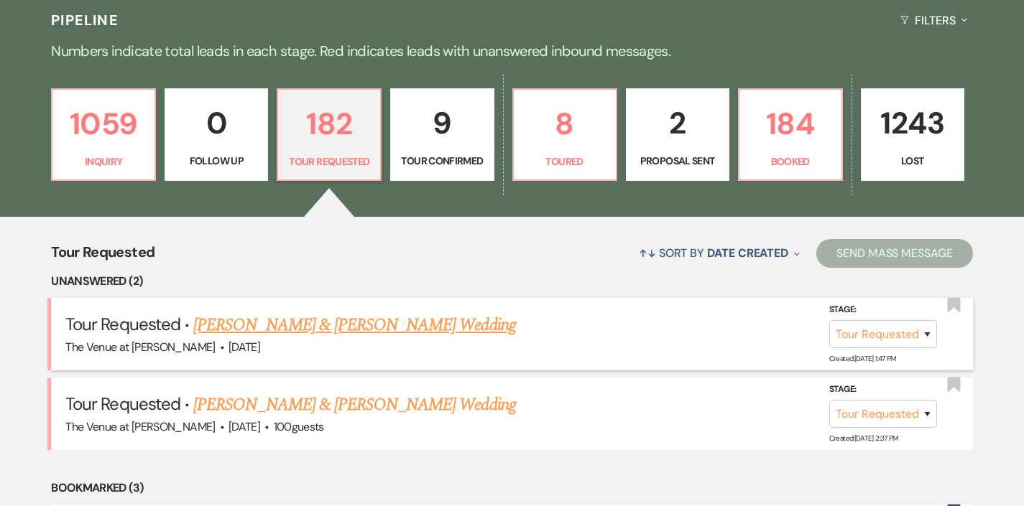
click at [346, 325] on link "[PERSON_NAME] & [PERSON_NAME] Wedding" at bounding box center [354, 325] width 322 height 26
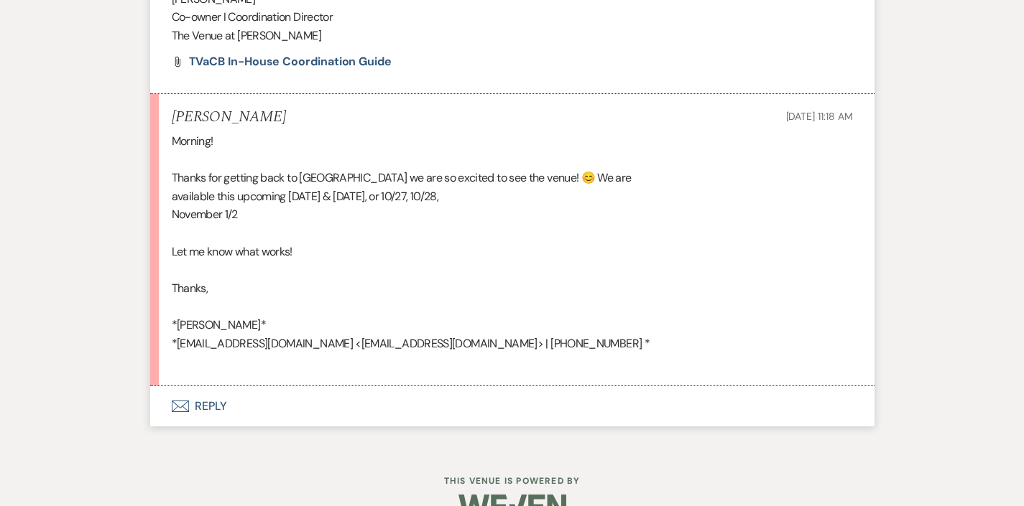
scroll to position [1815, 0]
click at [359, 295] on div "Morning! Thanks for getting back to us we are so excited to see the venue! 😊 We…" at bounding box center [512, 252] width 681 height 239
click at [208, 387] on button "Envelope Reply" at bounding box center [512, 407] width 724 height 40
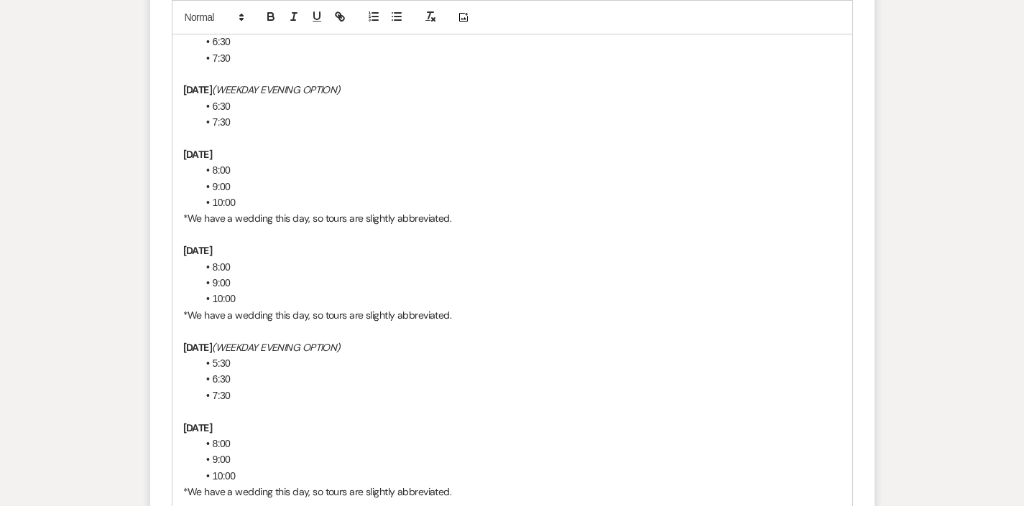
scroll to position [3286, 0]
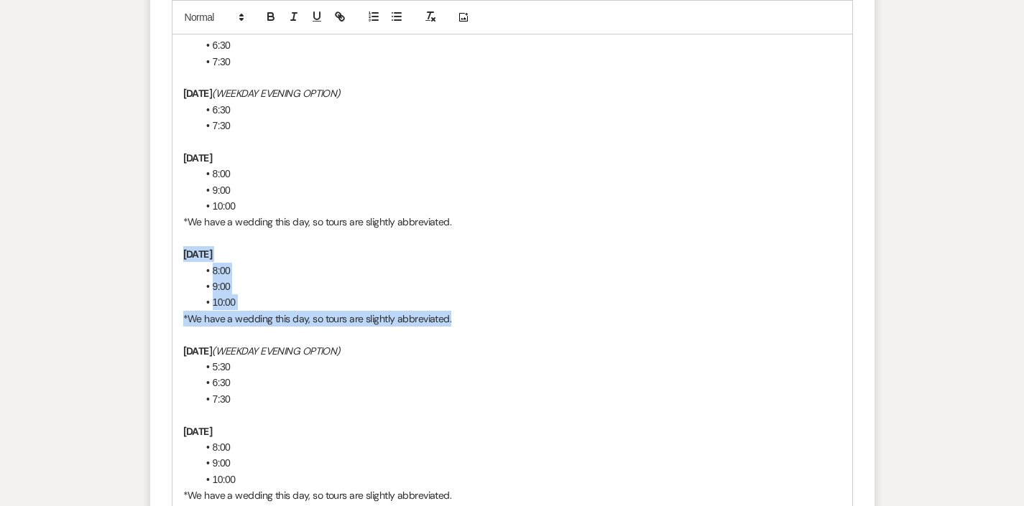
drag, startPoint x: 465, startPoint y: 263, endPoint x: 102, endPoint y: 195, distance: 369.7
click at [269, 279] on li "9:00" at bounding box center [520, 287] width 644 height 16
drag, startPoint x: 493, startPoint y: 265, endPoint x: 147, endPoint y: 200, distance: 352.3
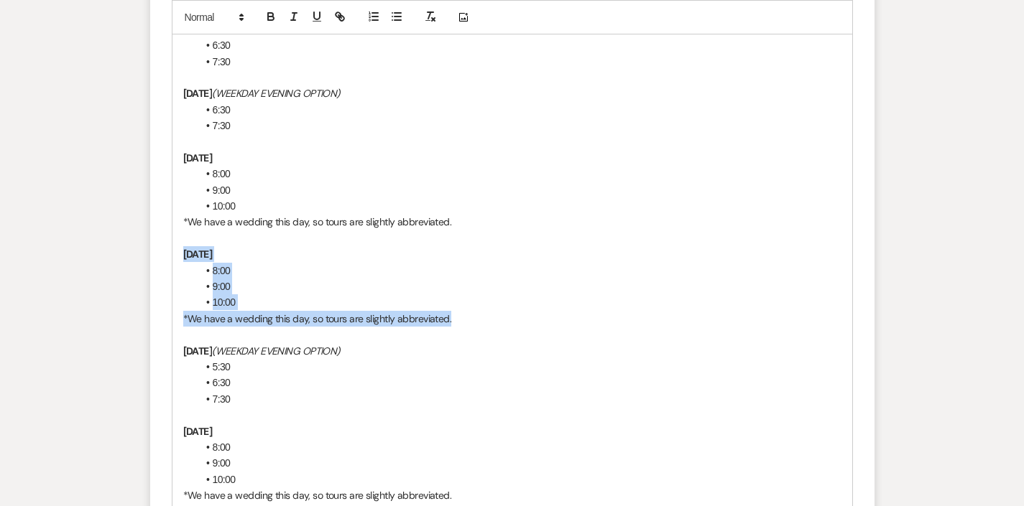
copy div "[DATE] 8:00 9:00 10:00 *We have a wedding this day, so tours are slightly abbre…"
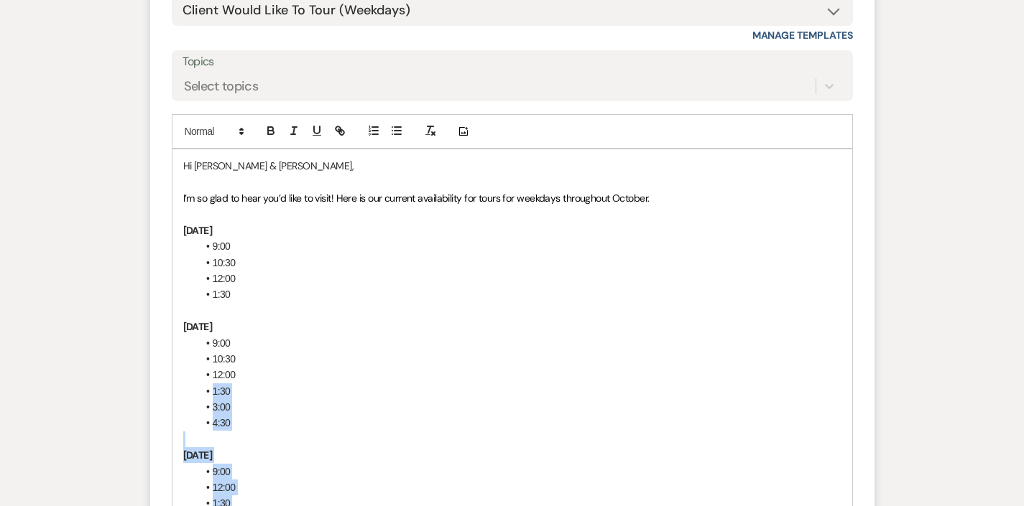
scroll to position [2341, 0]
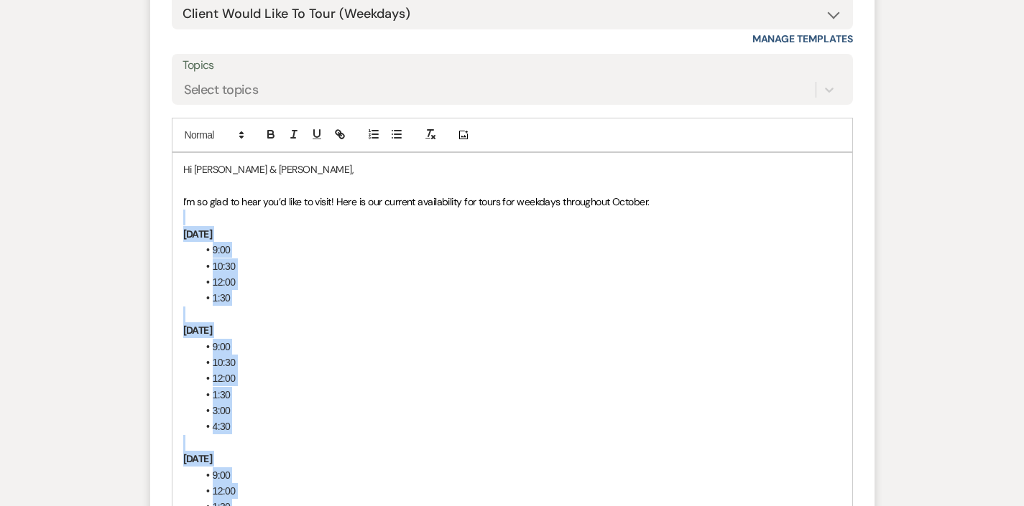
drag, startPoint x: 291, startPoint y: 411, endPoint x: 162, endPoint y: 177, distance: 267.5
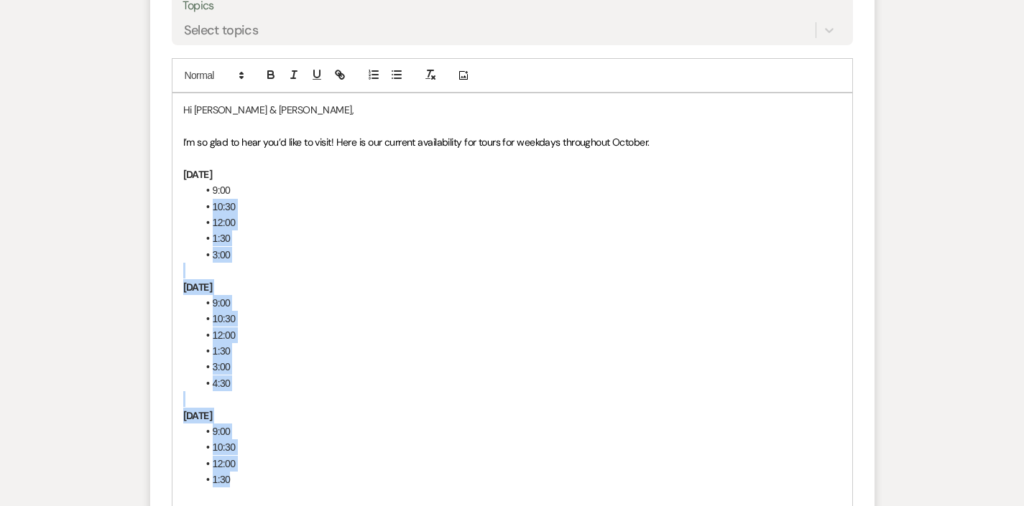
scroll to position [2396, 0]
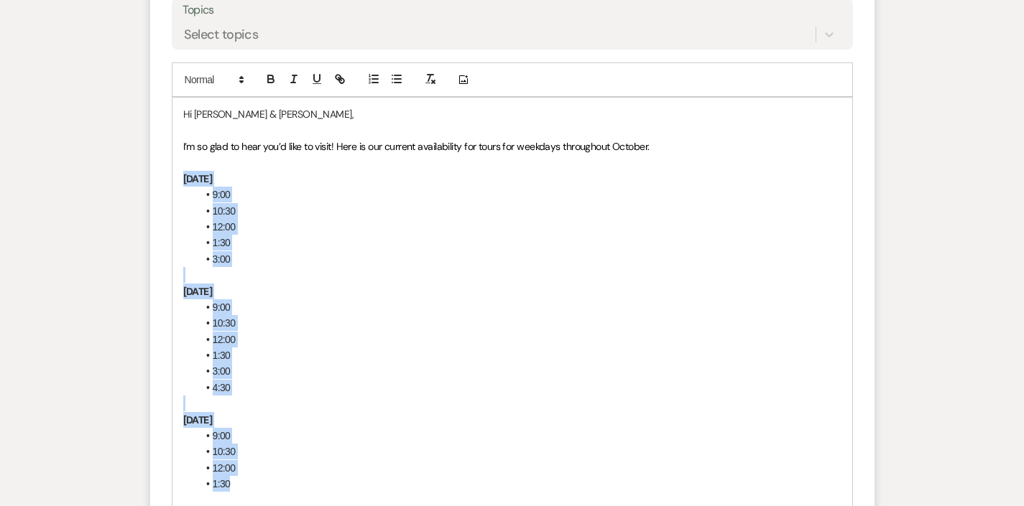
drag, startPoint x: 277, startPoint y: 228, endPoint x: 172, endPoint y: 141, distance: 136.1
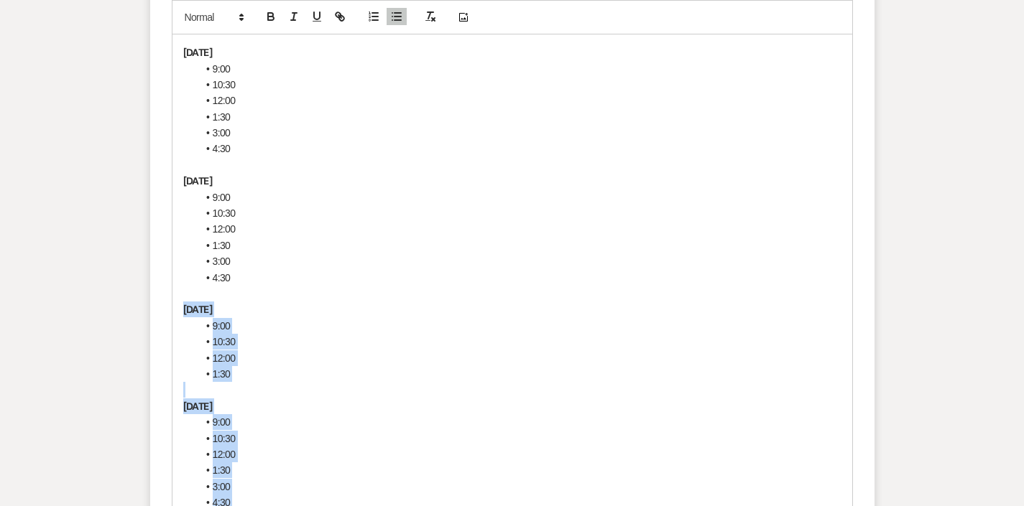
scroll to position [2620, 0]
drag, startPoint x: 183, startPoint y: 305, endPoint x: 469, endPoint y: 477, distance: 333.9
click at [469, 477] on div "Hi [PERSON_NAME] & [PERSON_NAME], I’m so glad to hear you’d like to visit! Here…" at bounding box center [512, 285] width 680 height 822
drag, startPoint x: 753, startPoint y: 481, endPoint x: 142, endPoint y: 265, distance: 648.2
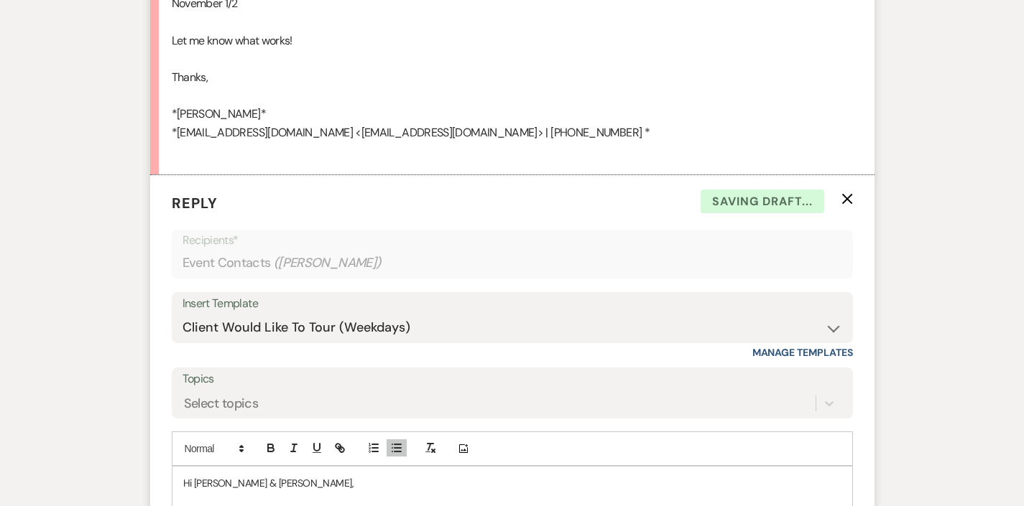
scroll to position [1919, 0]
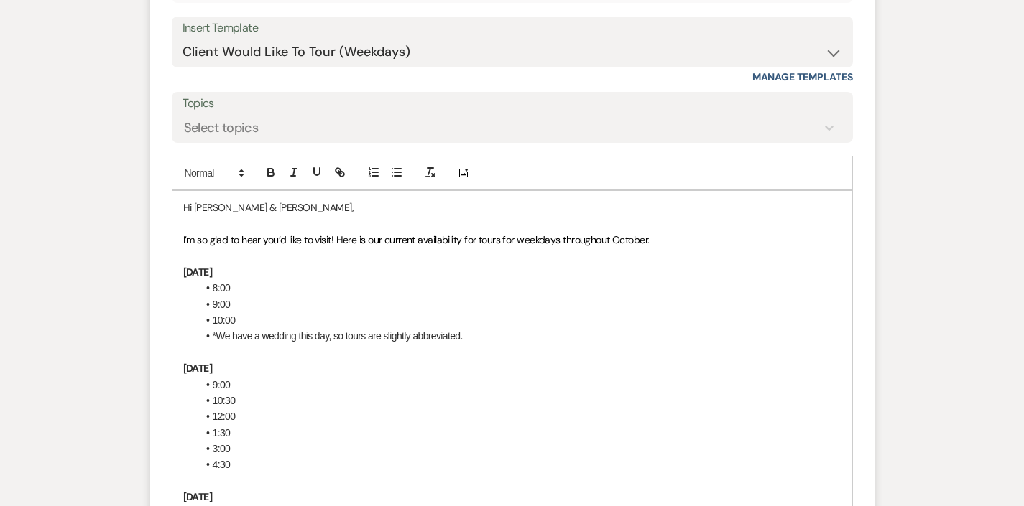
scroll to position [2353, 0]
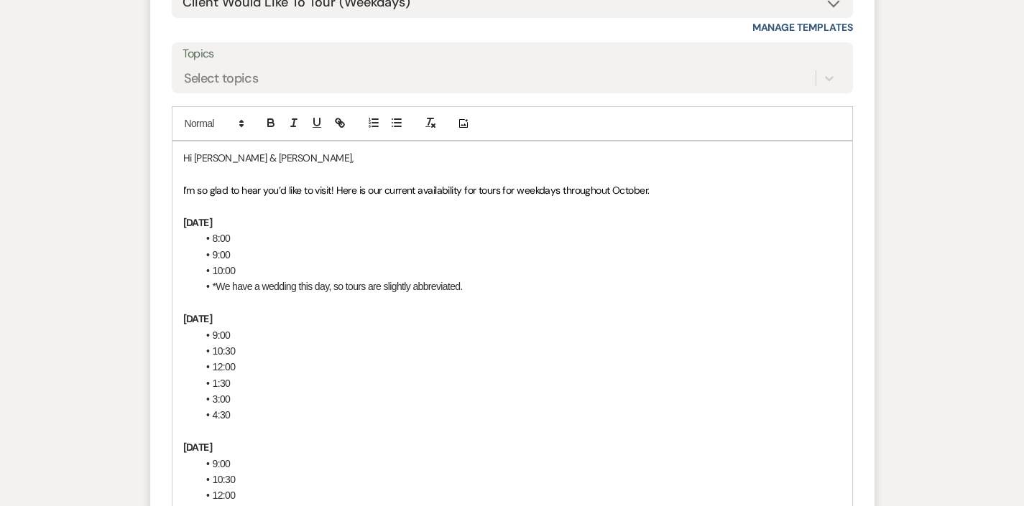
click at [217, 281] on span "*We have a wedding this day, so tours are slightly abbreviated." at bounding box center [338, 286] width 250 height 11
click at [392, 116] on icon "button" at bounding box center [396, 122] width 13 height 13
drag, startPoint x: 238, startPoint y: 233, endPoint x: 198, endPoint y: 218, distance: 42.7
click at [198, 231] on ul "8:00 9:00 10:00" at bounding box center [520, 255] width 644 height 48
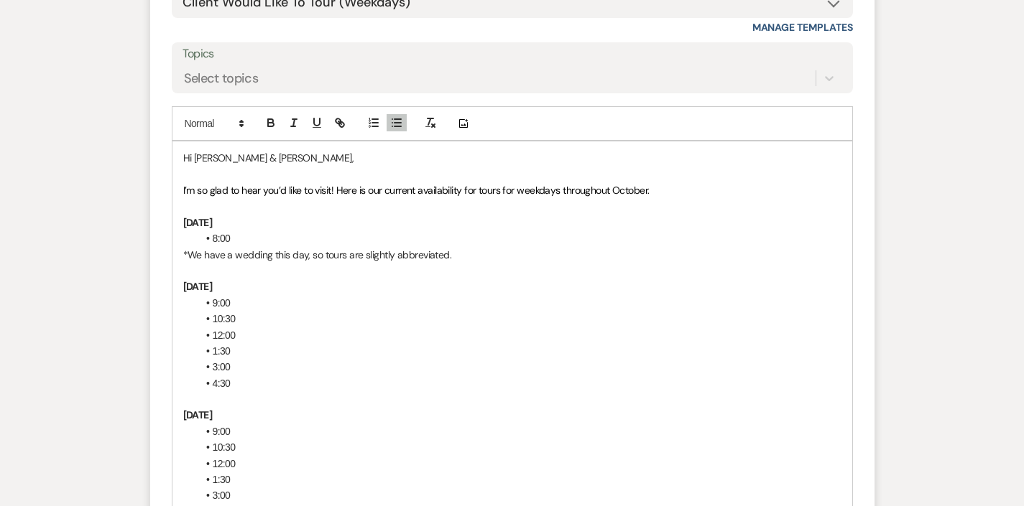
click at [181, 180] on div "Hi [PERSON_NAME] & [PERSON_NAME], I’m so glad to hear you’d like to visit! Here…" at bounding box center [512, 408] width 680 height 532
click at [177, 173] on div "Hi [PERSON_NAME] & [PERSON_NAME], I’m so glad to hear you’d like to visit! Here…" at bounding box center [512, 408] width 680 height 532
click at [207, 216] on strong "FridaSunday, [DATE]" at bounding box center [227, 222] width 89 height 13
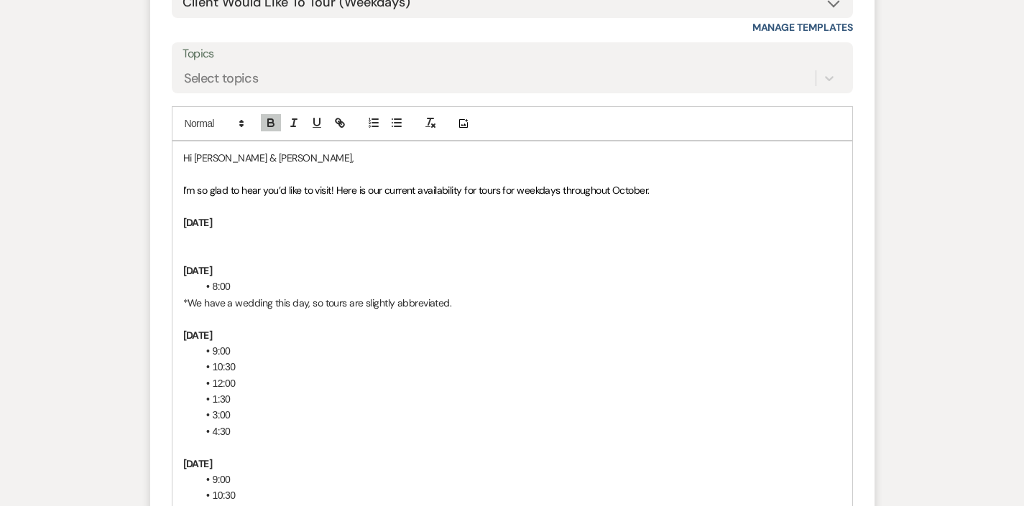
click at [235, 231] on p at bounding box center [512, 239] width 658 height 16
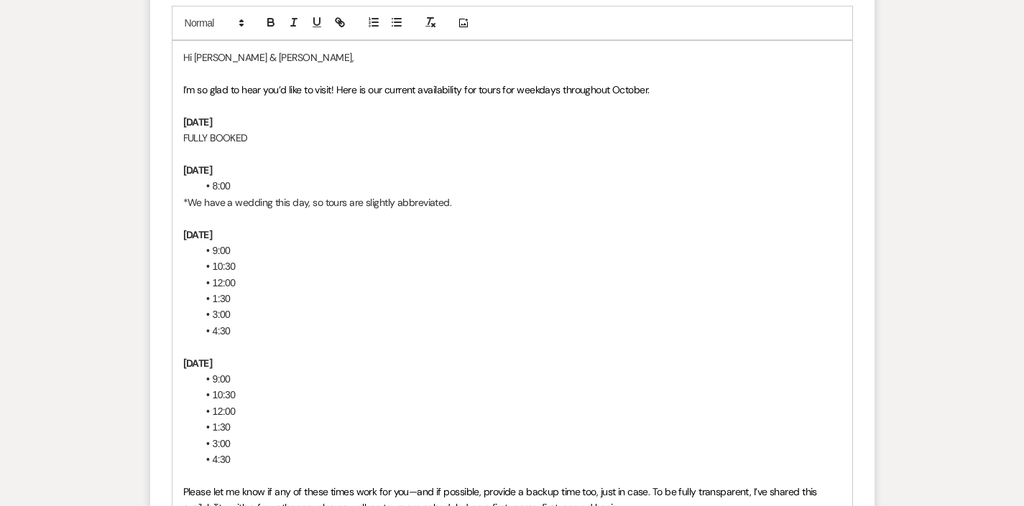
scroll to position [2452, 0]
click at [244, 180] on li "8:00" at bounding box center [520, 188] width 644 height 16
click at [389, 292] on li "1:30" at bounding box center [520, 300] width 644 height 16
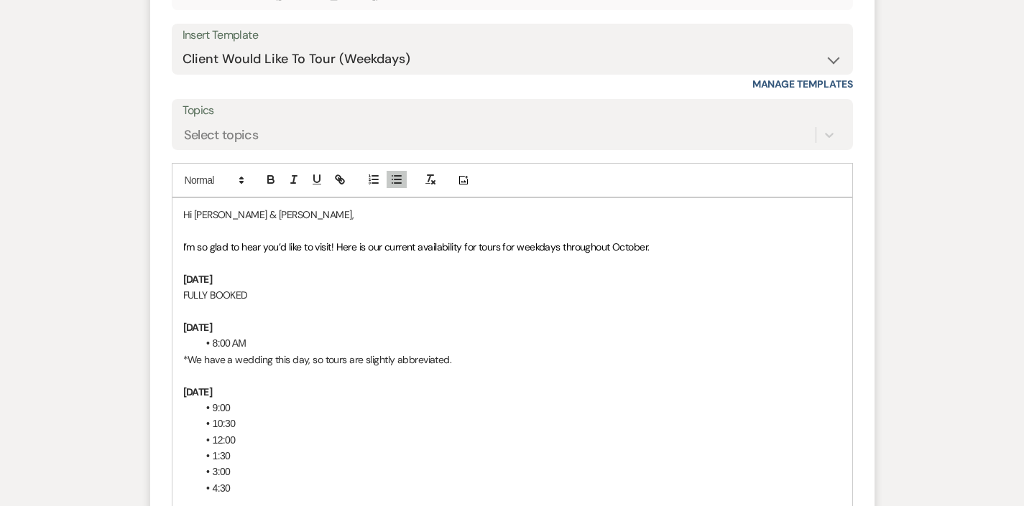
scroll to position [2192, 0]
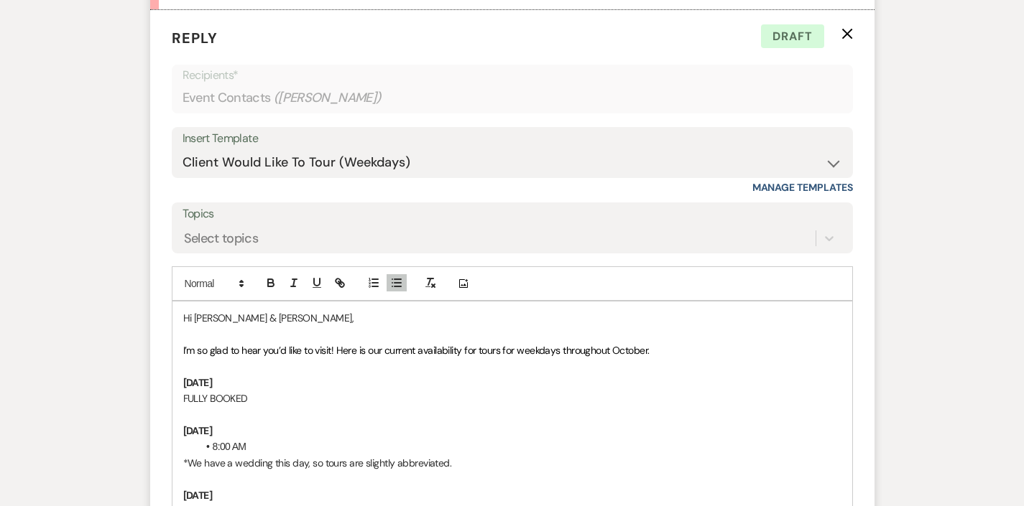
drag, startPoint x: 654, startPoint y: 318, endPoint x: 479, endPoint y: 310, distance: 175.4
click at [479, 343] on p "I’m so glad to hear you’d like to visit! Here is our current availability for t…" at bounding box center [512, 351] width 658 height 16
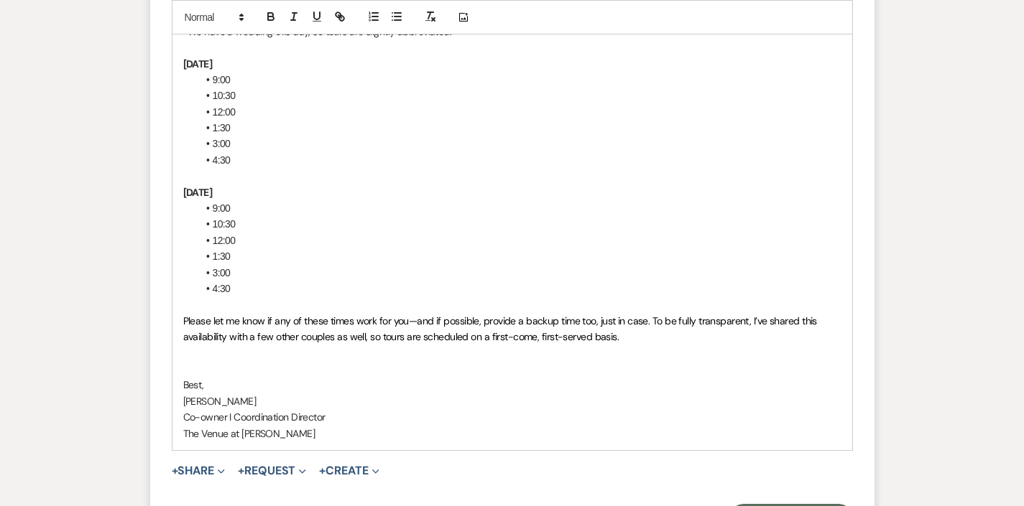
scroll to position [2715, 0]
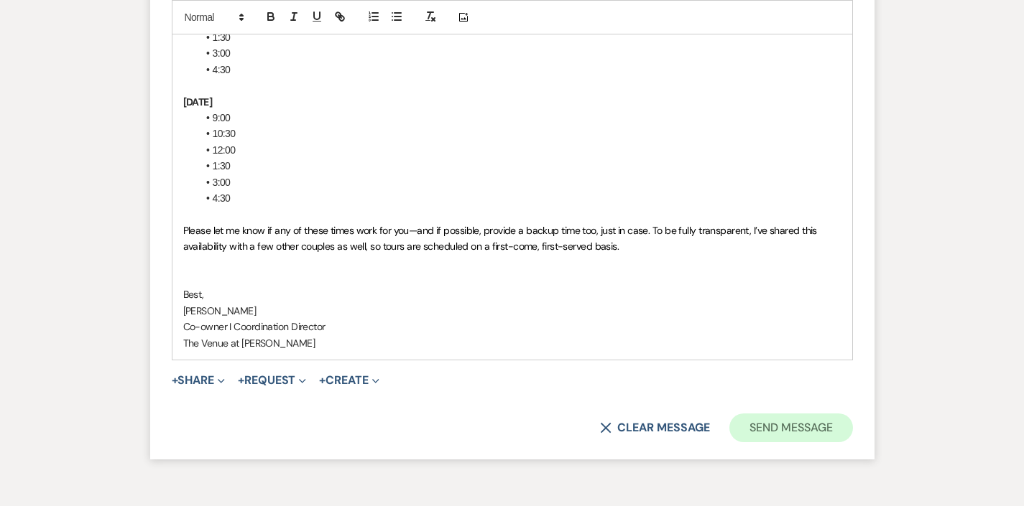
click at [784, 414] on button "Send Message" at bounding box center [790, 428] width 123 height 29
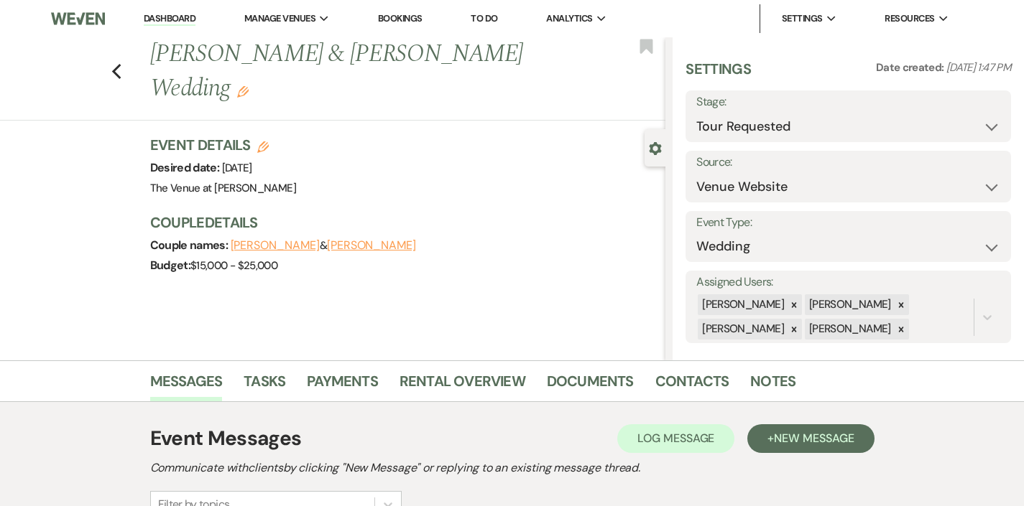
scroll to position [0, 0]
click at [122, 52] on div "Previous [PERSON_NAME] & [PERSON_NAME] Wedding Edit Bookmark" at bounding box center [329, 78] width 672 height 83
click at [119, 63] on icon "Previous" at bounding box center [116, 71] width 11 height 17
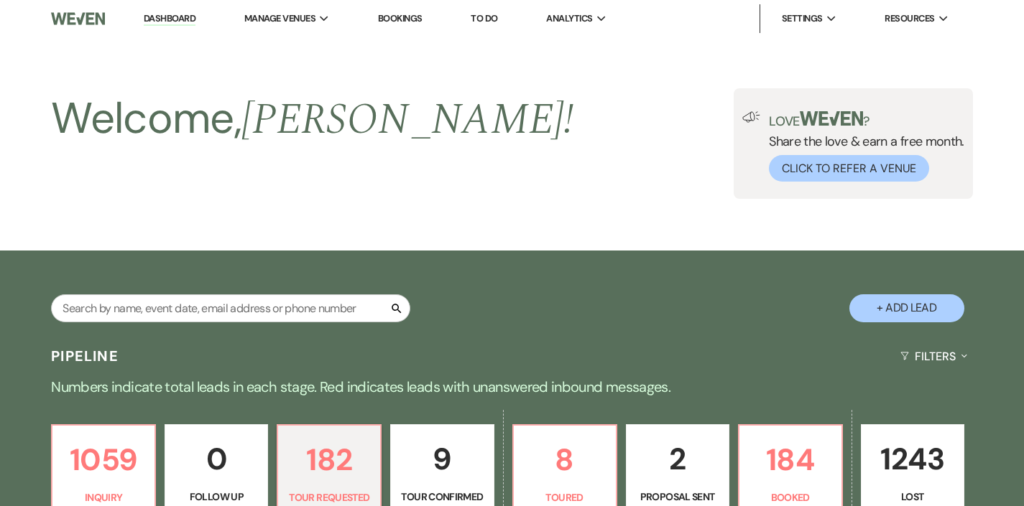
scroll to position [336, 0]
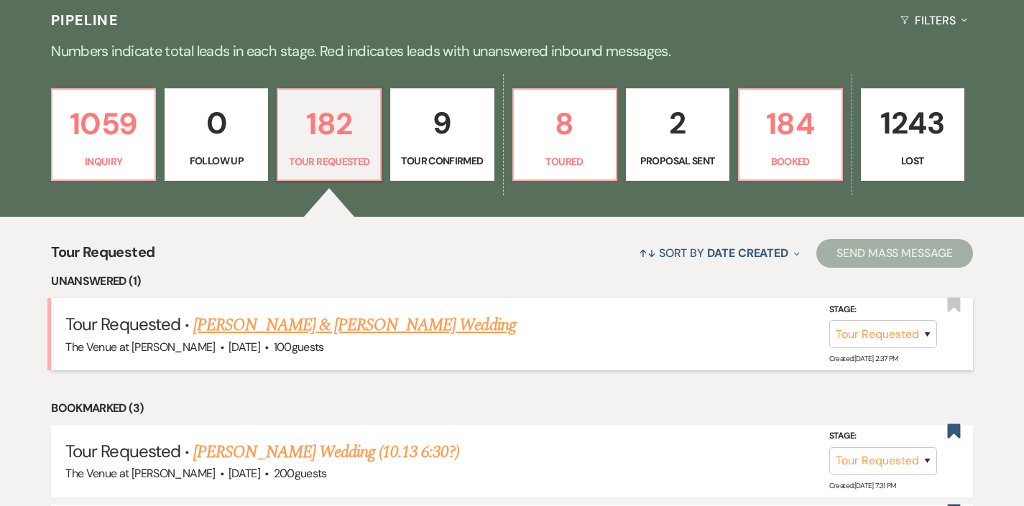
click at [342, 320] on link "[PERSON_NAME] & [PERSON_NAME] Wedding" at bounding box center [354, 325] width 322 height 26
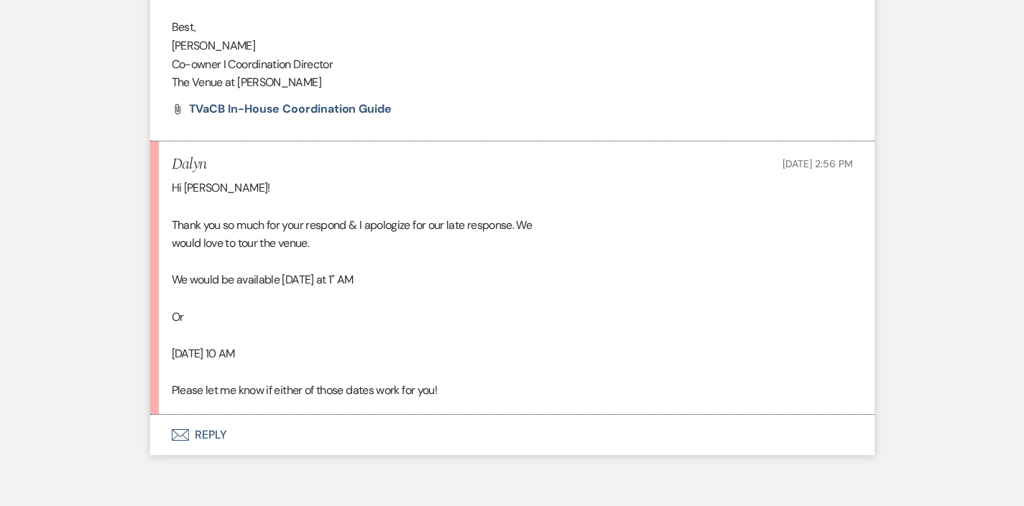
scroll to position [3018, 0]
click at [201, 416] on button "Envelope Reply" at bounding box center [512, 436] width 724 height 40
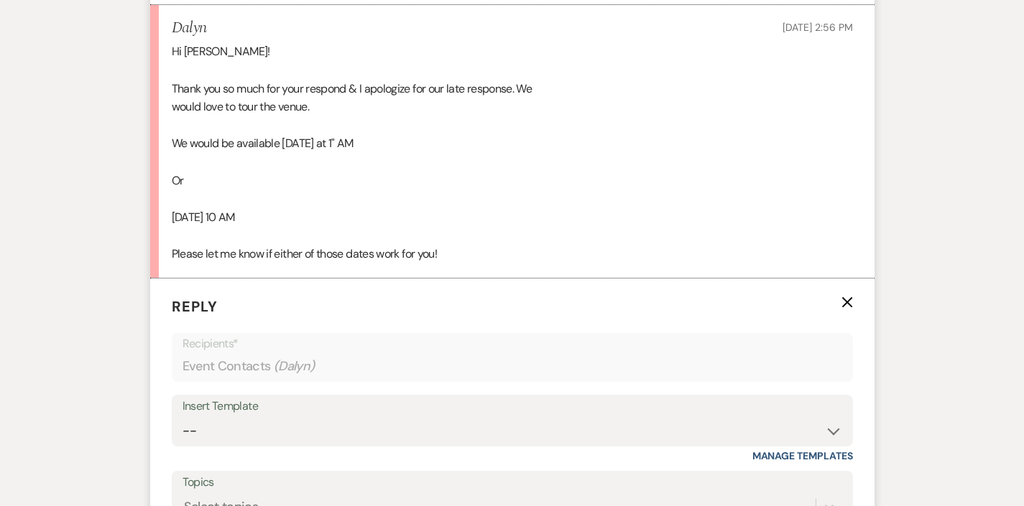
scroll to position [3191, 0]
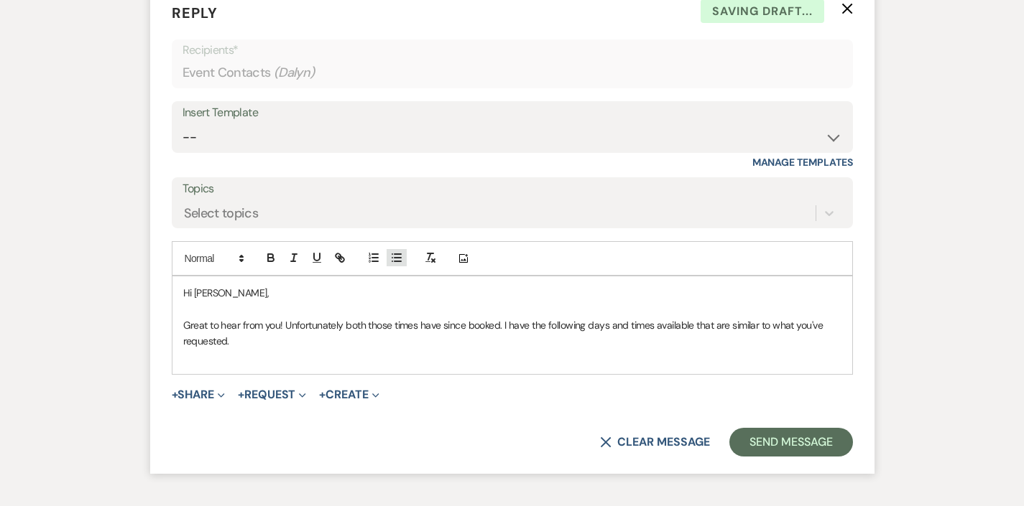
click at [394, 261] on line "button" at bounding box center [397, 261] width 6 height 0
click at [301, 350] on li "[DATE] 10:00 AM" at bounding box center [520, 358] width 644 height 16
click at [432, 299] on div "Hi [PERSON_NAME], Great to hear from you! Unfortunately both those times have s…" at bounding box center [512, 326] width 680 height 98
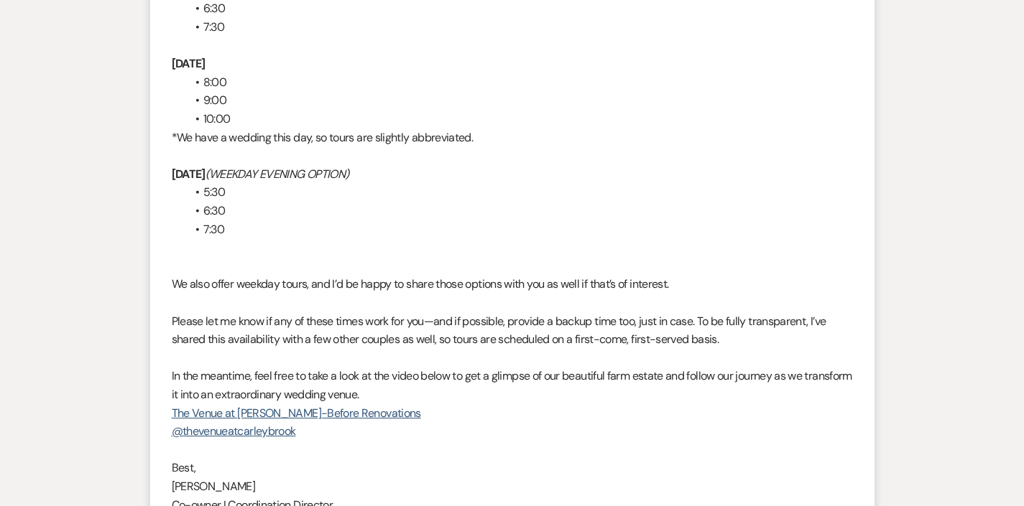
scroll to position [2595, 0]
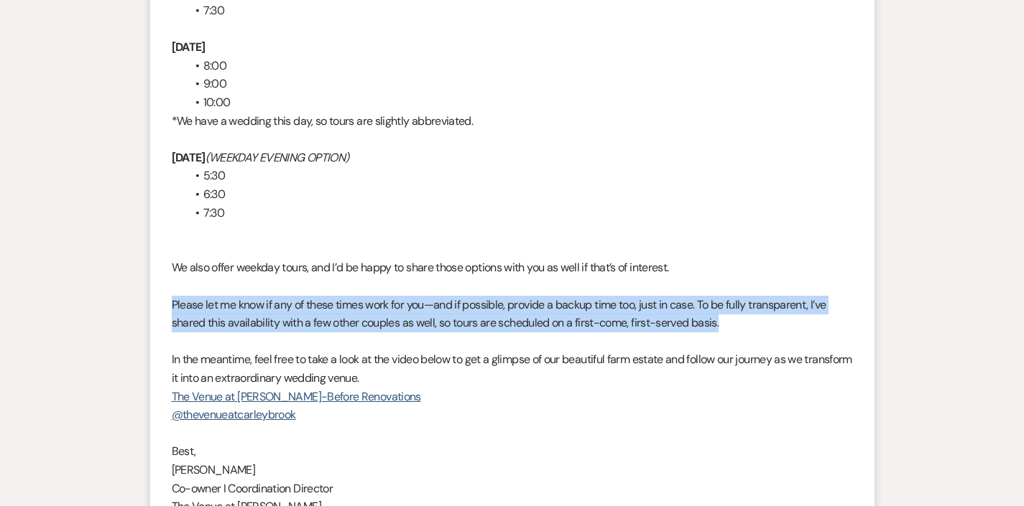
drag, startPoint x: 758, startPoint y: 273, endPoint x: -11, endPoint y: 247, distance: 769.0
copy span "Please let me know if any of these times work for you—and if possible, provide …"
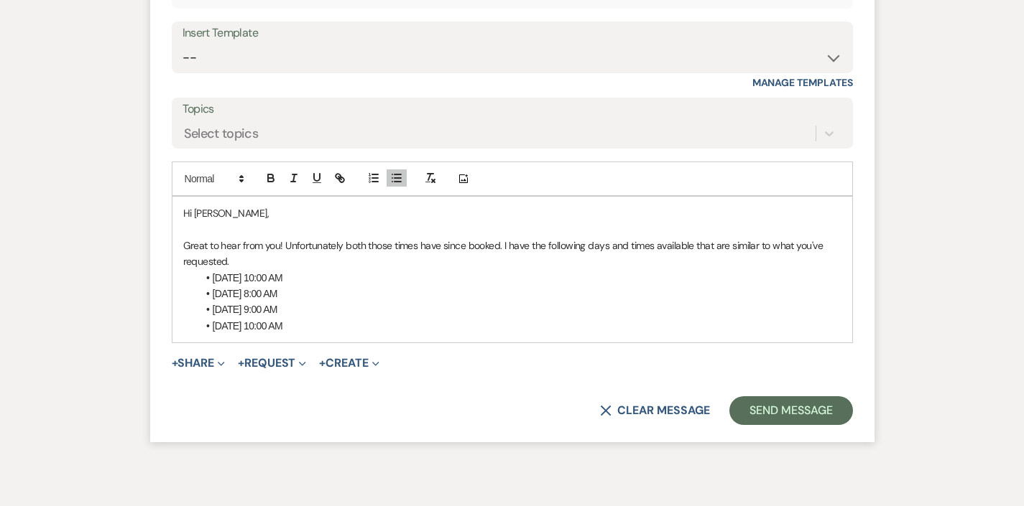
scroll to position [3528, 0]
click at [413, 268] on div "Hi [PERSON_NAME], Great to hear from you! Unfortunately both those times have s…" at bounding box center [512, 271] width 680 height 146
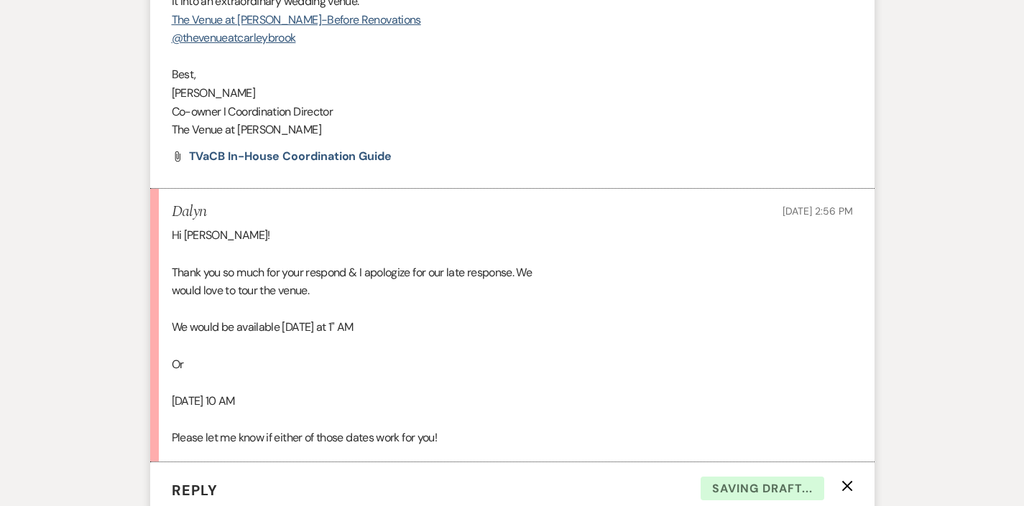
scroll to position [2875, 0]
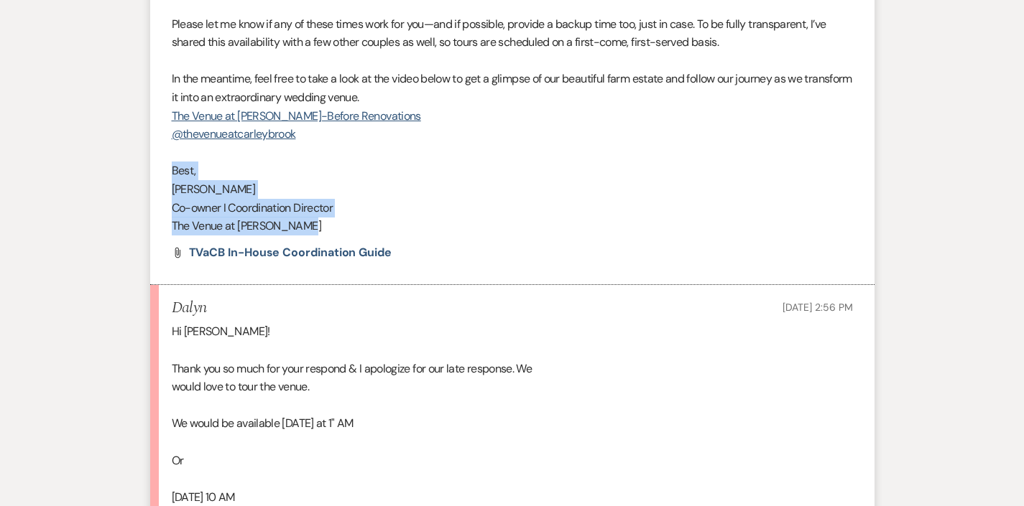
drag, startPoint x: 266, startPoint y: 161, endPoint x: 149, endPoint y: 113, distance: 127.0
copy div "Best, [PERSON_NAME] I Coordination Director The Venue at [PERSON_NAME]"
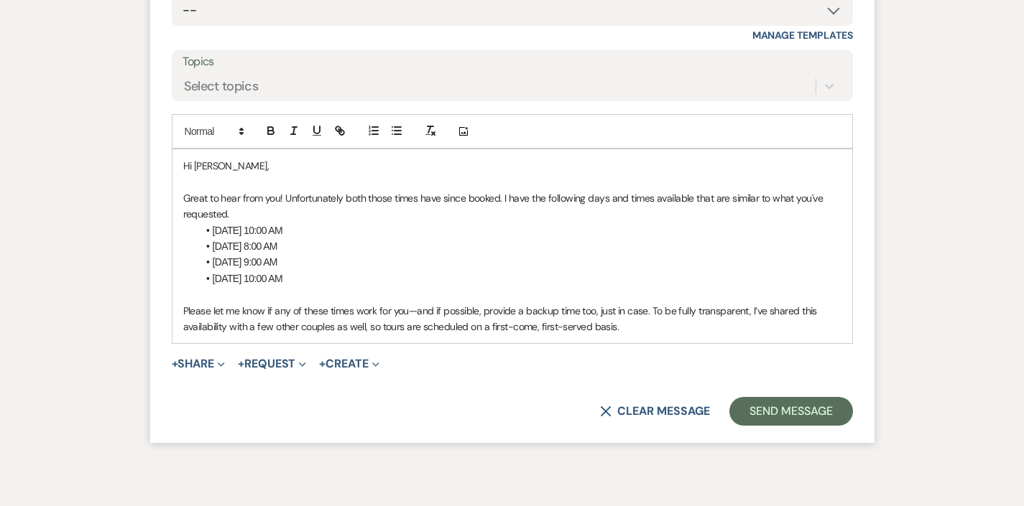
scroll to position [3576, 0]
click at [718, 304] on p "Please let me know if any of these times work for you—and if possible, provide …" at bounding box center [512, 320] width 658 height 32
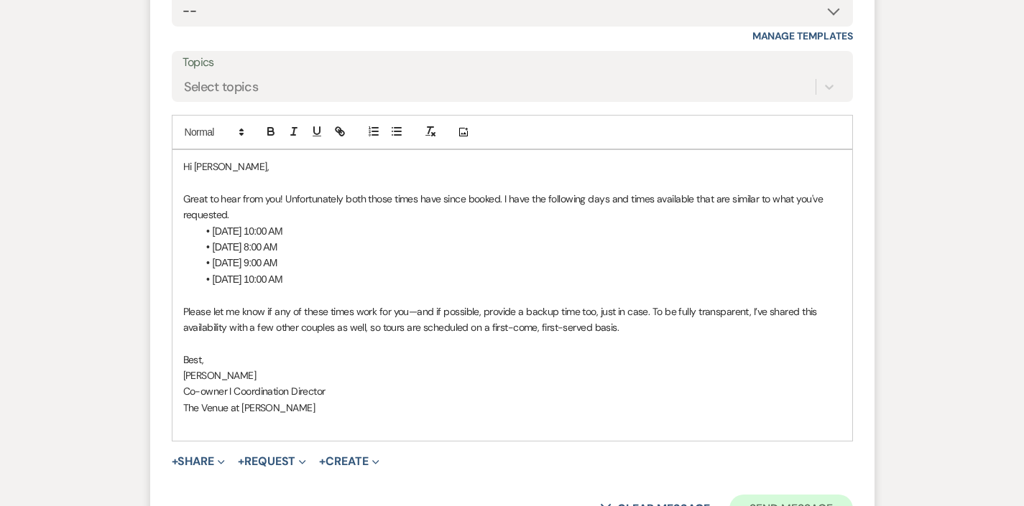
click at [794, 495] on button "Send Message" at bounding box center [790, 509] width 123 height 29
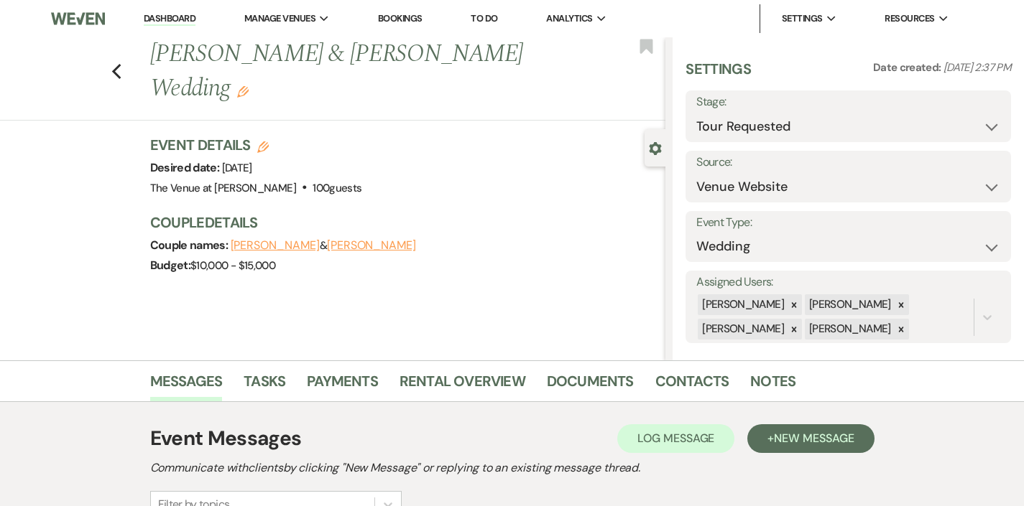
scroll to position [0, 0]
click at [119, 72] on icon "Previous" at bounding box center [116, 71] width 11 height 17
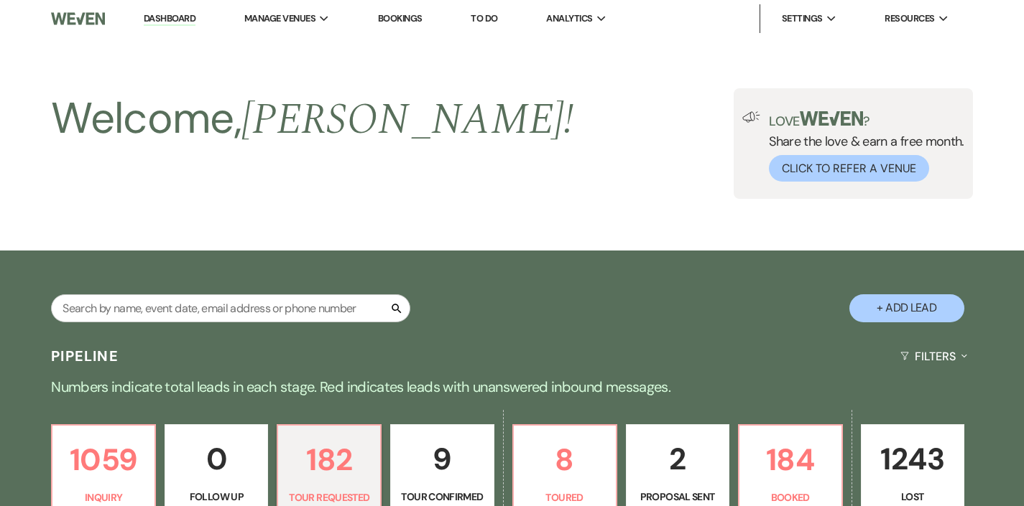
scroll to position [336, 0]
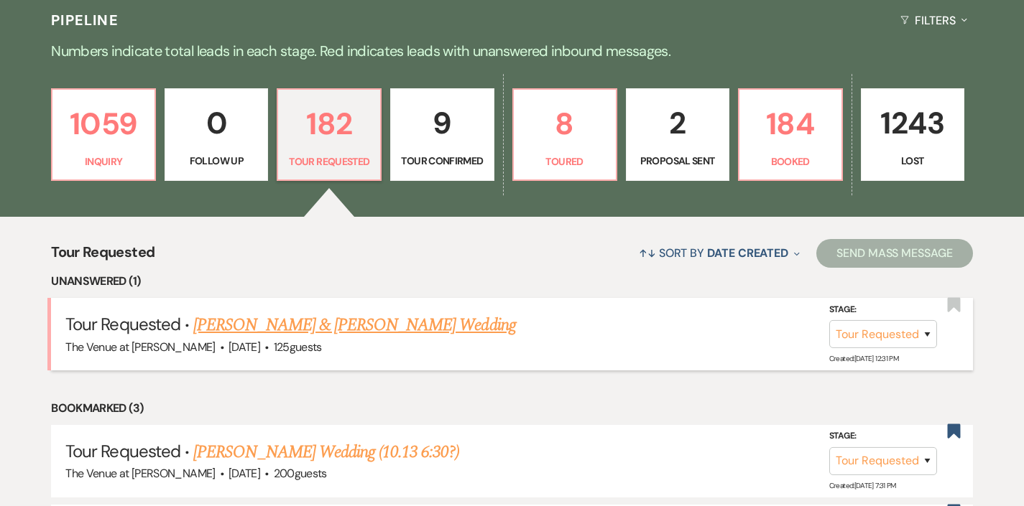
click at [358, 329] on link "[PERSON_NAME] & [PERSON_NAME] Wedding" at bounding box center [354, 325] width 322 height 26
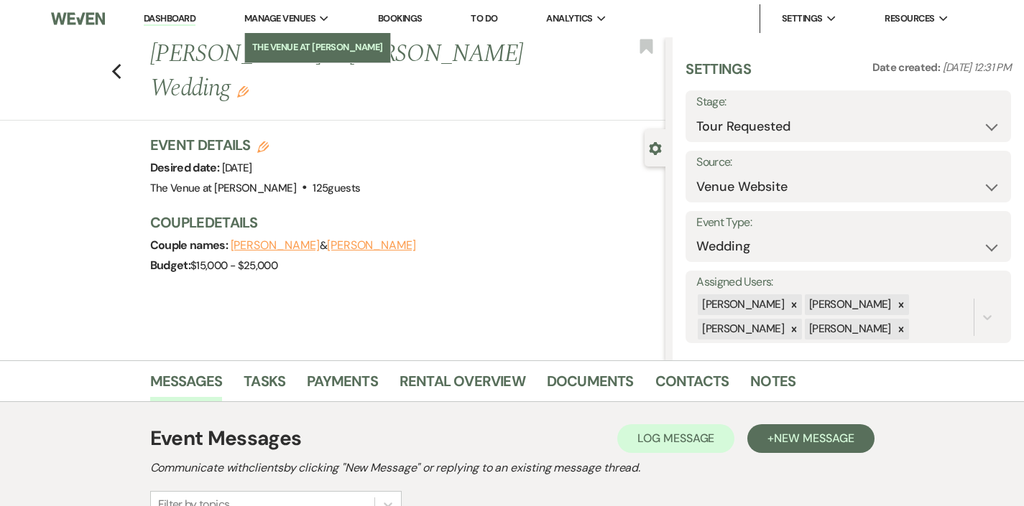
click at [297, 43] on li "The Venue at [PERSON_NAME]" at bounding box center [317, 47] width 131 height 14
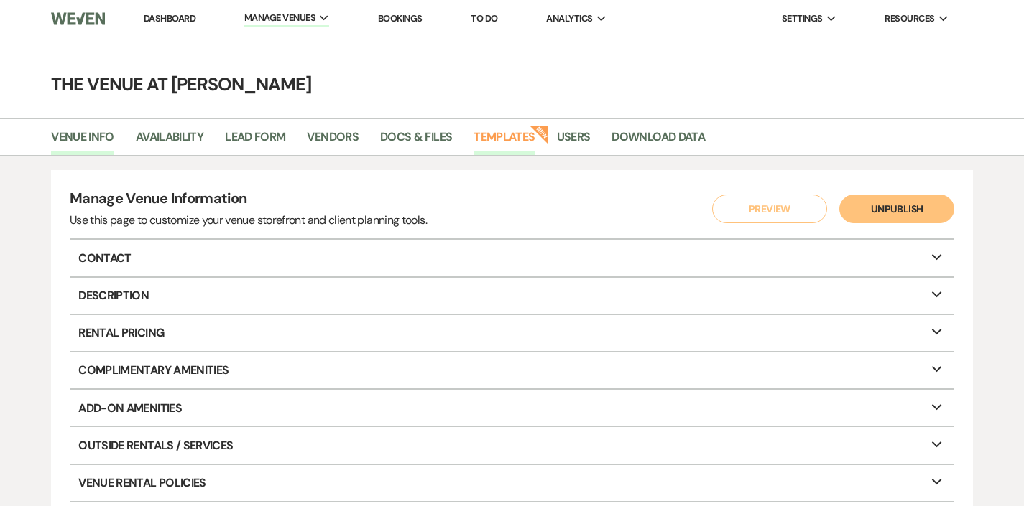
click at [516, 140] on link "Templates" at bounding box center [503, 141] width 61 height 27
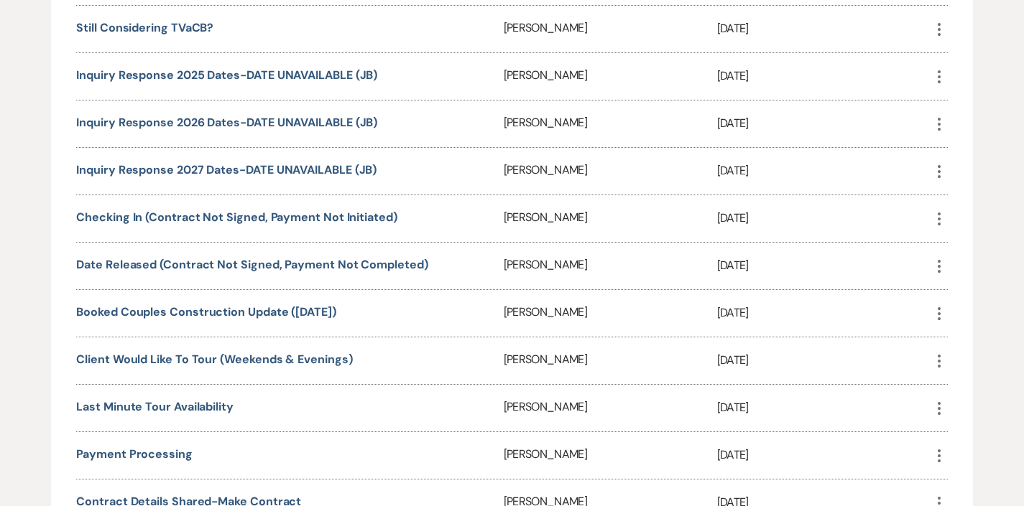
scroll to position [1417, 0]
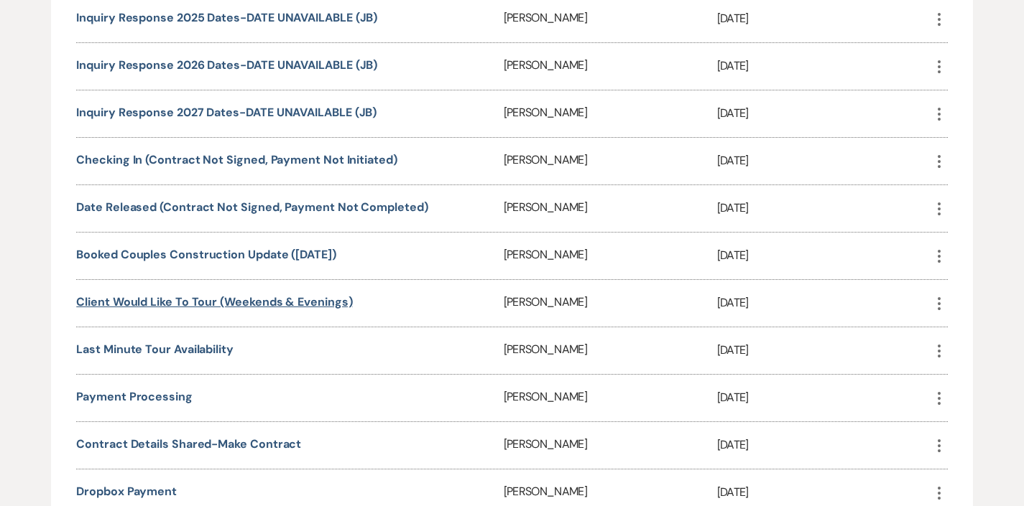
click at [215, 297] on link "Client Would Like To Tour (Weekends & Evenings)" at bounding box center [214, 302] width 276 height 15
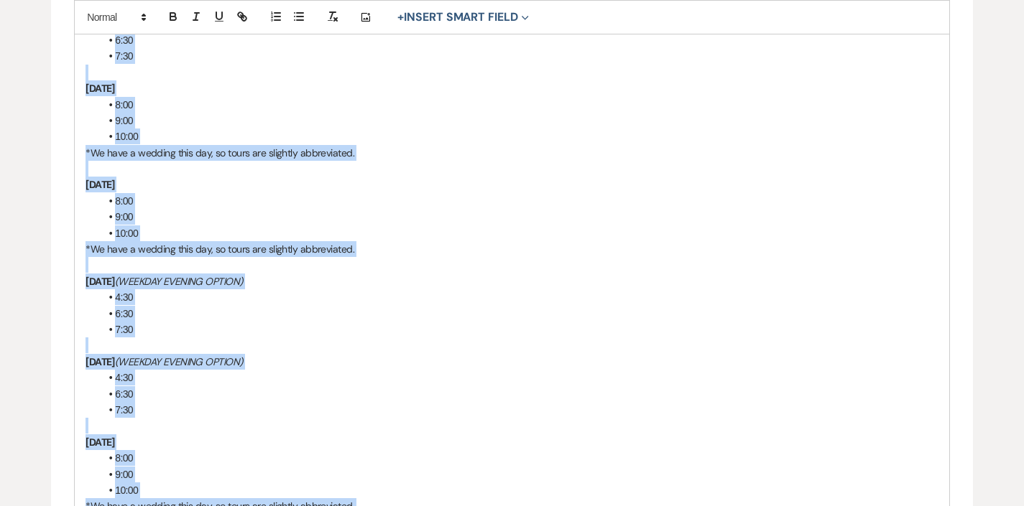
scroll to position [432, 0]
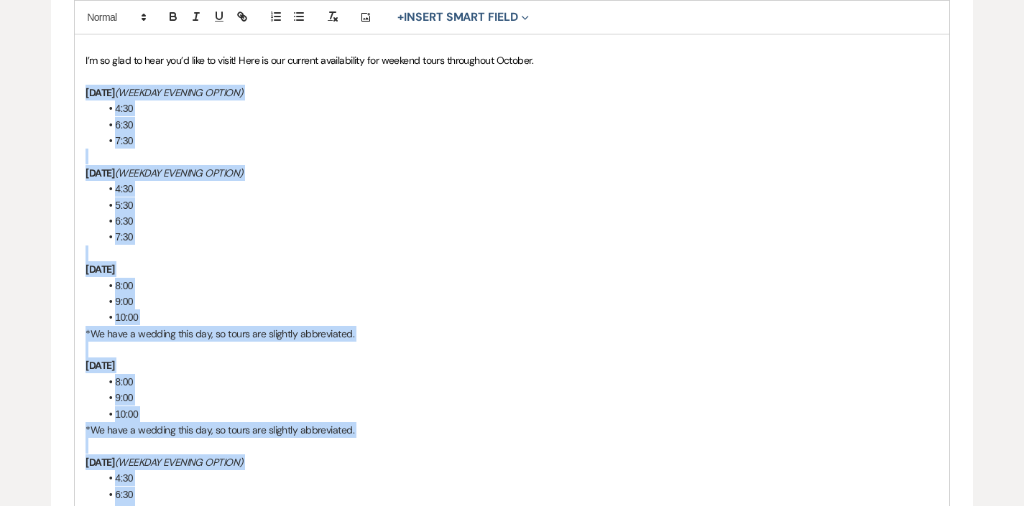
drag, startPoint x: 154, startPoint y: 413, endPoint x: 24, endPoint y: 82, distance: 355.8
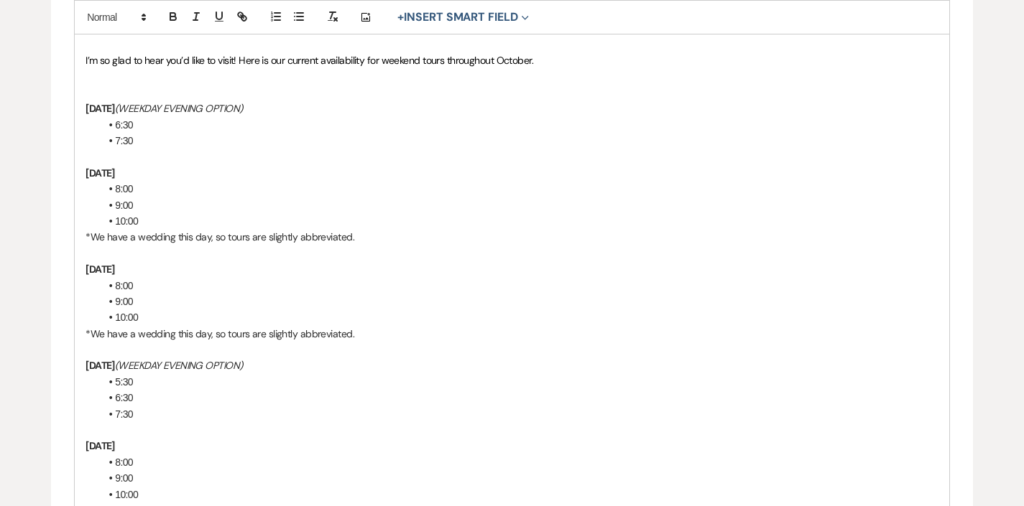
click at [422, 58] on span "I’m so glad to hear you’d like to visit! Here is our current availability for w…" at bounding box center [309, 60] width 448 height 13
click at [269, 73] on p at bounding box center [511, 76] width 853 height 16
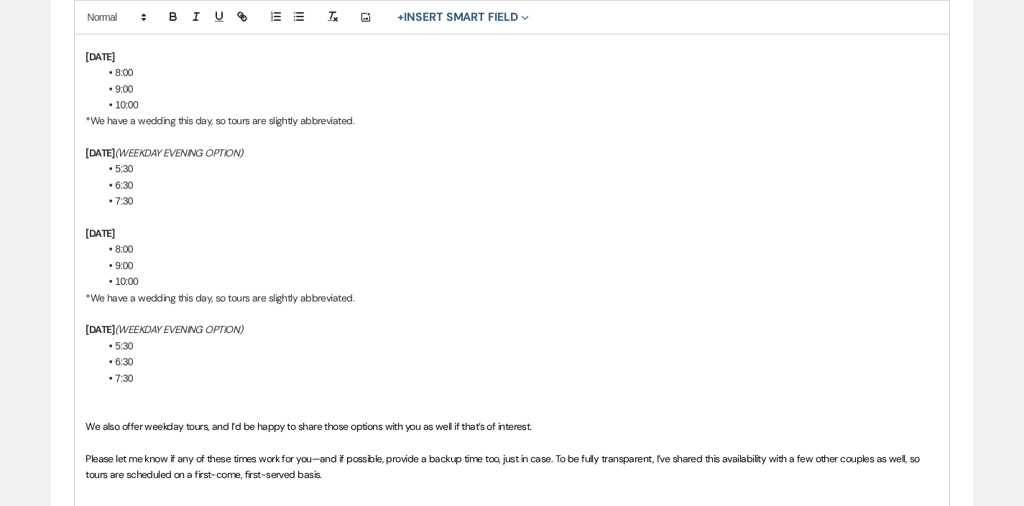
scroll to position [440, 0]
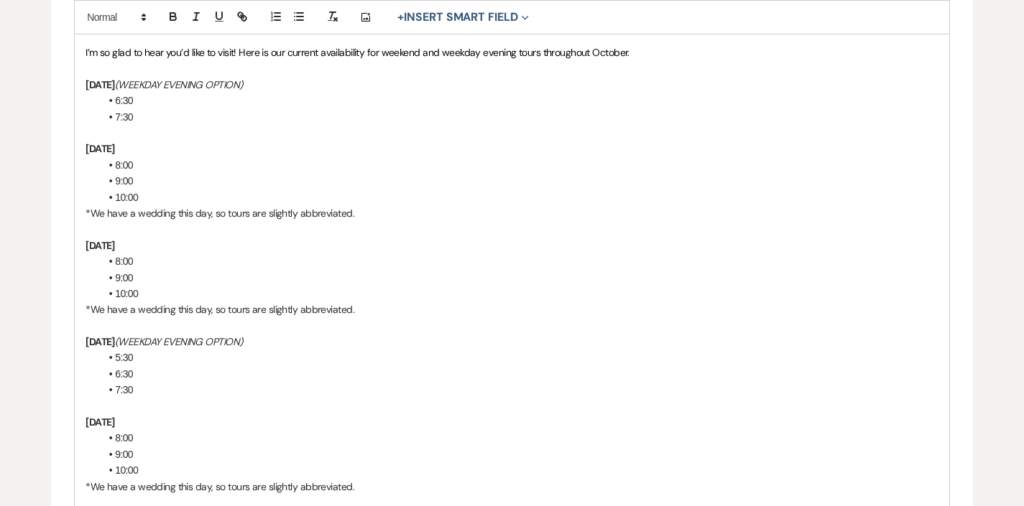
click at [27, 223] on div "Edit Message Template This template was created on Jan 5, 2025 * Required Templ…" at bounding box center [512, 315] width 1024 height 1264
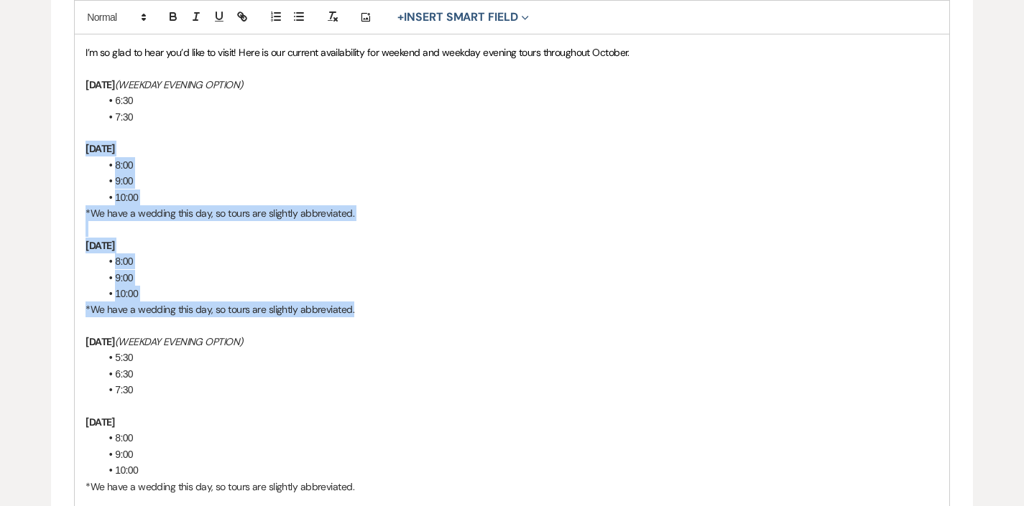
drag, startPoint x: 371, startPoint y: 308, endPoint x: 32, endPoint y: 149, distance: 375.3
click at [32, 149] on div "Edit Message Template This template was created on Jan 5, 2025 * Required Templ…" at bounding box center [512, 315] width 1024 height 1264
copy div "Saturday, October 18 8:00 9:00 10:00 *We have a wedding this day, so tours are …"
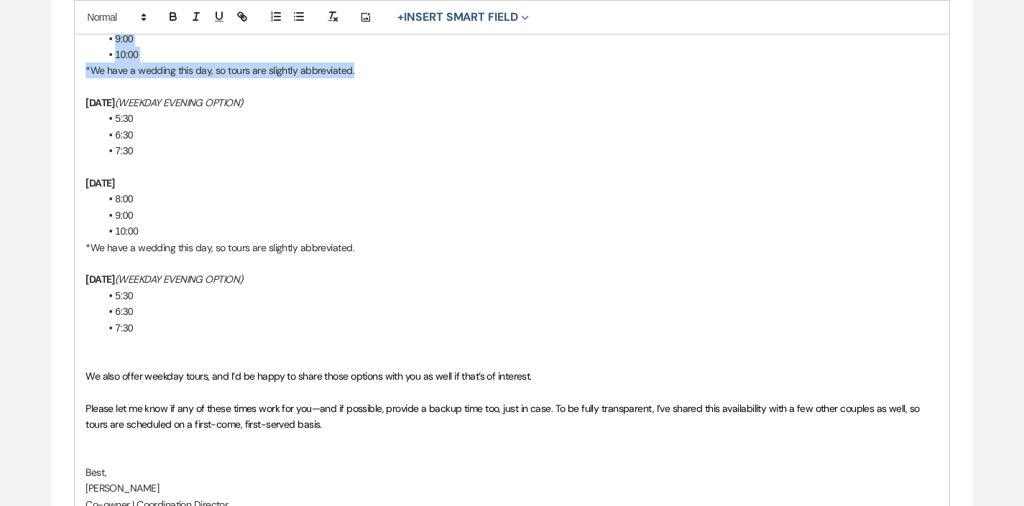
scroll to position [762, 0]
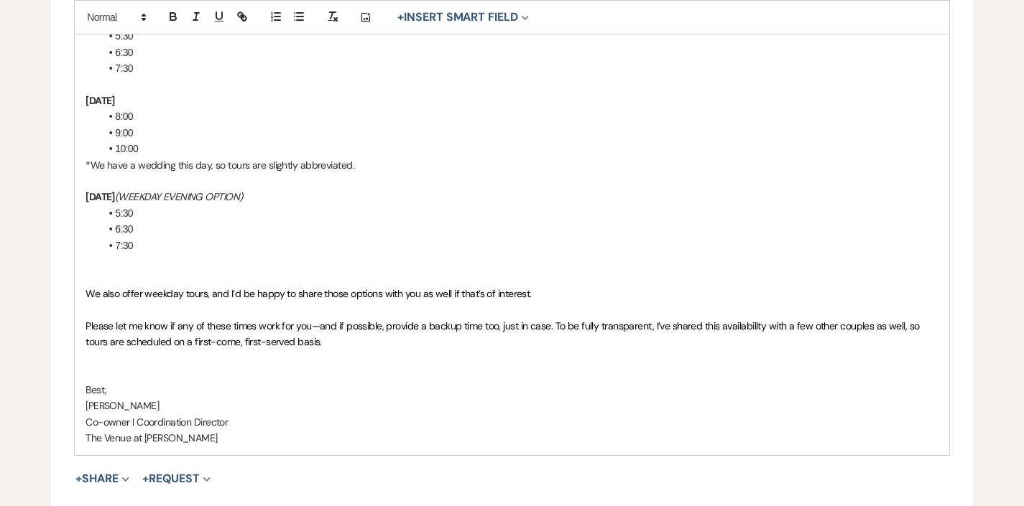
click at [93, 269] on p at bounding box center [511, 277] width 853 height 16
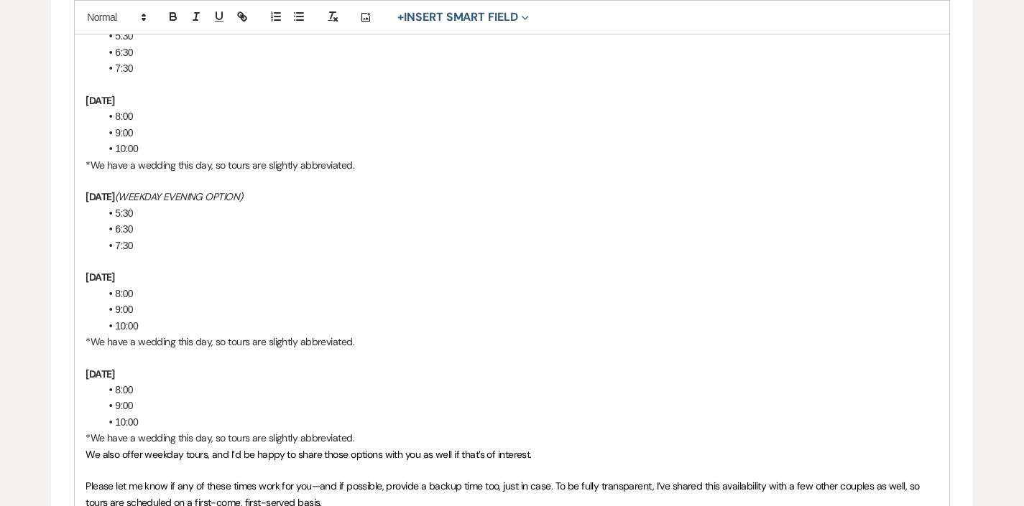
click at [115, 271] on strong "[DATE]" at bounding box center [99, 277] width 29 height 13
click at [115, 271] on strong "Saturday, November 18" at bounding box center [99, 277] width 29 height 13
click at [115, 368] on strong "[DATE]" at bounding box center [99, 374] width 29 height 13
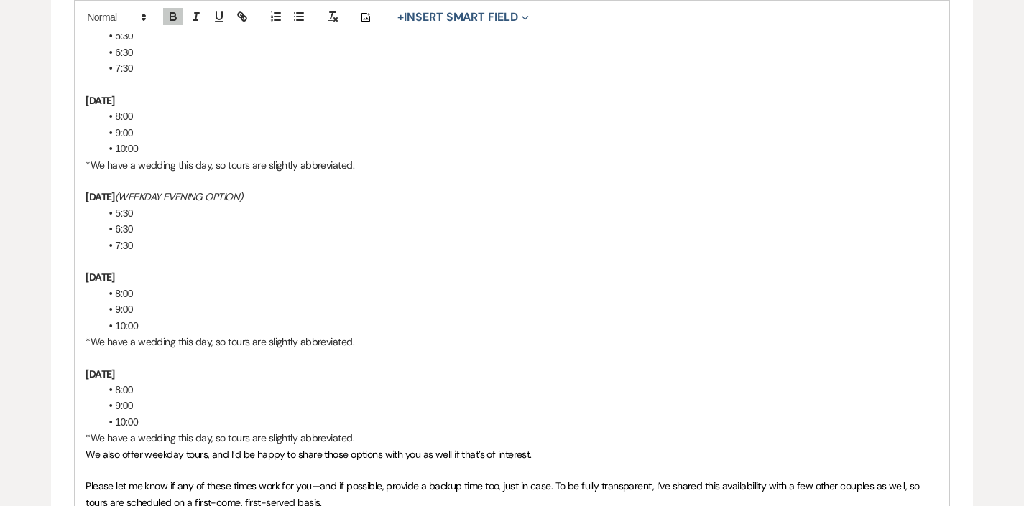
click at [115, 368] on strong "[DATE]" at bounding box center [99, 374] width 29 height 13
click at [115, 368] on strong "Sunday, November 19" at bounding box center [99, 374] width 29 height 13
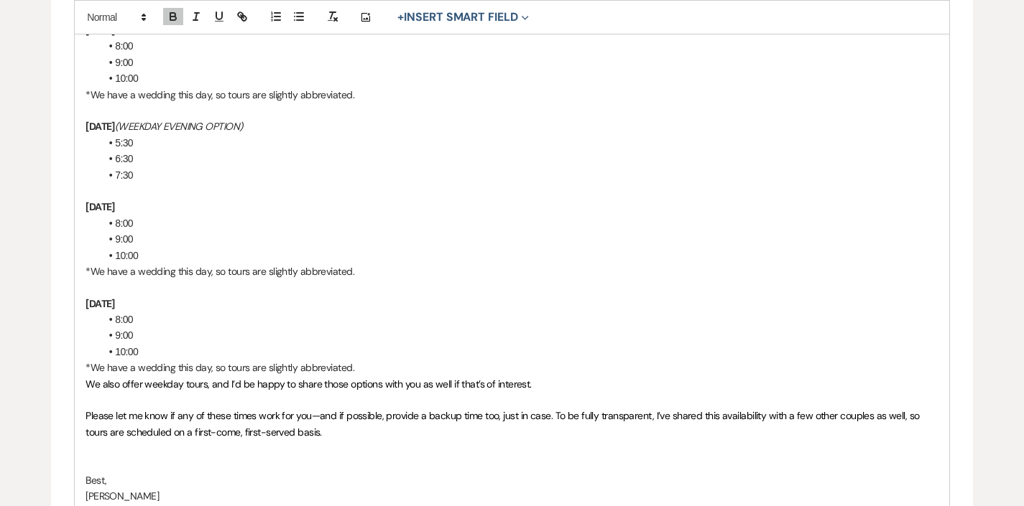
scroll to position [845, 0]
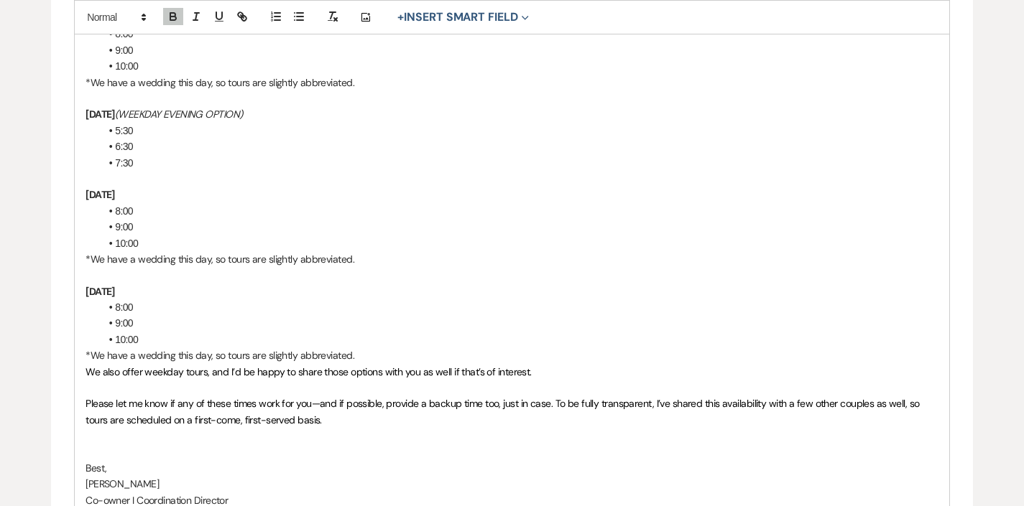
click at [401, 348] on p "*We have a wedding this day, so tours are slightly abbreviated." at bounding box center [511, 356] width 853 height 16
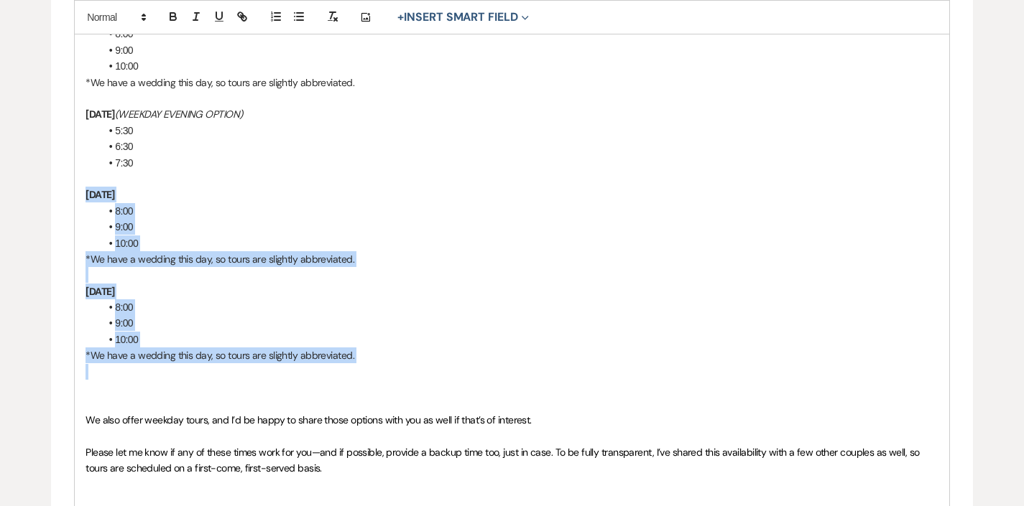
drag, startPoint x: 378, startPoint y: 349, endPoint x: 24, endPoint y: 183, distance: 390.4
click at [24, 183] on div "Edit Message Template This template was created on Jan 5, 2025 * Required Templ…" at bounding box center [512, 15] width 1024 height 1473
copy div "Saturday, November 1 8:00 9:00 10:00 *We have a wedding this day, so tours are …"
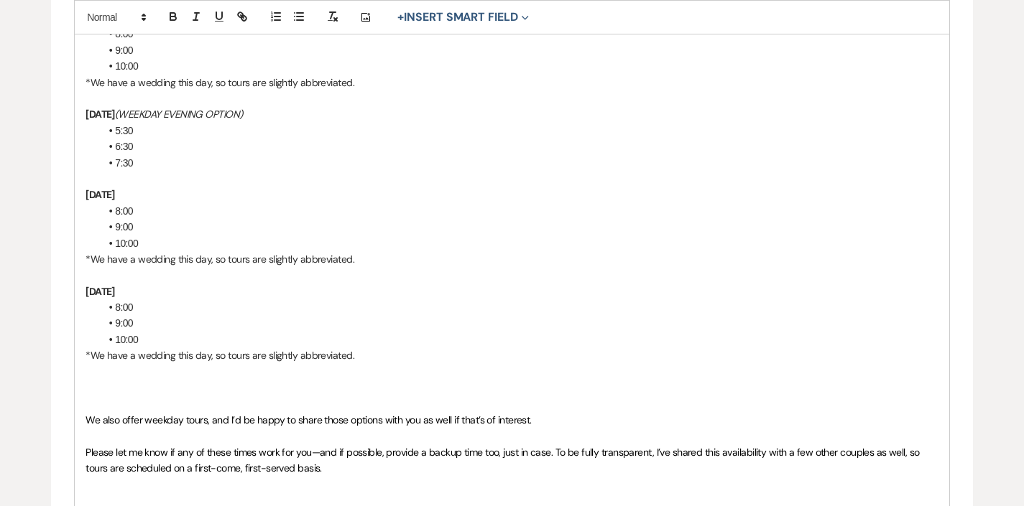
click at [133, 380] on p at bounding box center [511, 388] width 853 height 16
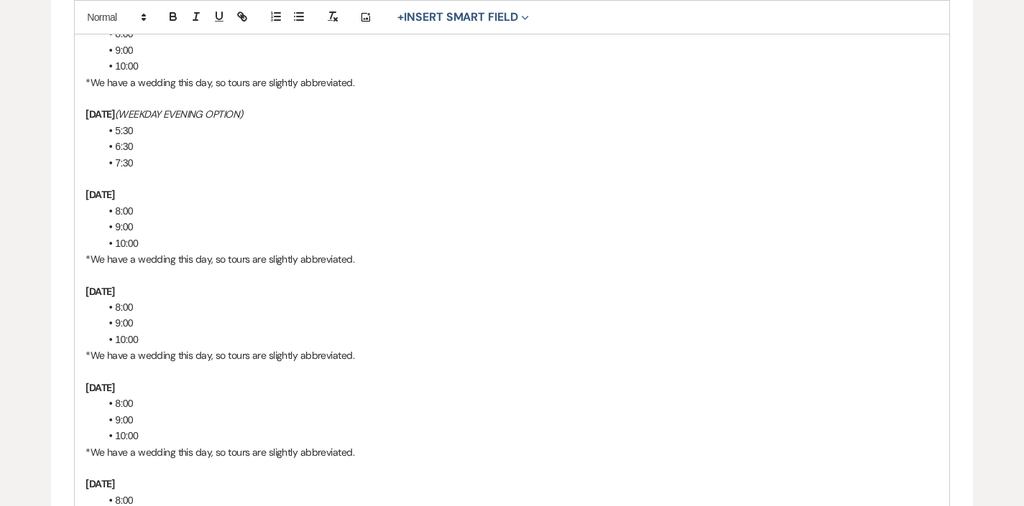
click at [115, 381] on strong "Saturday, November 1" at bounding box center [99, 387] width 29 height 13
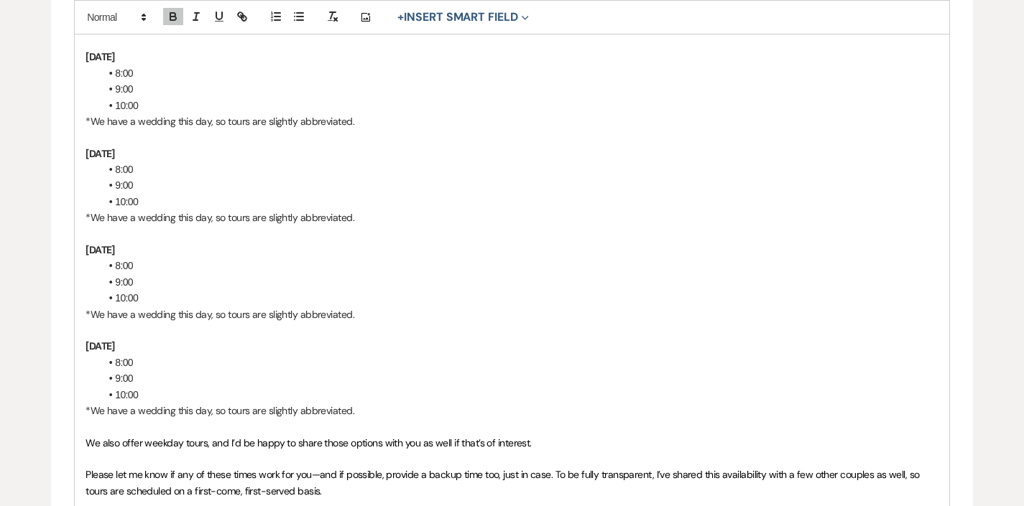
scroll to position [994, 0]
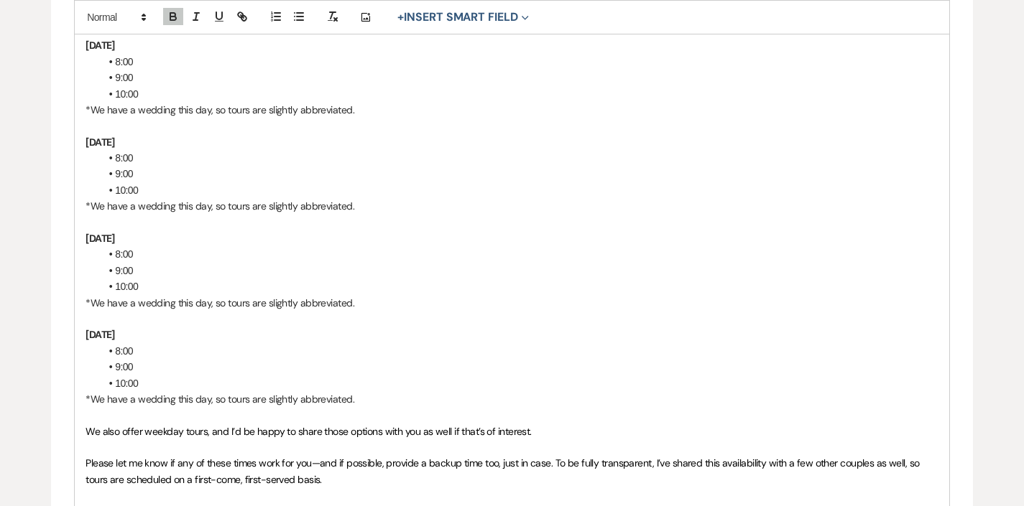
click at [182, 327] on p "[DATE]" at bounding box center [511, 335] width 853 height 16
click at [365, 407] on p at bounding box center [511, 415] width 853 height 16
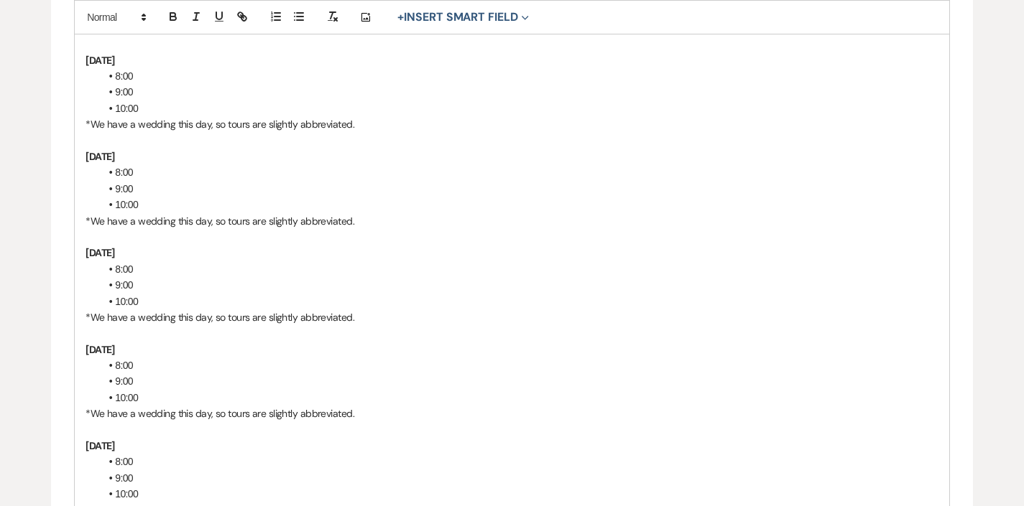
scroll to position [1100, 0]
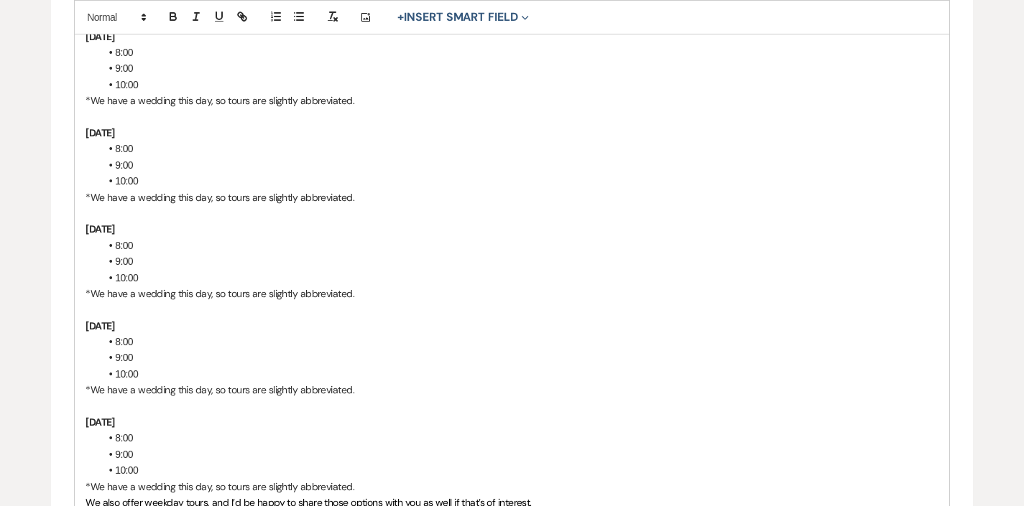
click at [239, 318] on p "Saturday, November 1" at bounding box center [511, 326] width 853 height 16
click at [199, 414] on p "[DATE]" at bounding box center [511, 422] width 853 height 16
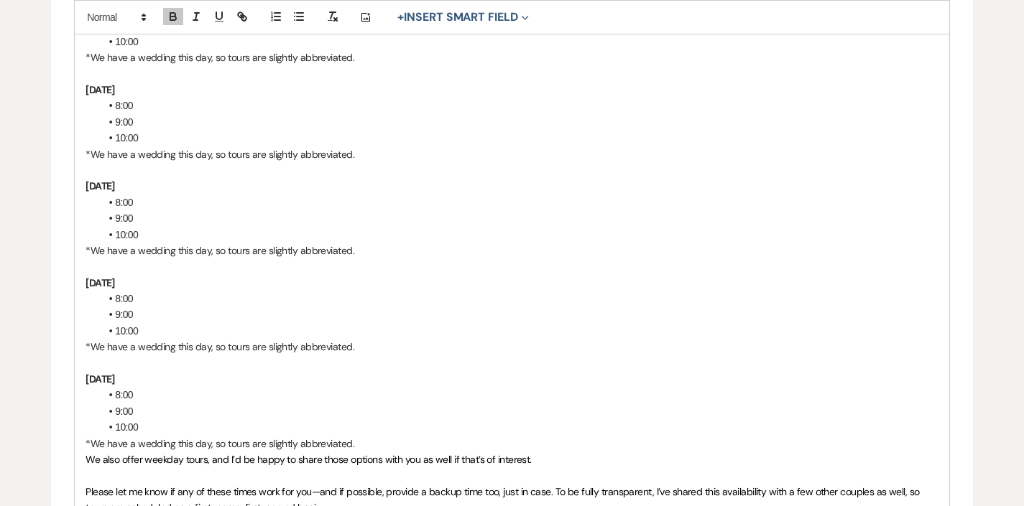
scroll to position [1177, 0]
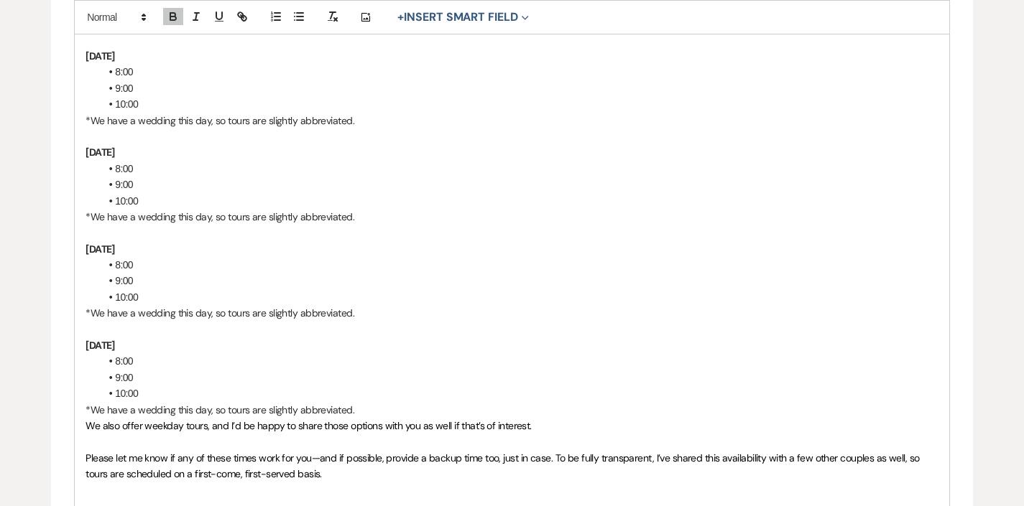
click at [374, 402] on p "*We have a wedding this day, so tours are slightly abbreviated." at bounding box center [511, 410] width 853 height 16
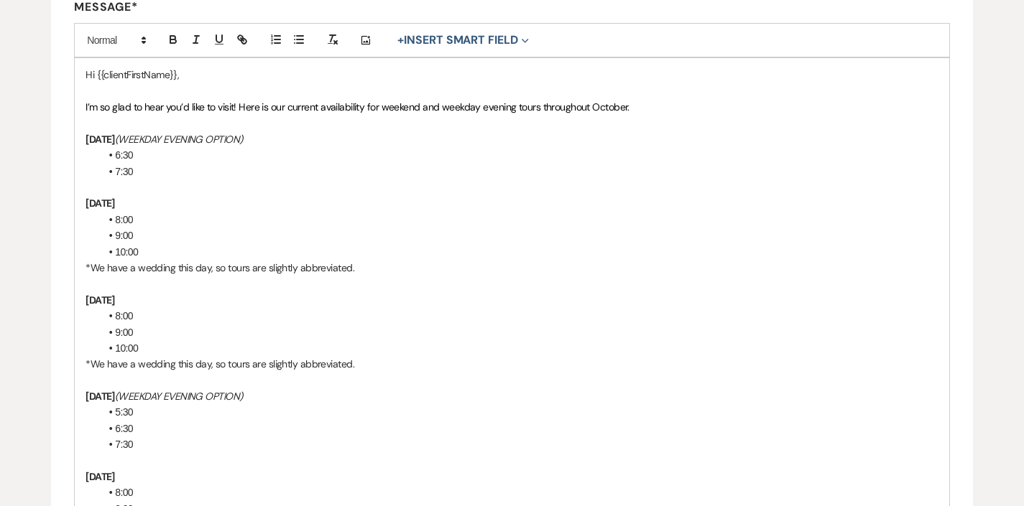
scroll to position [386, 0]
drag, startPoint x: 170, startPoint y: 345, endPoint x: 90, endPoint y: 325, distance: 82.8
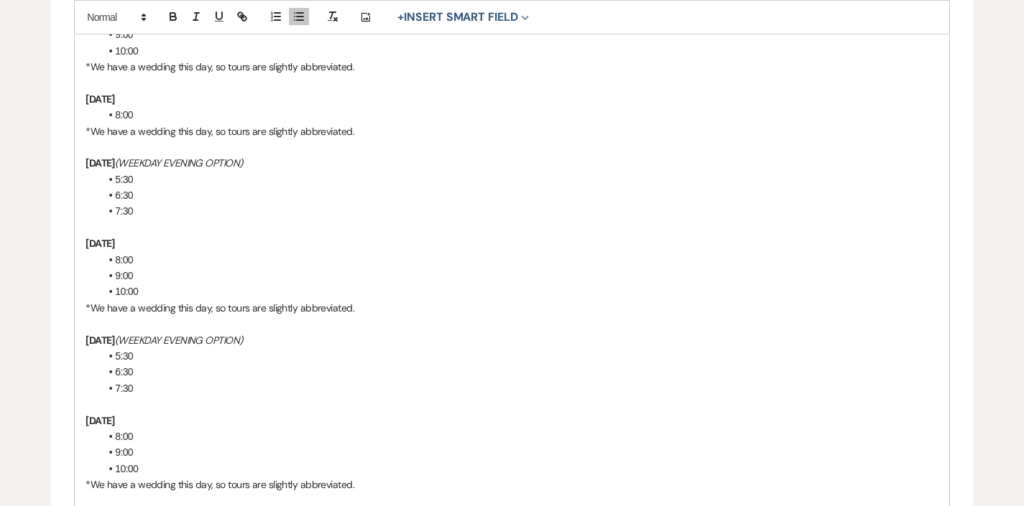
scroll to position [585, 0]
click at [87, 238] on strong "[DATE]" at bounding box center [99, 244] width 29 height 13
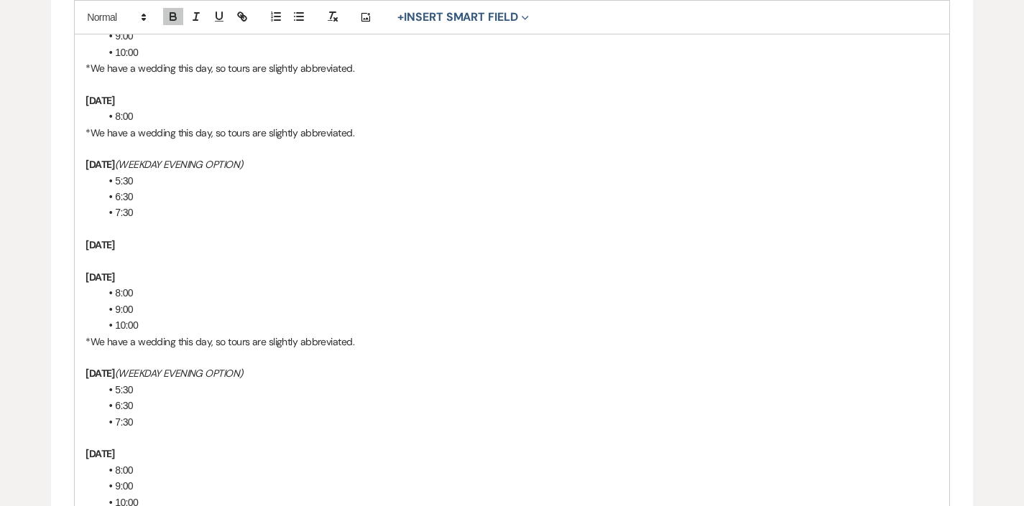
click at [148, 256] on p at bounding box center [511, 262] width 853 height 16
